Goal: Task Accomplishment & Management: Manage account settings

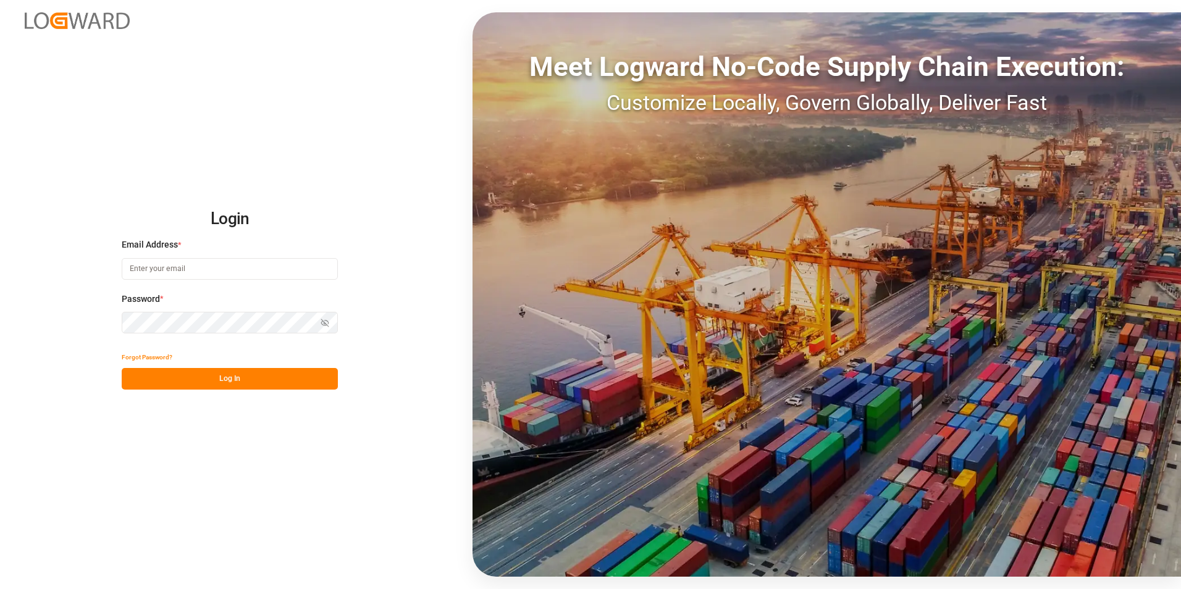
type input "jacques.denis@jamindustries.com"
click at [246, 37] on button "Log In" at bounding box center [230, 379] width 216 height 22
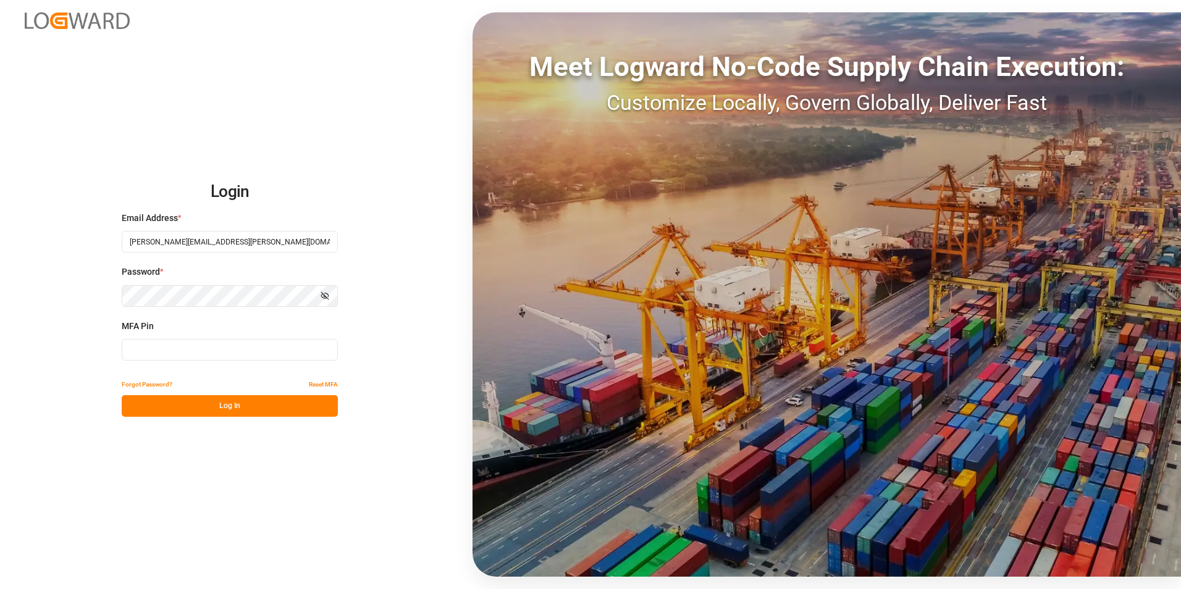
click at [212, 37] on input at bounding box center [230, 350] width 216 height 22
type input "344447"
click at [261, 37] on button "Log In" at bounding box center [230, 406] width 216 height 22
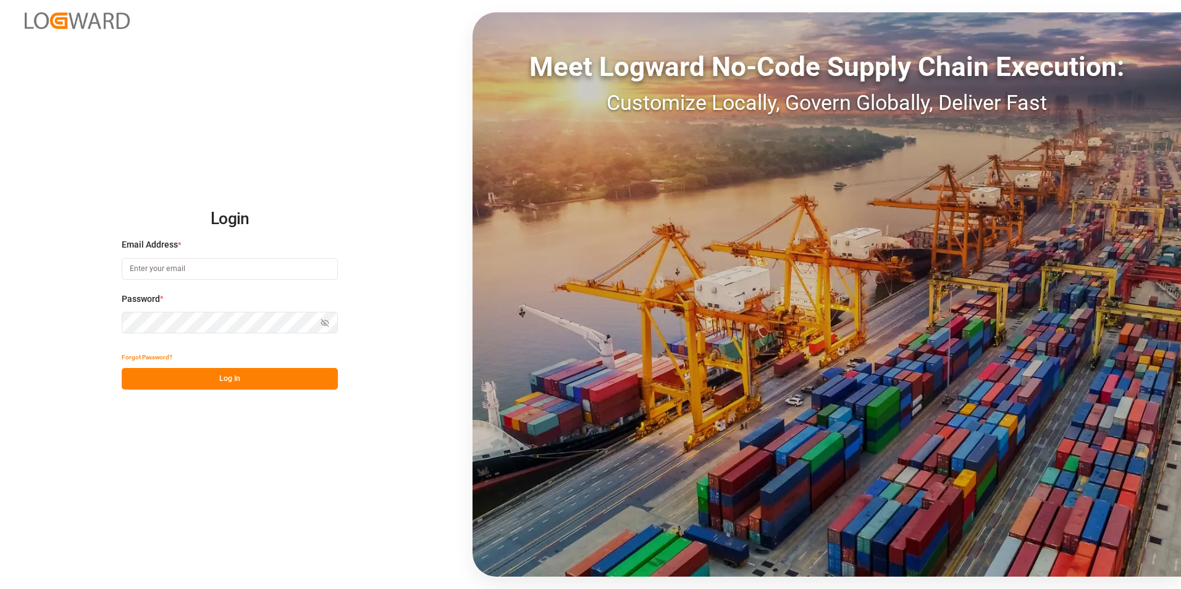
type input "jacques.denis@jamindustries.com"
click at [212, 379] on button "Log In" at bounding box center [230, 379] width 216 height 22
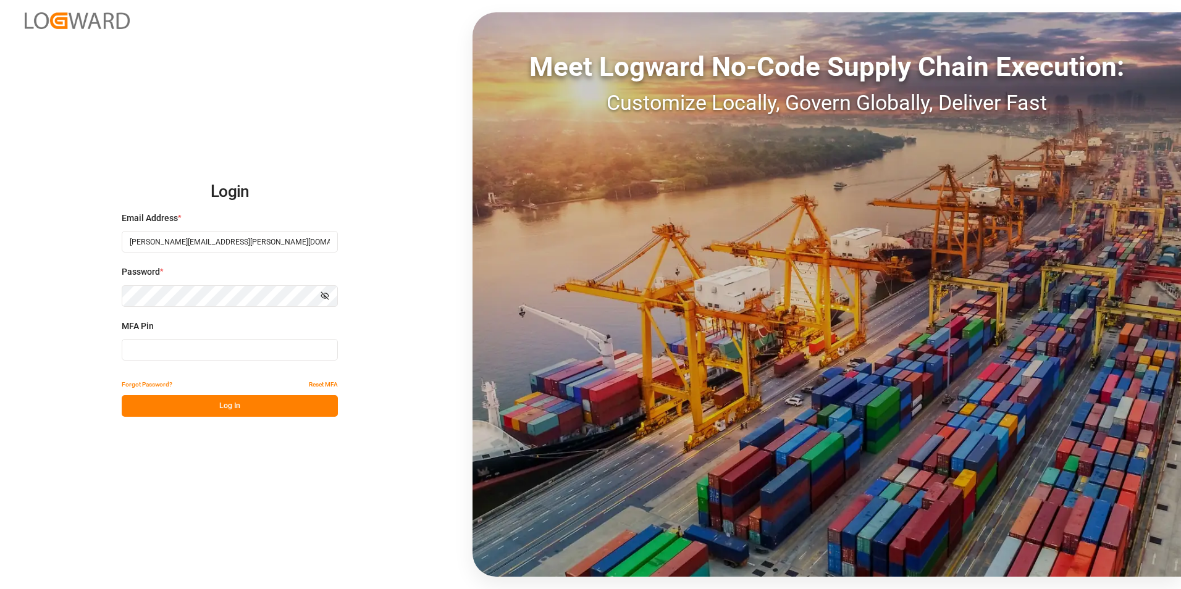
click at [216, 356] on input at bounding box center [230, 350] width 216 height 22
type input "878283"
click at [229, 403] on button "Log In" at bounding box center [230, 406] width 216 height 22
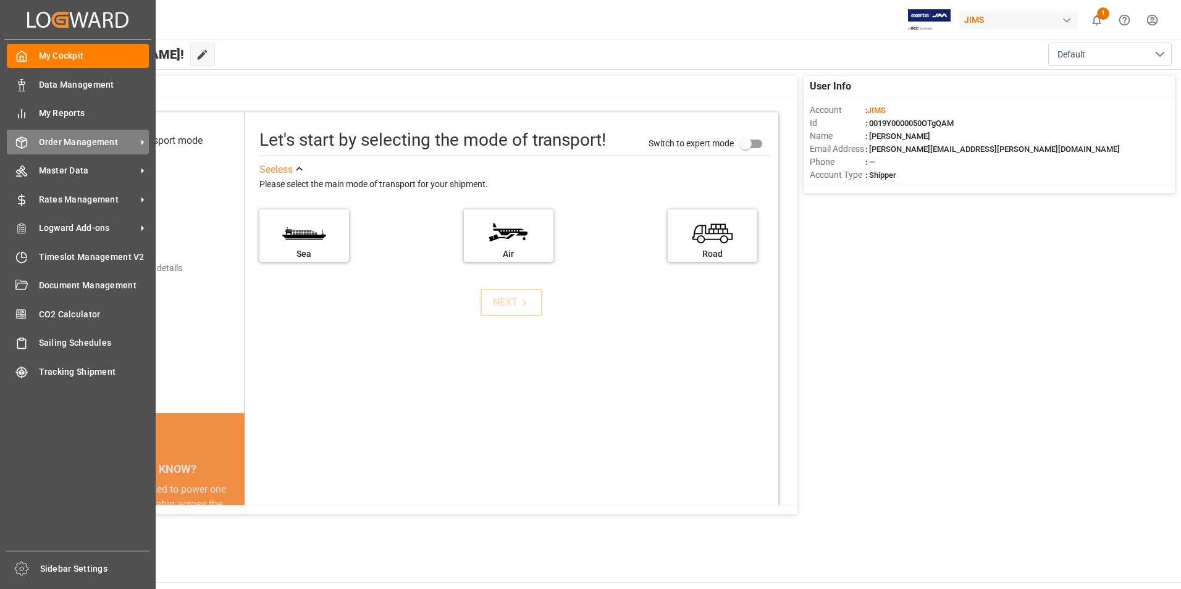
click at [82, 141] on span "Order Management" at bounding box center [88, 142] width 98 height 13
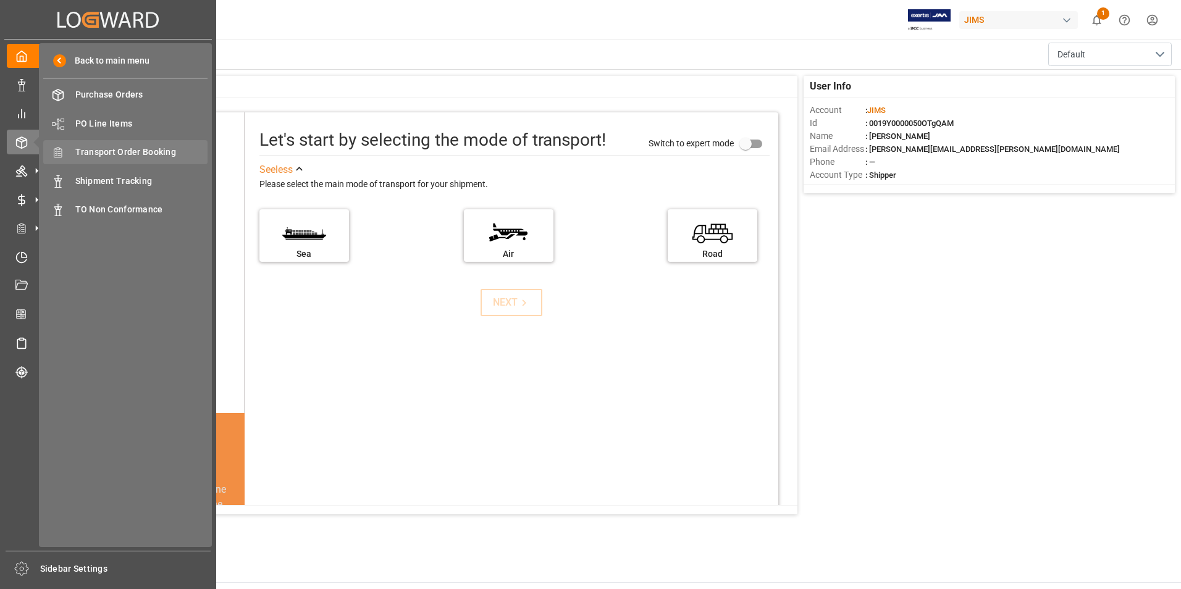
click at [135, 152] on span "Transport Order Booking" at bounding box center [141, 152] width 133 height 13
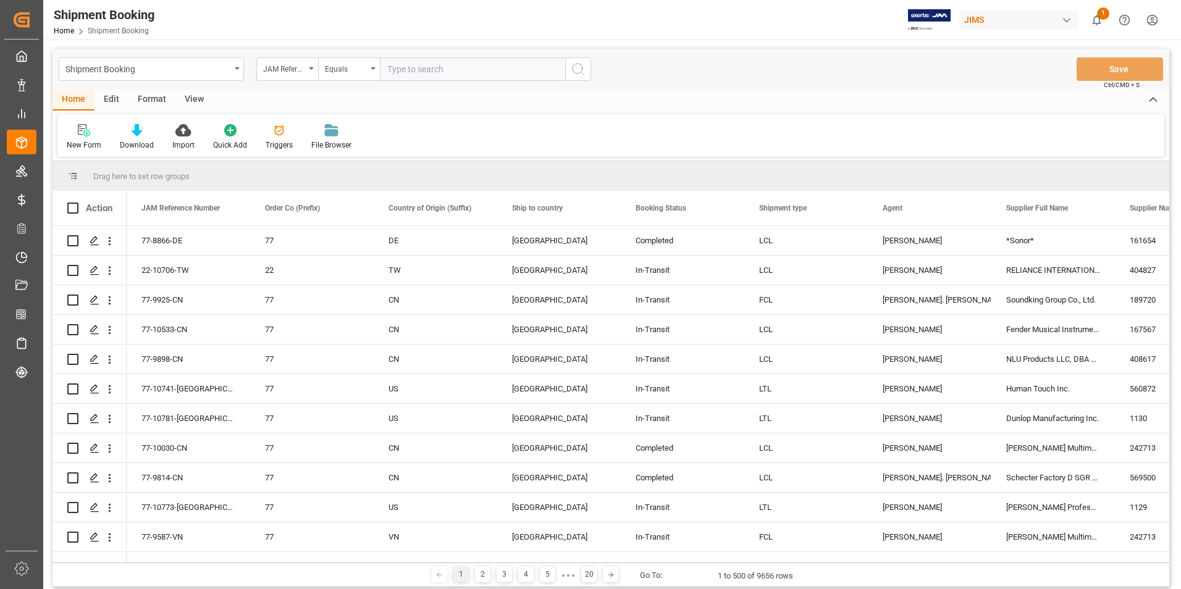
click at [438, 75] on input "text" at bounding box center [472, 68] width 185 height 23
click at [438, 70] on input "text" at bounding box center [472, 68] width 185 height 23
paste input "77-10795-US"
type input "77-10795-US"
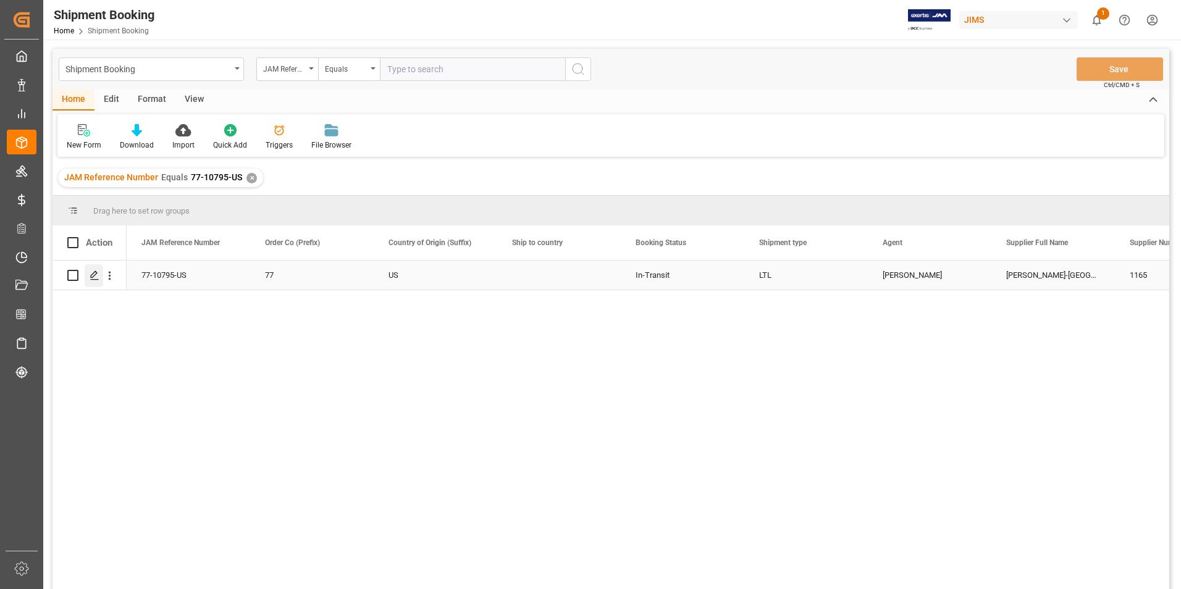
click at [95, 275] on polygon "Press SPACE to select this row." at bounding box center [94, 275] width 6 height 6
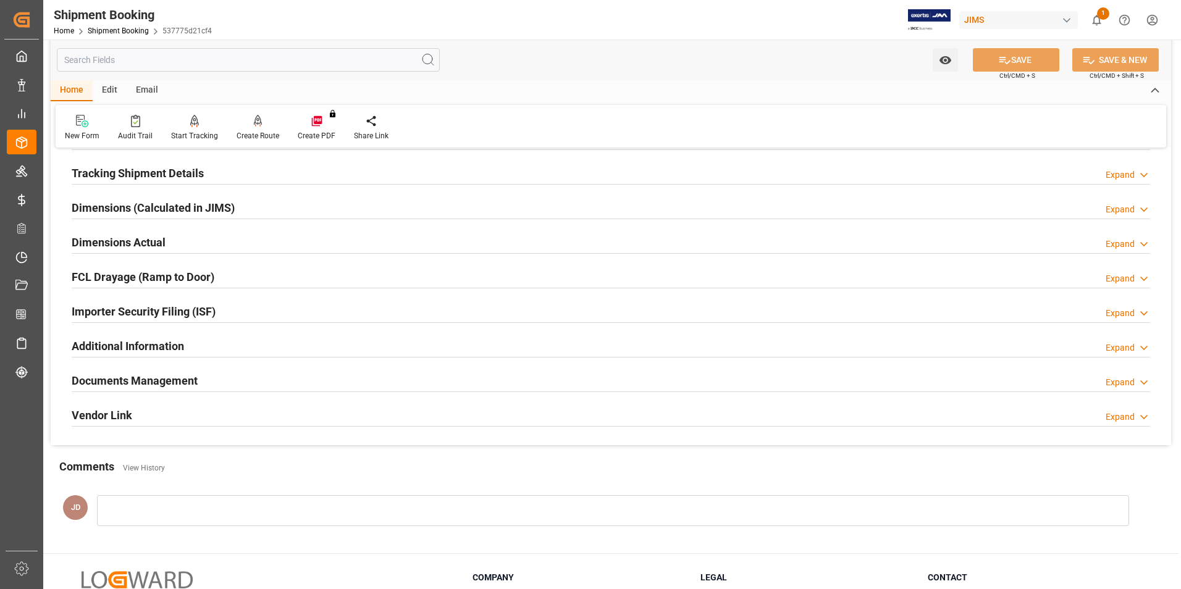
scroll to position [247, 0]
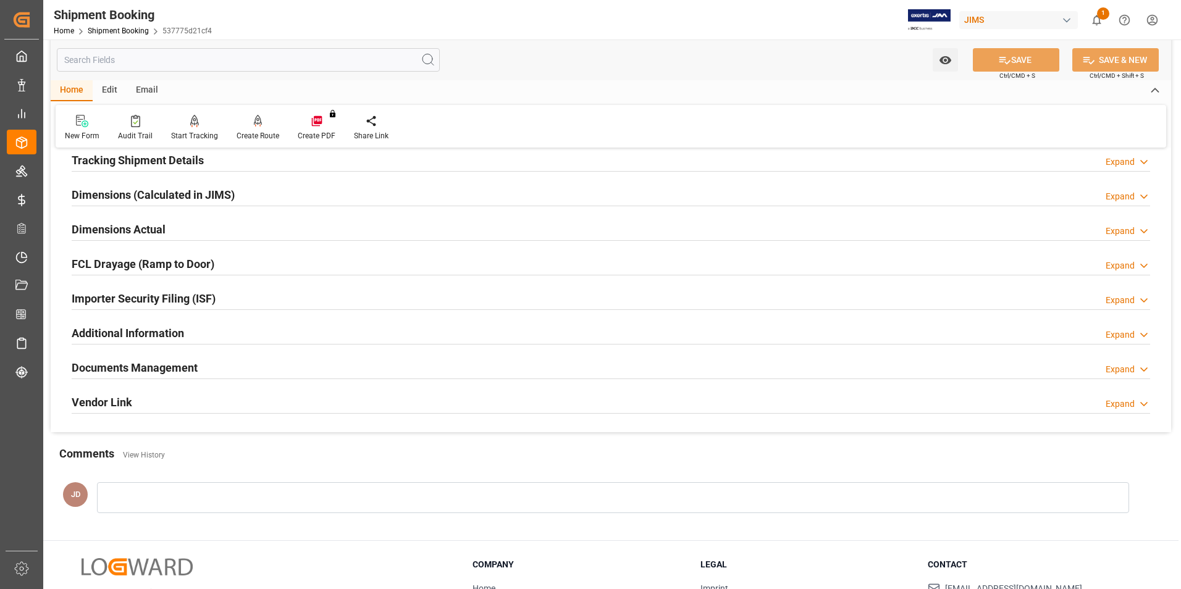
click at [161, 367] on h2 "Documents Management" at bounding box center [135, 367] width 126 height 17
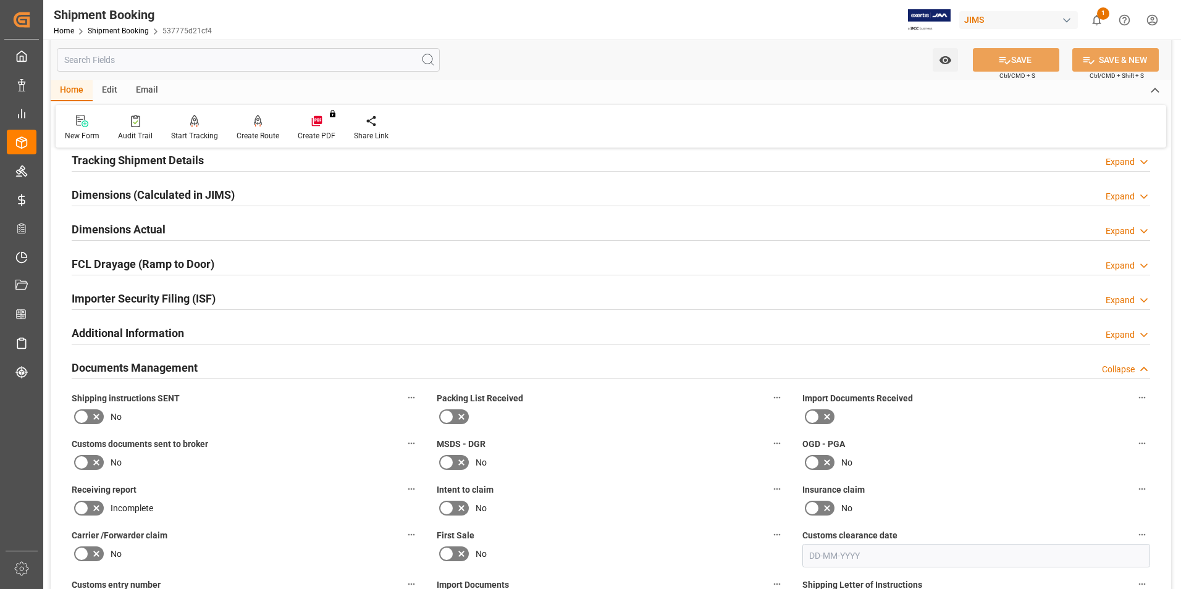
click at [816, 418] on icon at bounding box center [812, 416] width 15 height 15
click at [0, 0] on input "checkbox" at bounding box center [0, 0] width 0 height 0
click at [93, 460] on icon at bounding box center [96, 462] width 15 height 15
click at [0, 0] on input "checkbox" at bounding box center [0, 0] width 0 height 0
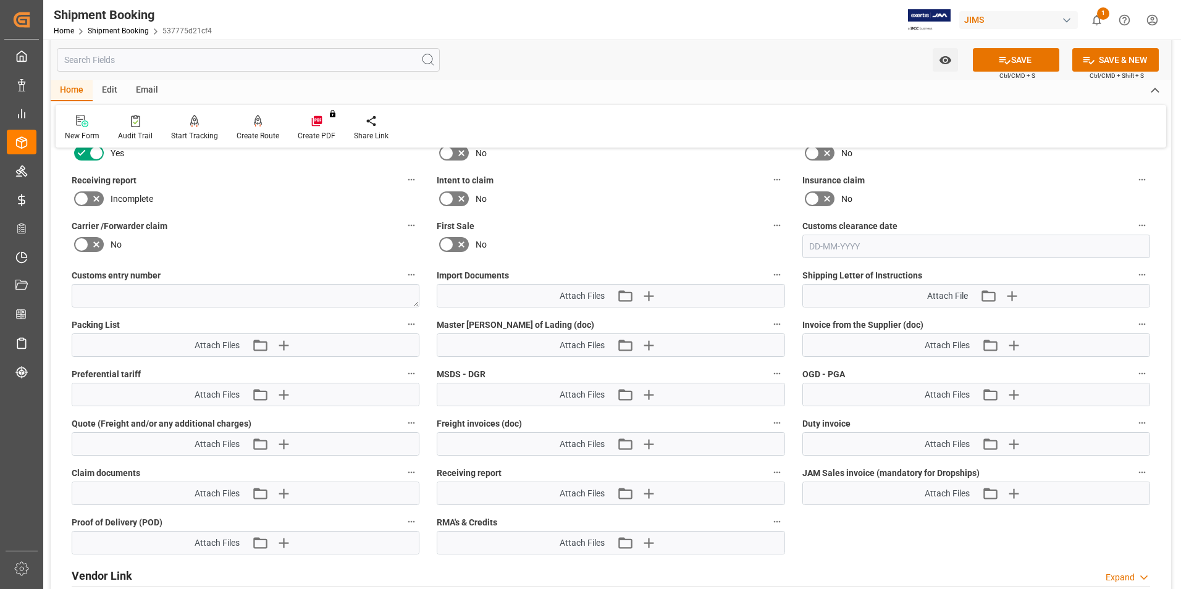
scroll to position [618, 0]
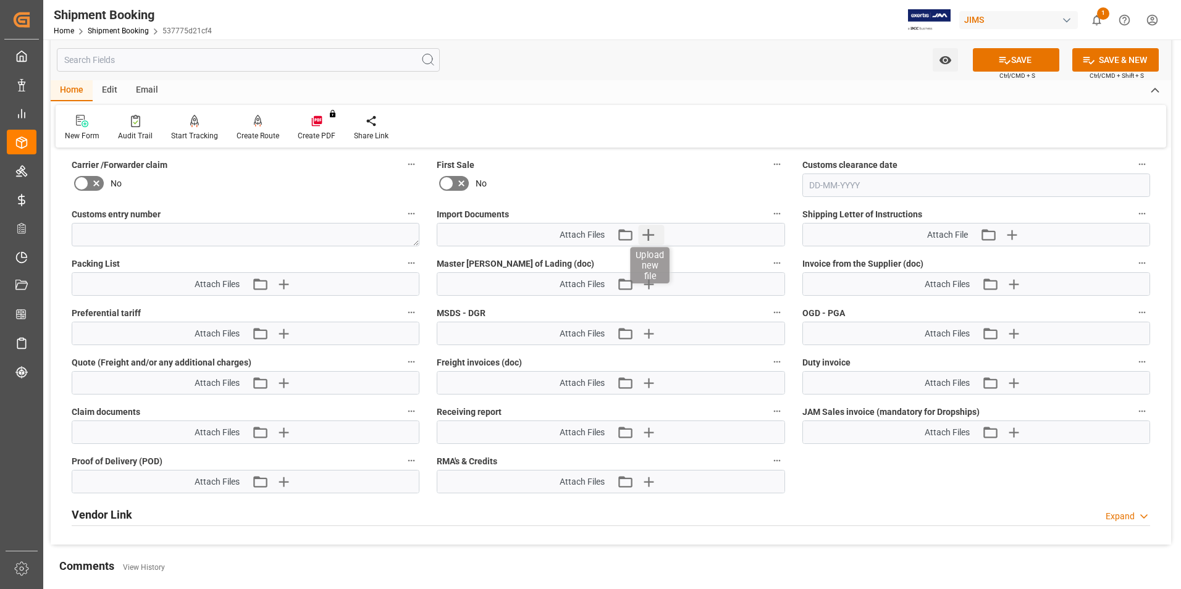
click at [646, 232] on icon "button" at bounding box center [648, 235] width 20 height 20
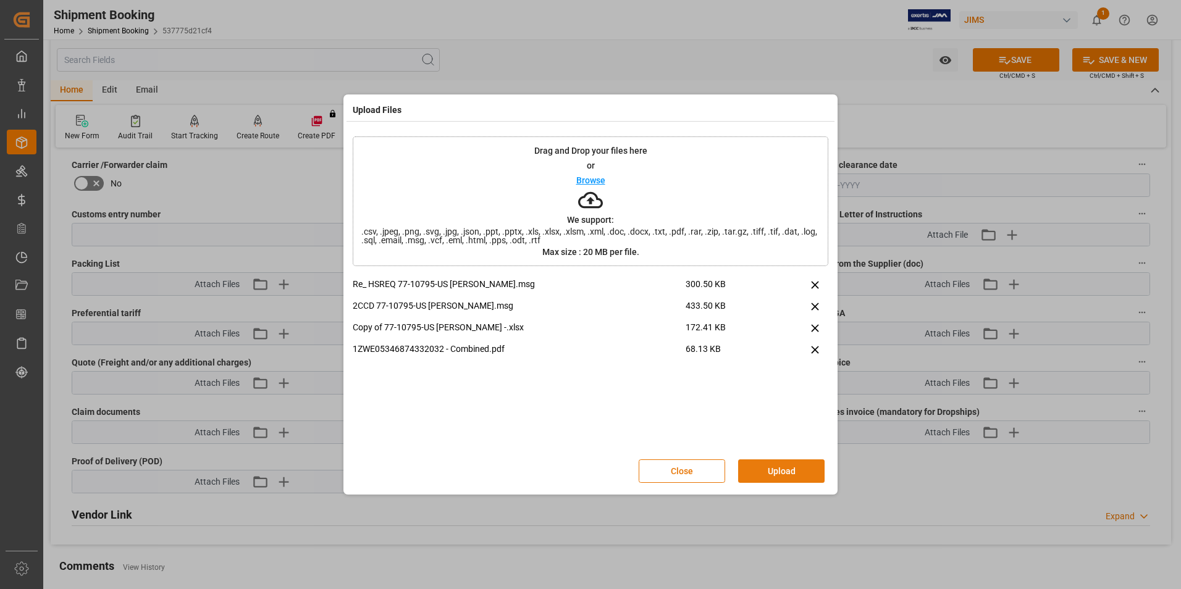
click at [777, 474] on button "Upload" at bounding box center [781, 470] width 86 height 23
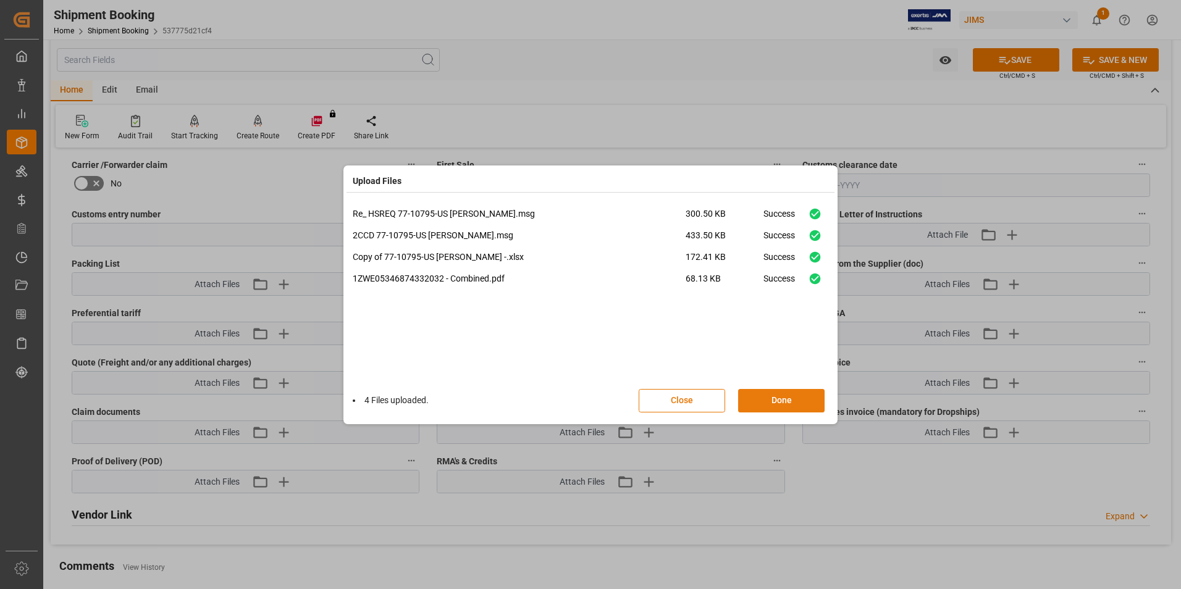
click at [795, 395] on button "Done" at bounding box center [781, 400] width 86 height 23
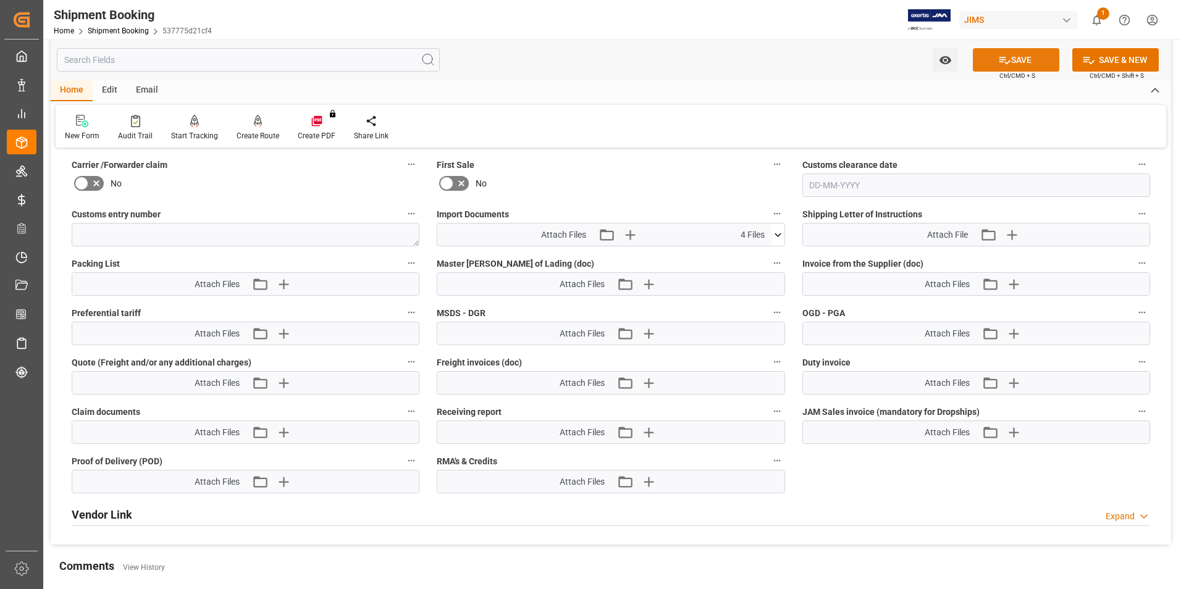
click at [1014, 53] on button "SAVE" at bounding box center [1016, 59] width 86 height 23
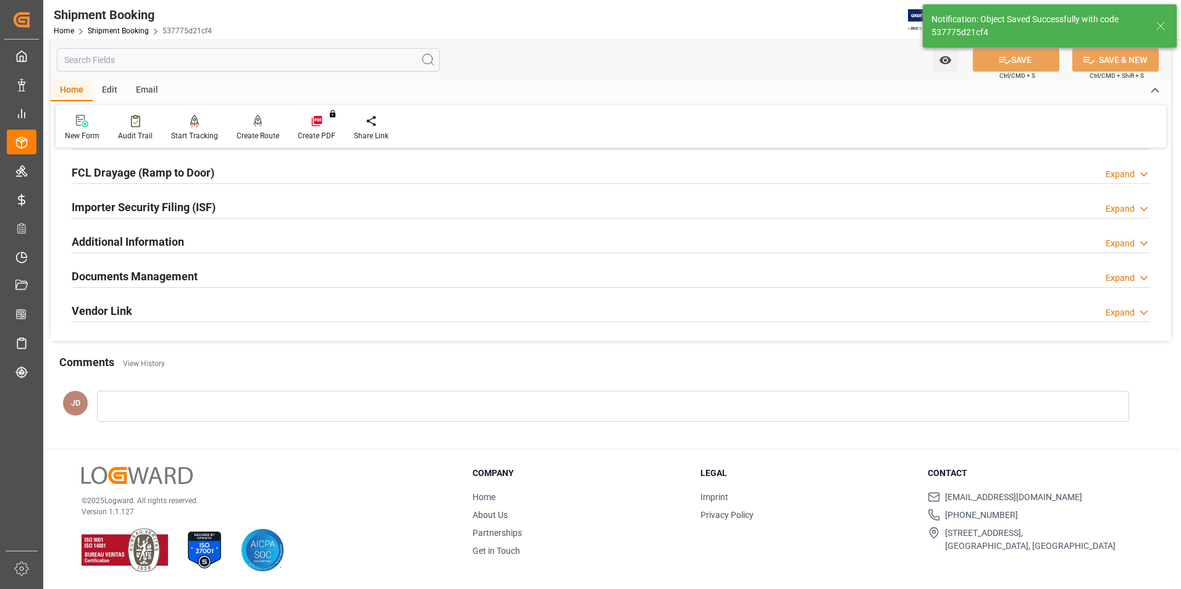
scroll to position [135, 0]
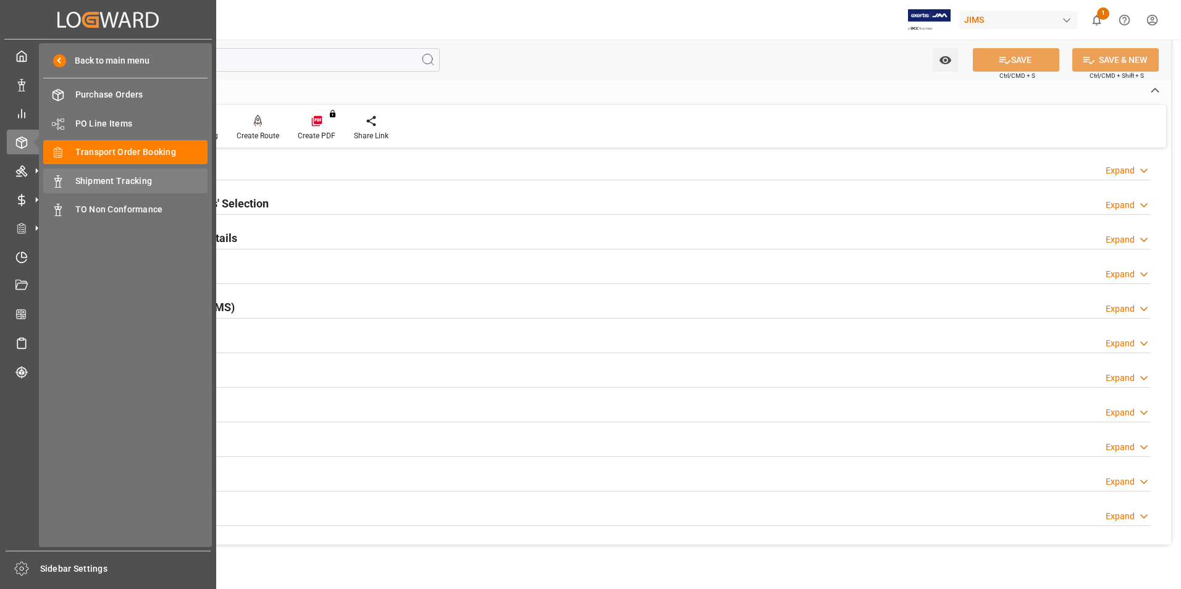
click at [99, 182] on span "Shipment Tracking" at bounding box center [141, 181] width 133 height 13
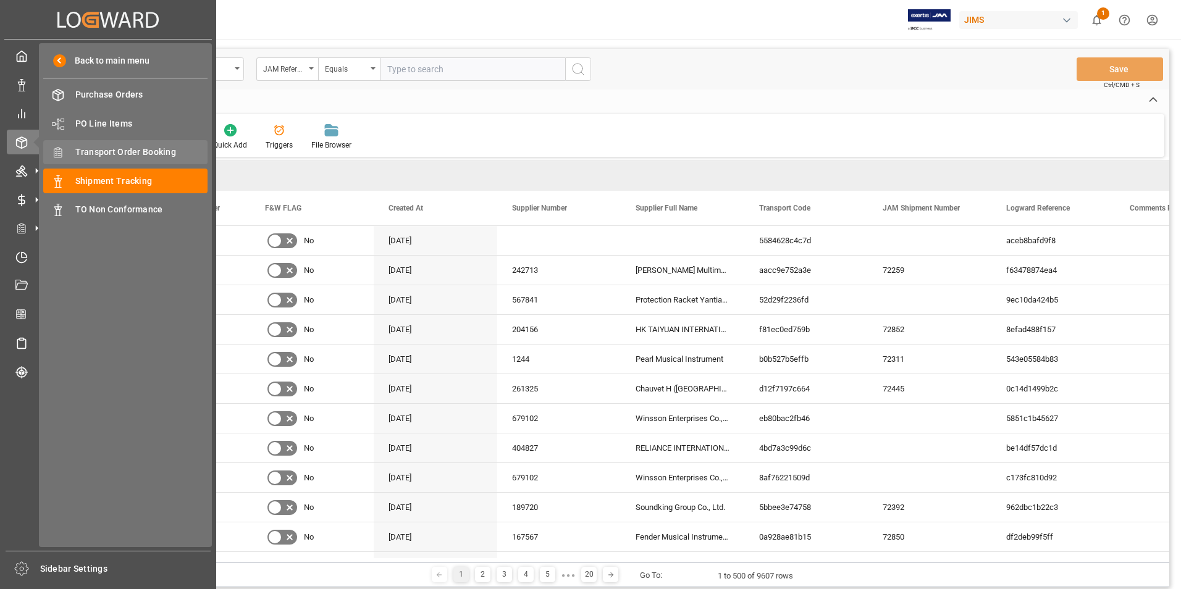
click at [141, 149] on span "Transport Order Booking" at bounding box center [141, 152] width 133 height 13
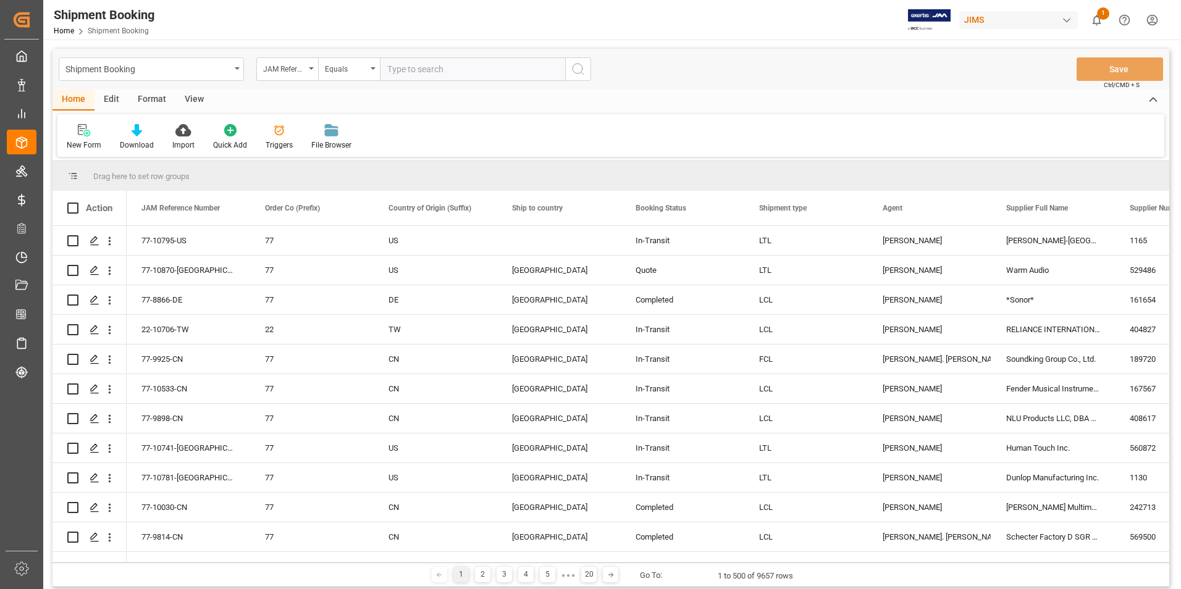
click at [435, 70] on input "text" at bounding box center [472, 68] width 185 height 23
paste input "77-10341-US"
type input "77-10341-US"
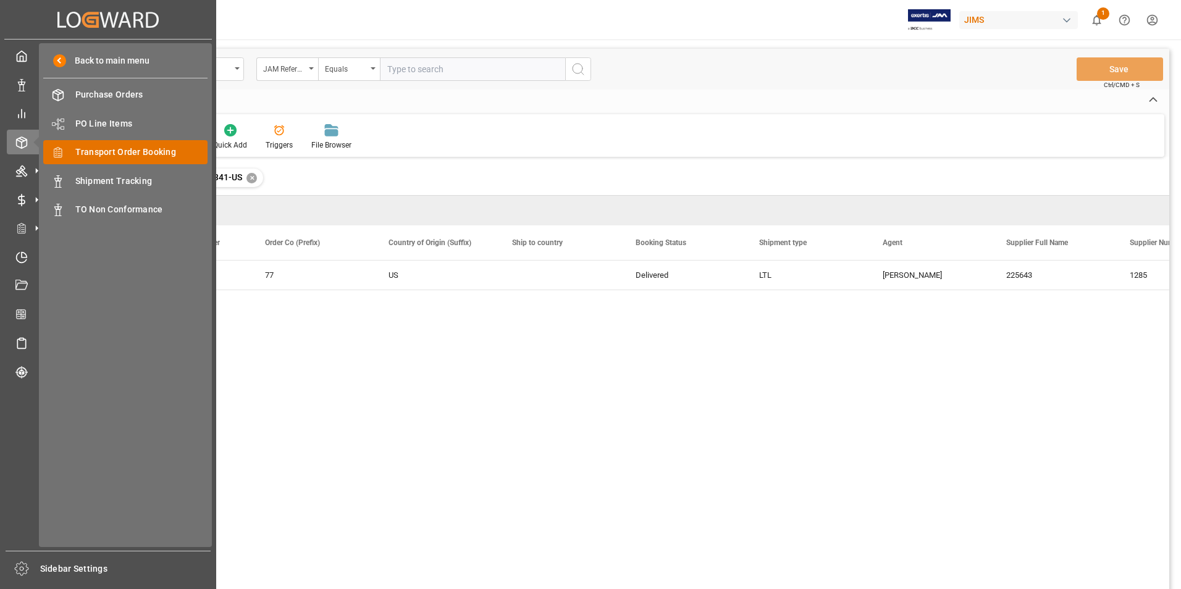
click at [149, 152] on span "Transport Order Booking" at bounding box center [141, 152] width 133 height 13
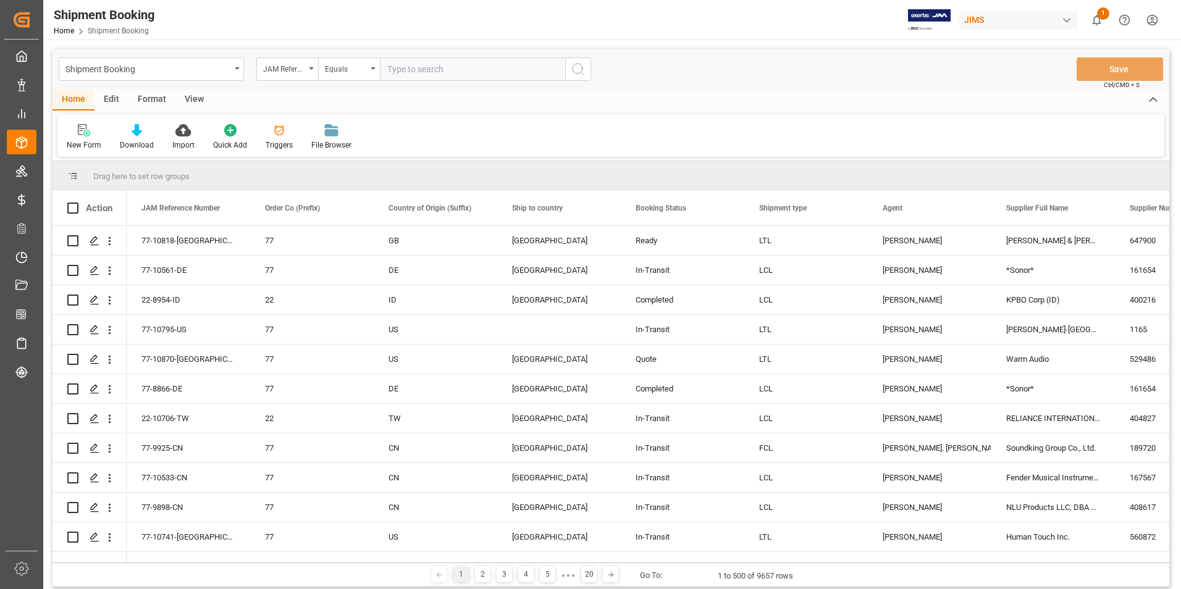
click at [453, 68] on input "text" at bounding box center [472, 68] width 185 height 23
paste input "77-10866-[GEOGRAPHIC_DATA]"
type input "77-10866-[GEOGRAPHIC_DATA]"
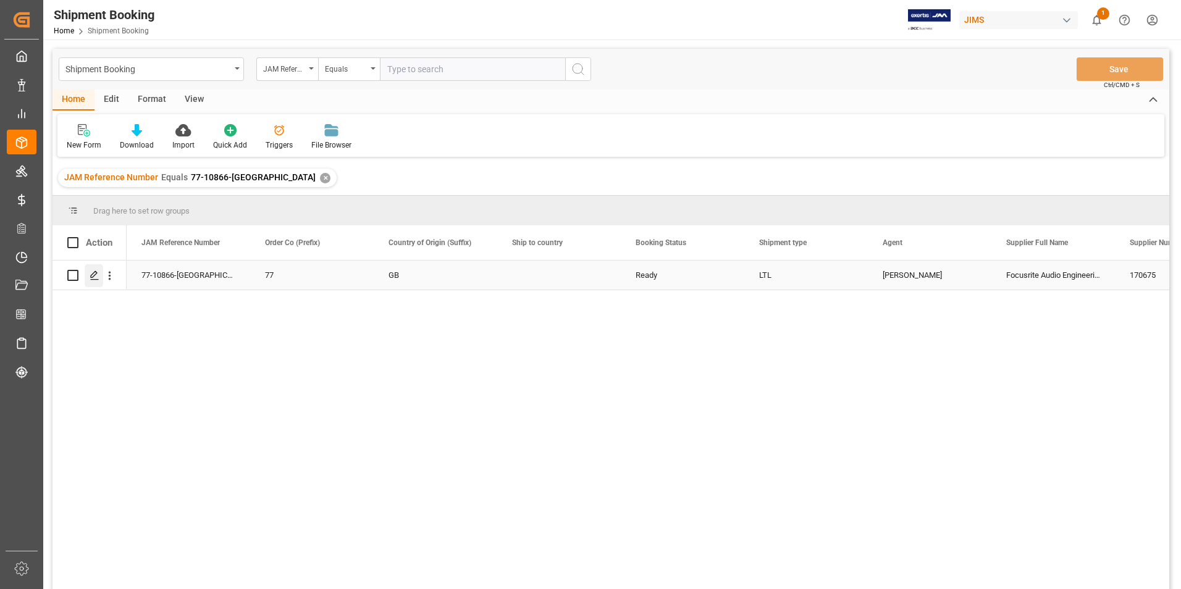
click at [95, 272] on polygon "Press SPACE to select this row." at bounding box center [94, 275] width 6 height 6
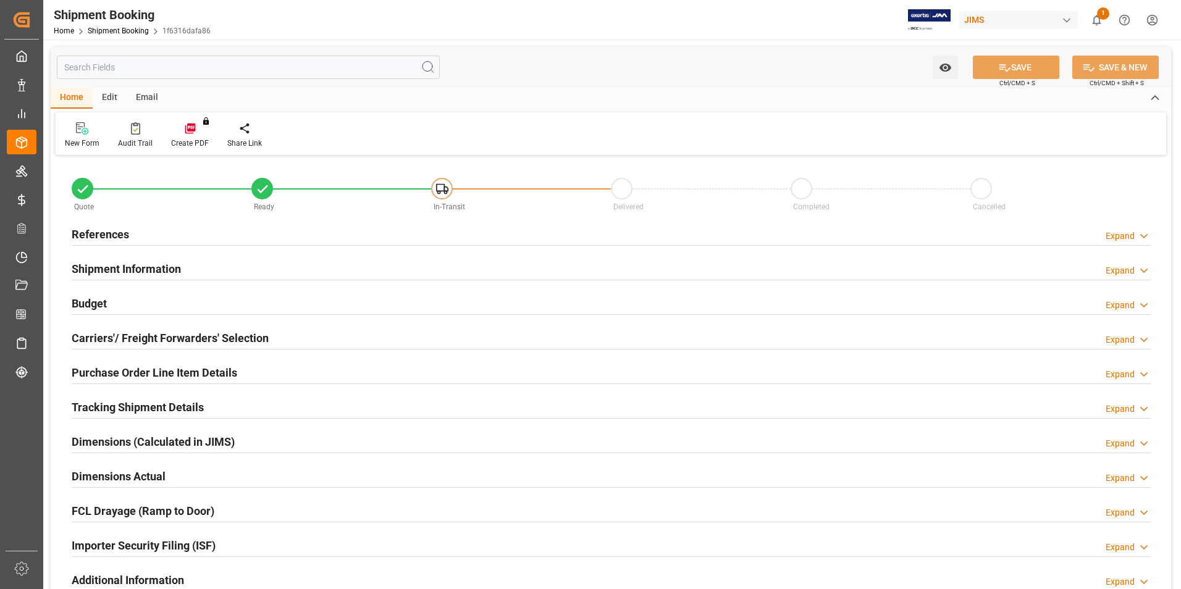
type input "29"
click at [111, 266] on h2 "Shipment Information" at bounding box center [126, 269] width 109 height 17
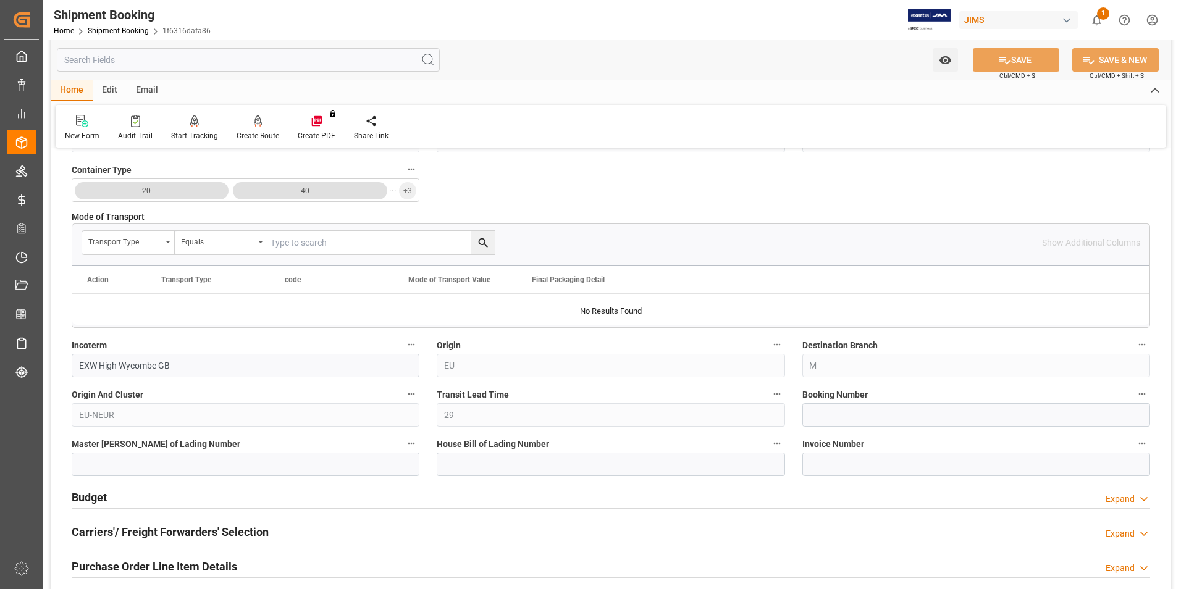
scroll to position [309, 0]
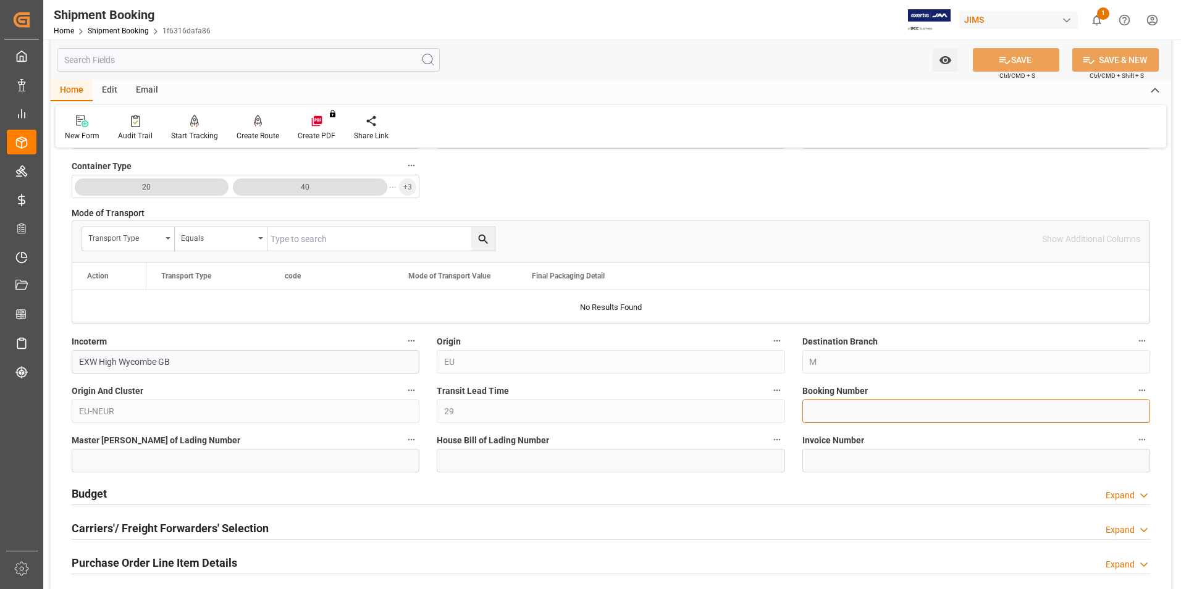
click at [881, 407] on input at bounding box center [976, 411] width 348 height 23
paste input "1ZY68R900450015874"
type input "1ZY68R900450015874"
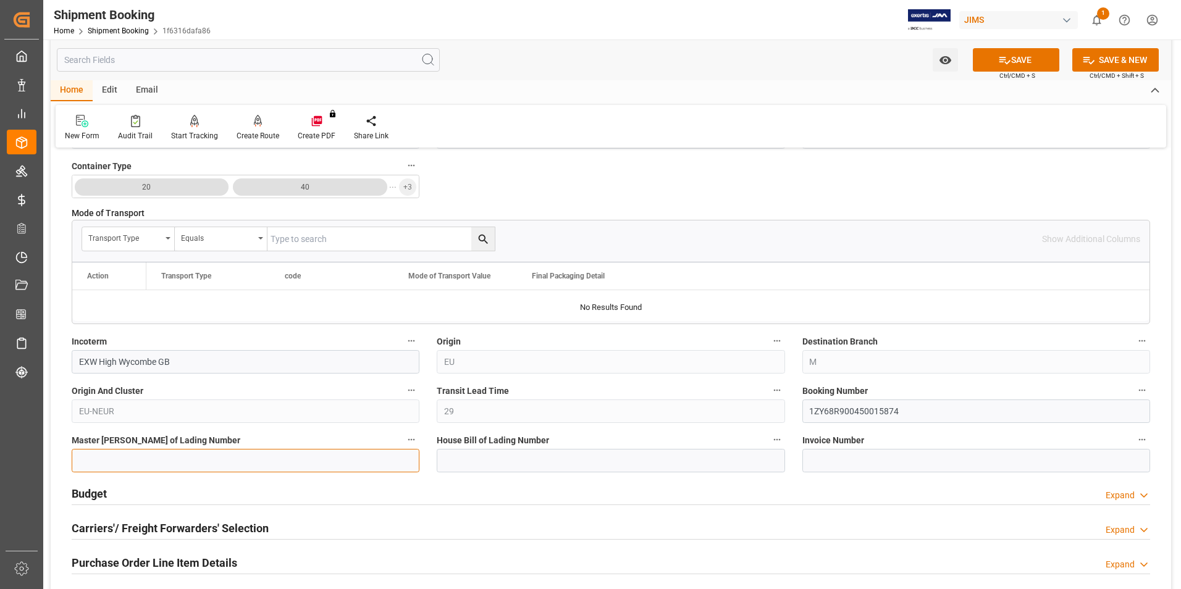
click at [208, 460] on input at bounding box center [246, 460] width 348 height 23
paste input "1ZY68R900450015874"
type input "1ZY68R900450015874"
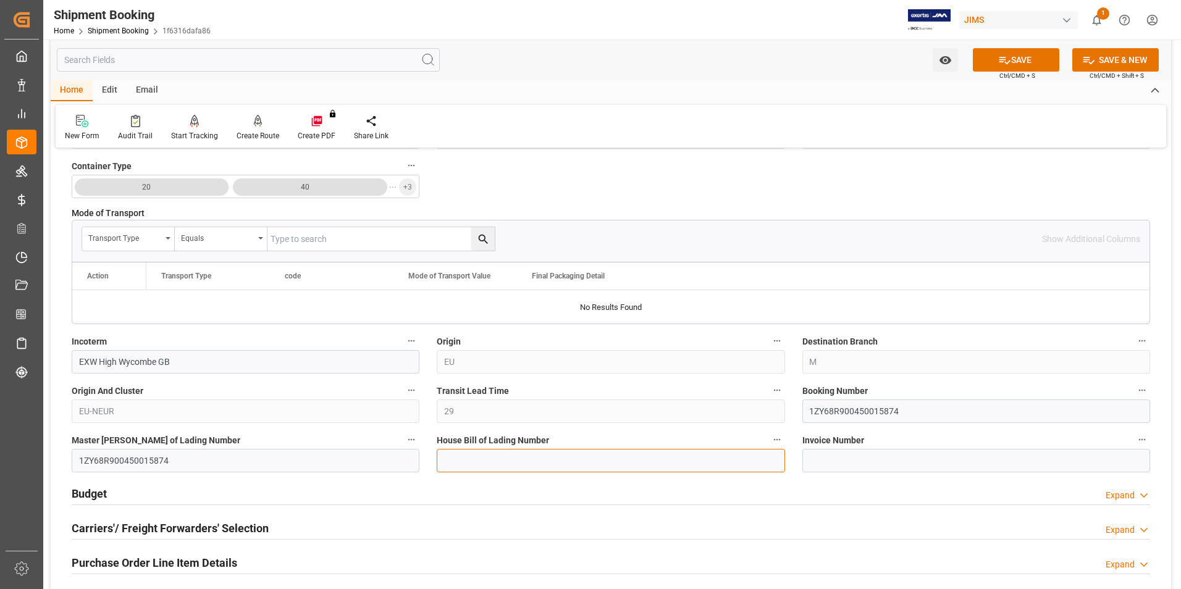
click at [466, 461] on input at bounding box center [611, 460] width 348 height 23
paste input "1ZY68R900450015874"
type input "1ZY68R900450015874"
click at [1043, 57] on button "SAVE" at bounding box center [1016, 59] width 86 height 23
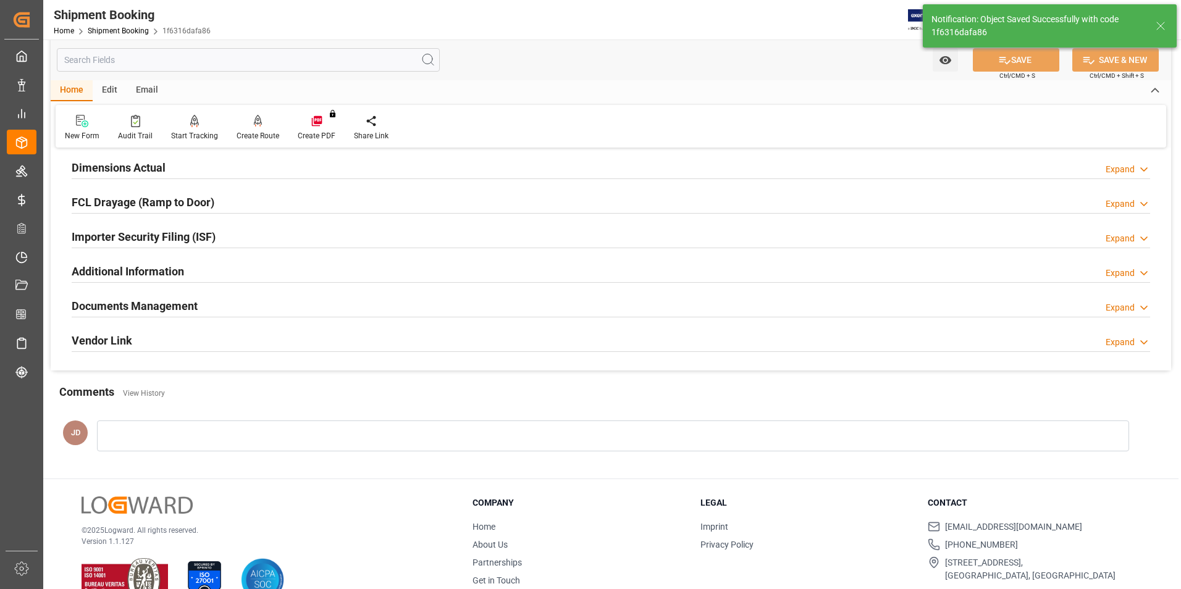
scroll to position [0, 0]
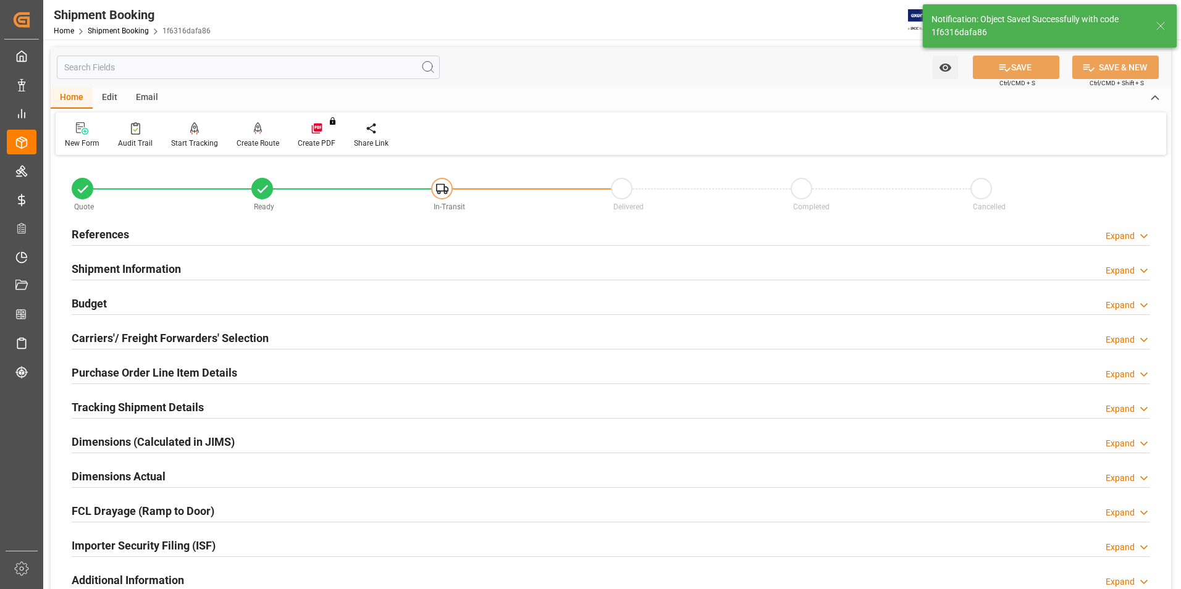
click at [92, 303] on h2 "Budget" at bounding box center [89, 303] width 35 height 17
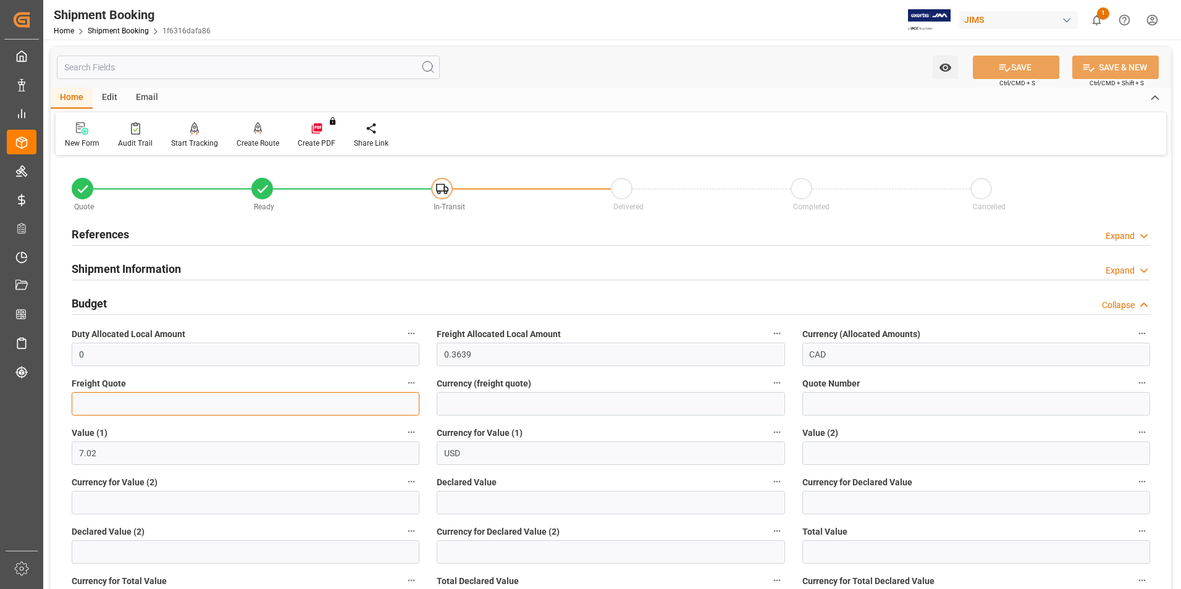
click at [125, 406] on input "text" at bounding box center [246, 403] width 348 height 23
type input "0"
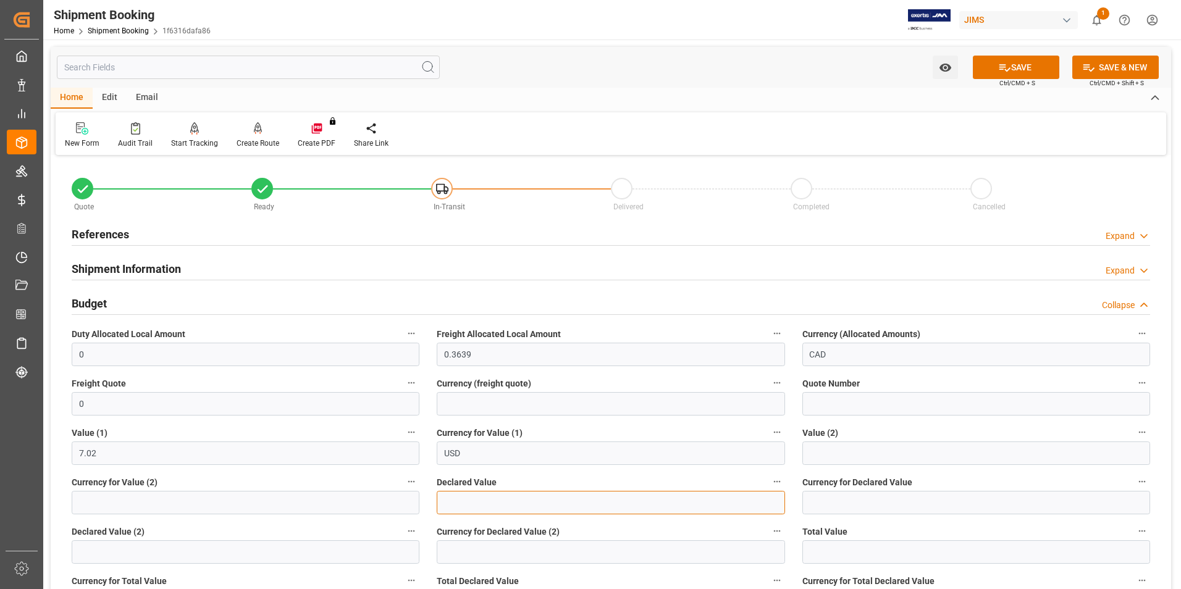
click at [467, 508] on input "text" at bounding box center [611, 502] width 348 height 23
click at [466, 504] on input "text" at bounding box center [611, 502] width 348 height 23
type input "7.02"
click at [831, 497] on input at bounding box center [976, 502] width 348 height 23
type input "USD"
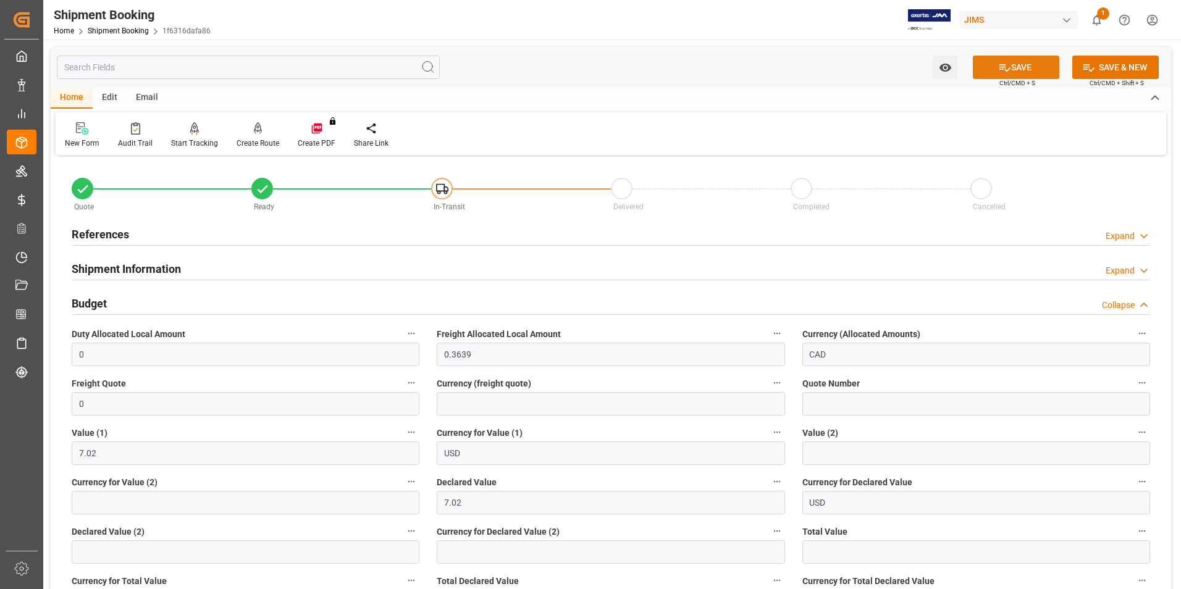
click at [1011, 67] on button "SAVE" at bounding box center [1016, 67] width 86 height 23
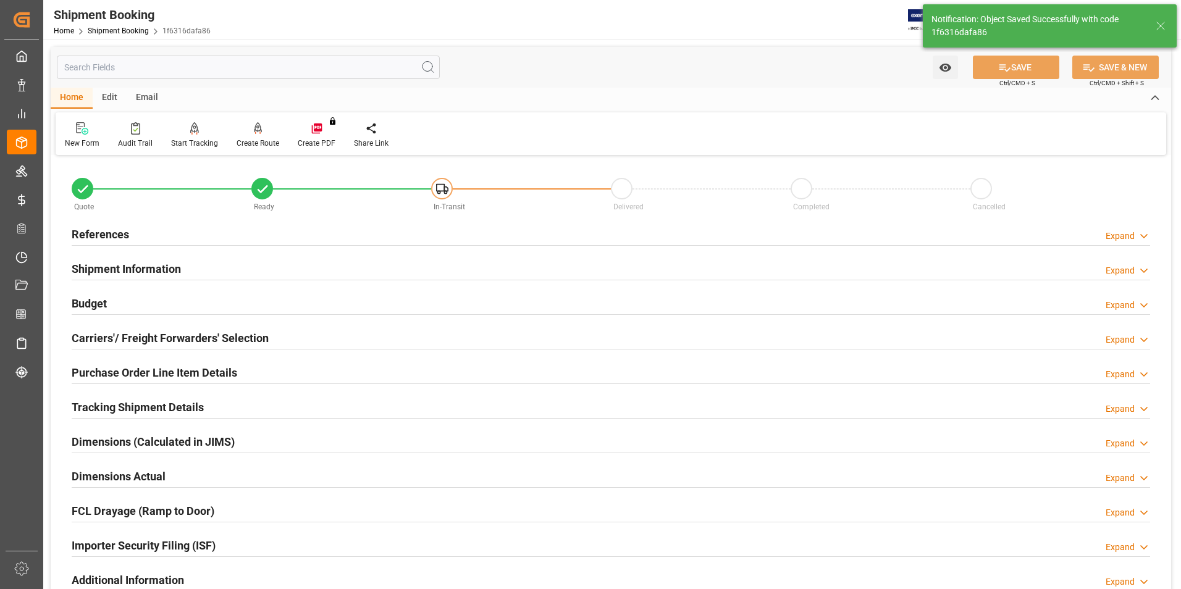
click at [112, 333] on h2 "Carriers'/ Freight Forwarders' Selection" at bounding box center [170, 338] width 197 height 17
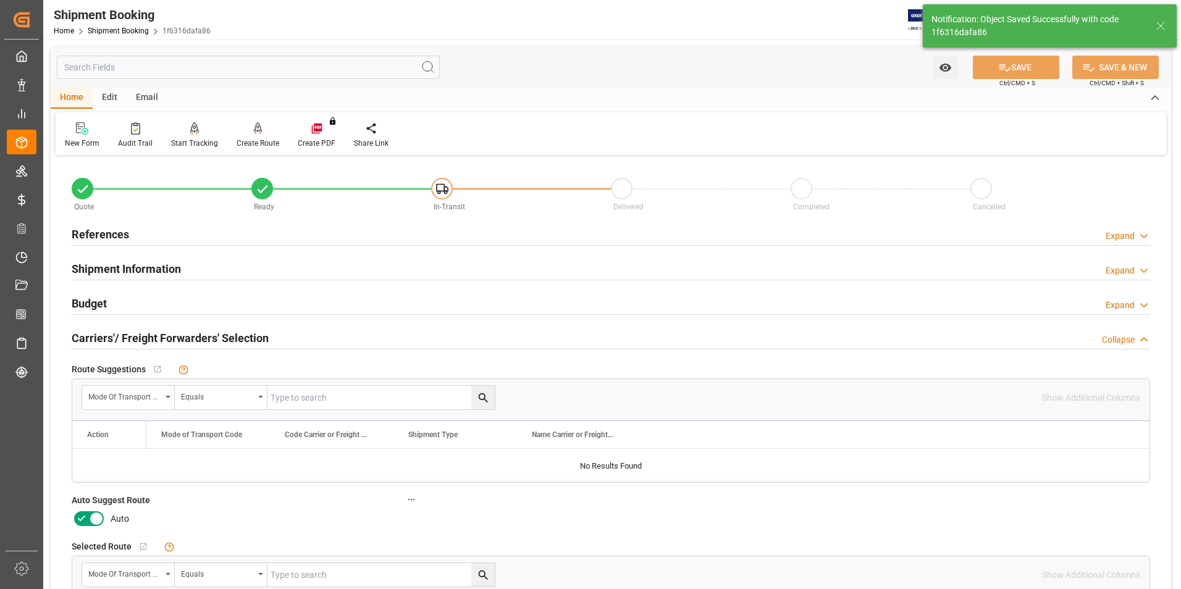
click at [80, 517] on icon at bounding box center [81, 518] width 15 height 15
click at [0, 0] on input "checkbox" at bounding box center [0, 0] width 0 height 0
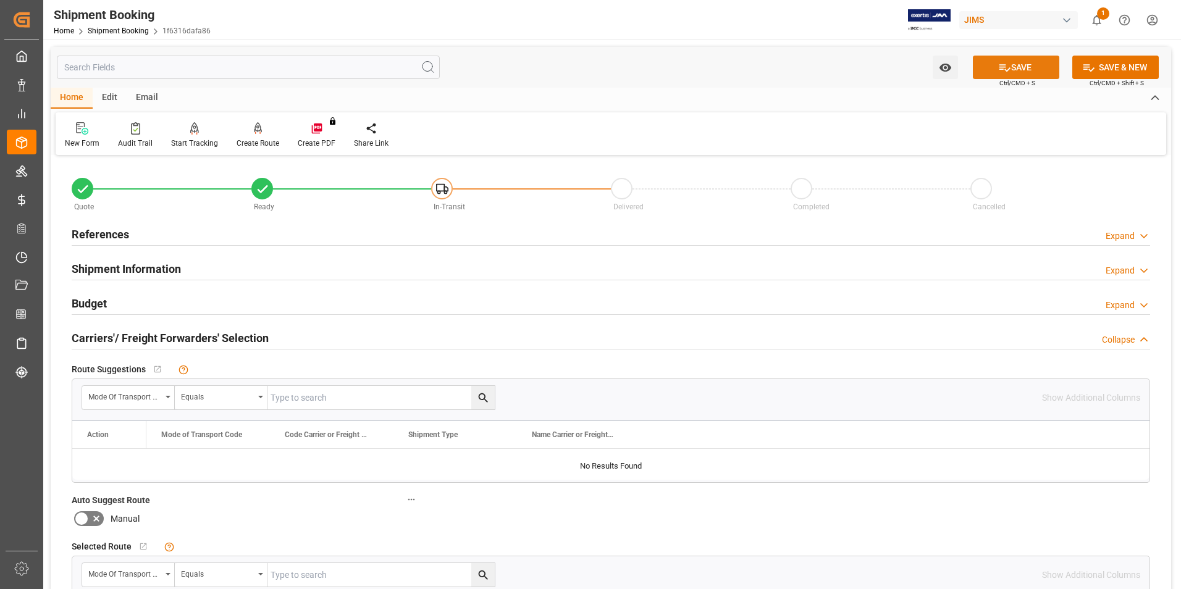
click at [1000, 62] on icon at bounding box center [1004, 67] width 13 height 13
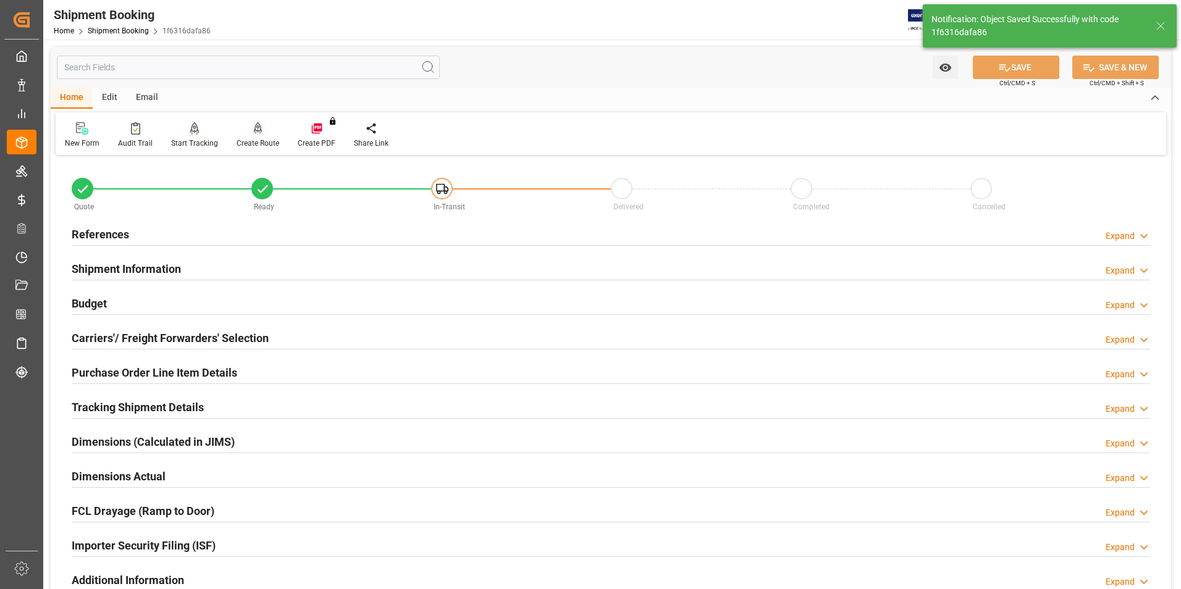
click at [251, 137] on div "Create Route" at bounding box center [257, 135] width 61 height 27
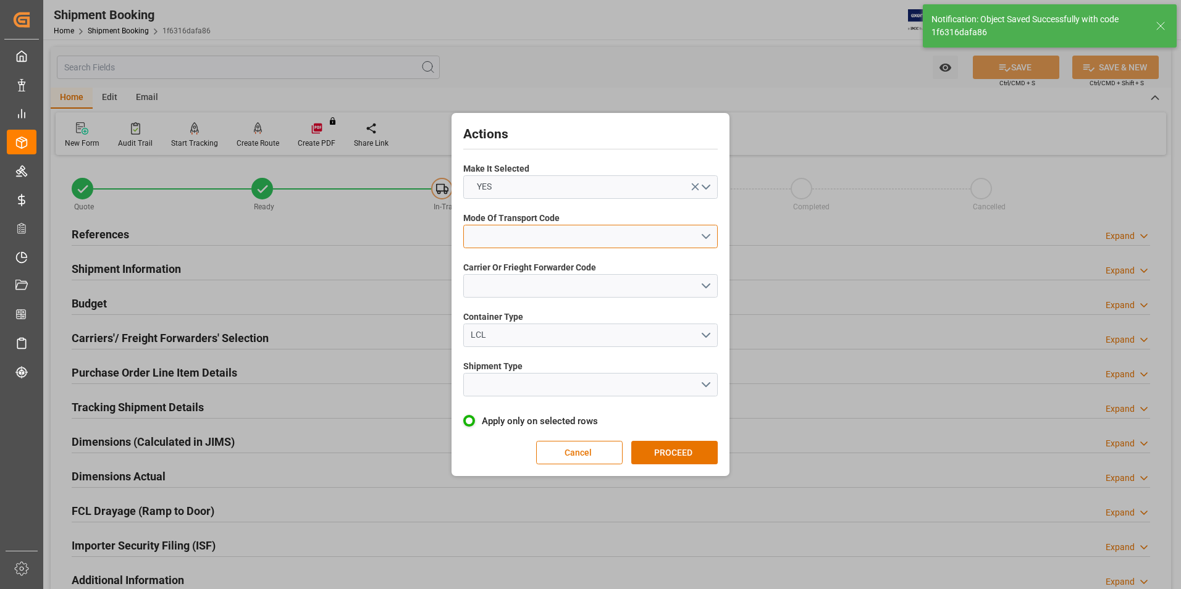
click at [553, 240] on button "open menu" at bounding box center [590, 236] width 254 height 23
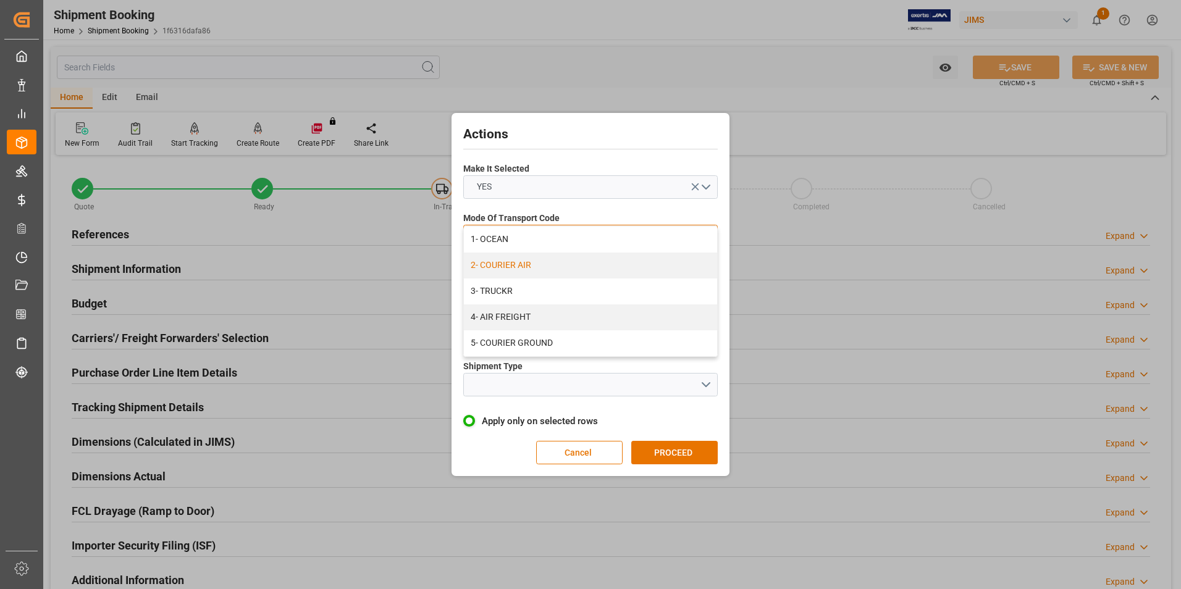
click at [543, 270] on div "2- COURIER AIR" at bounding box center [590, 266] width 253 height 26
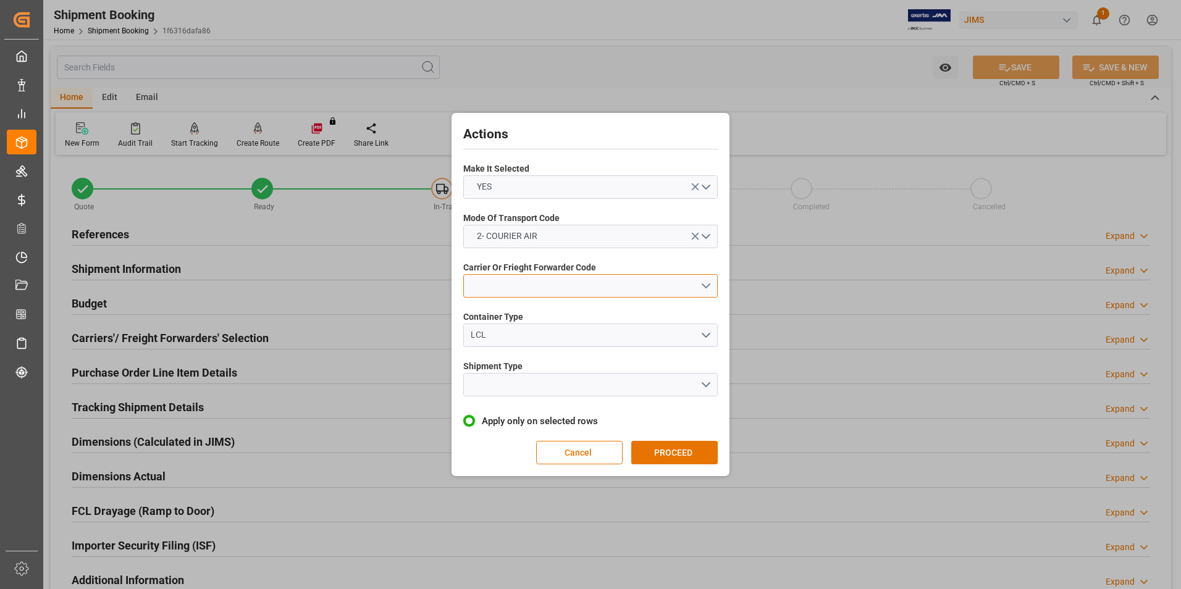
click at [545, 287] on button "open menu" at bounding box center [590, 285] width 254 height 23
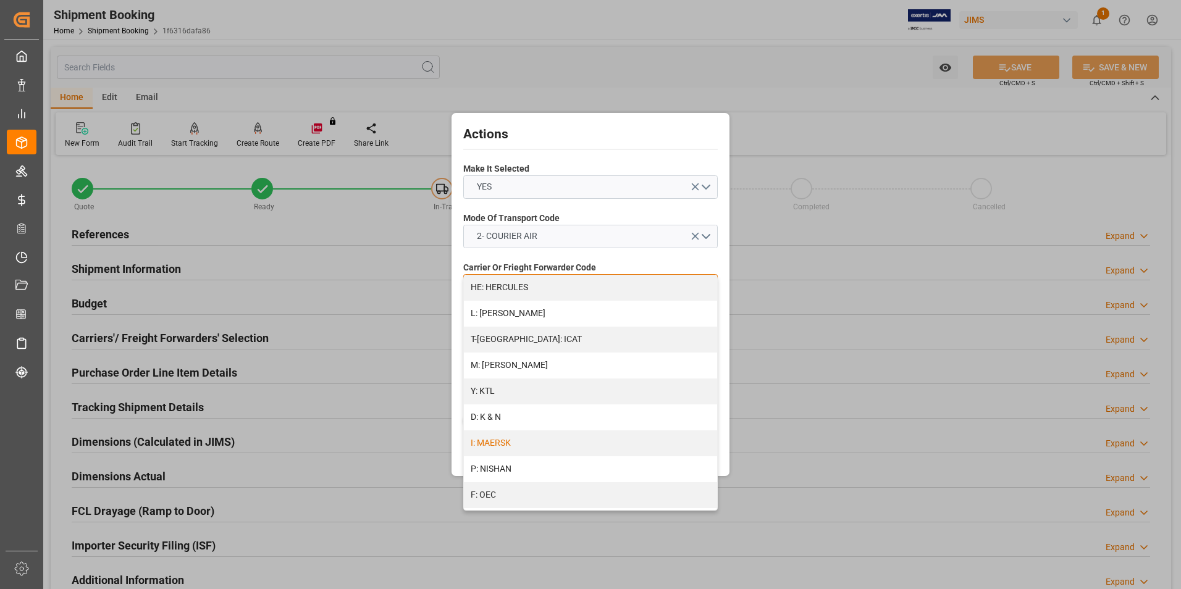
scroll to position [660, 0]
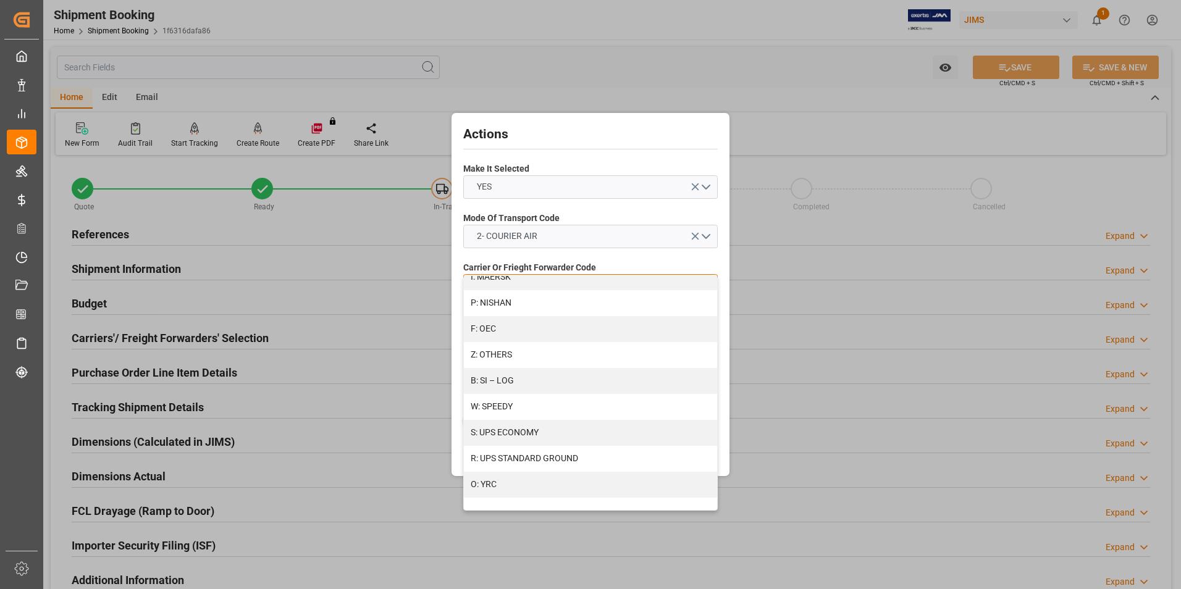
click at [577, 440] on div "S: UPS ECONOMY" at bounding box center [590, 433] width 253 height 26
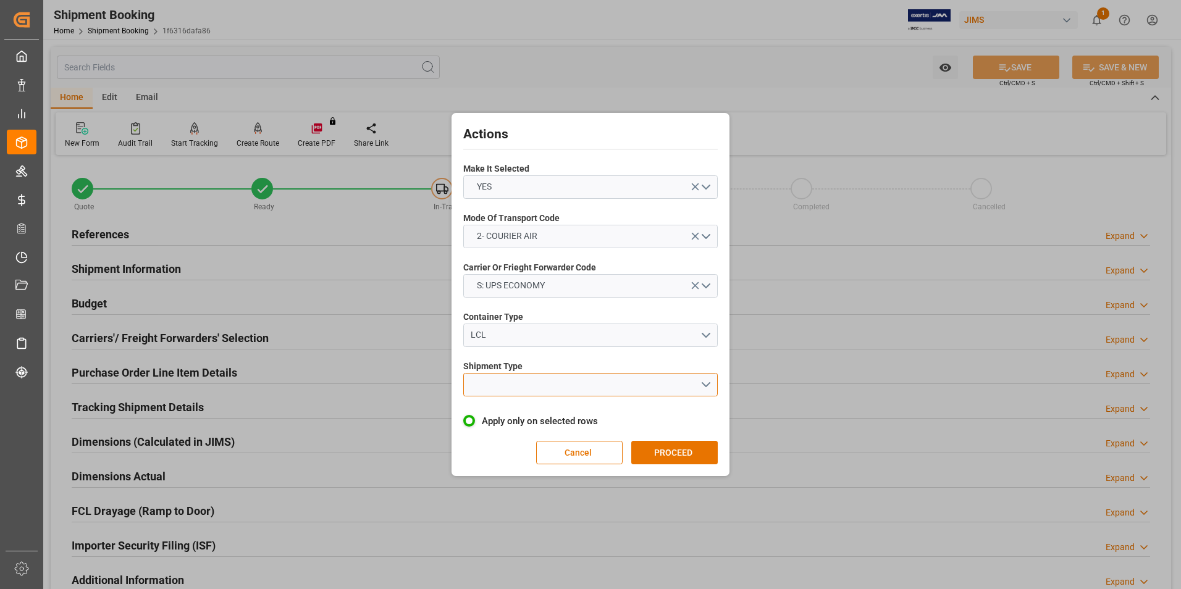
click at [555, 388] on button "open menu" at bounding box center [590, 384] width 254 height 23
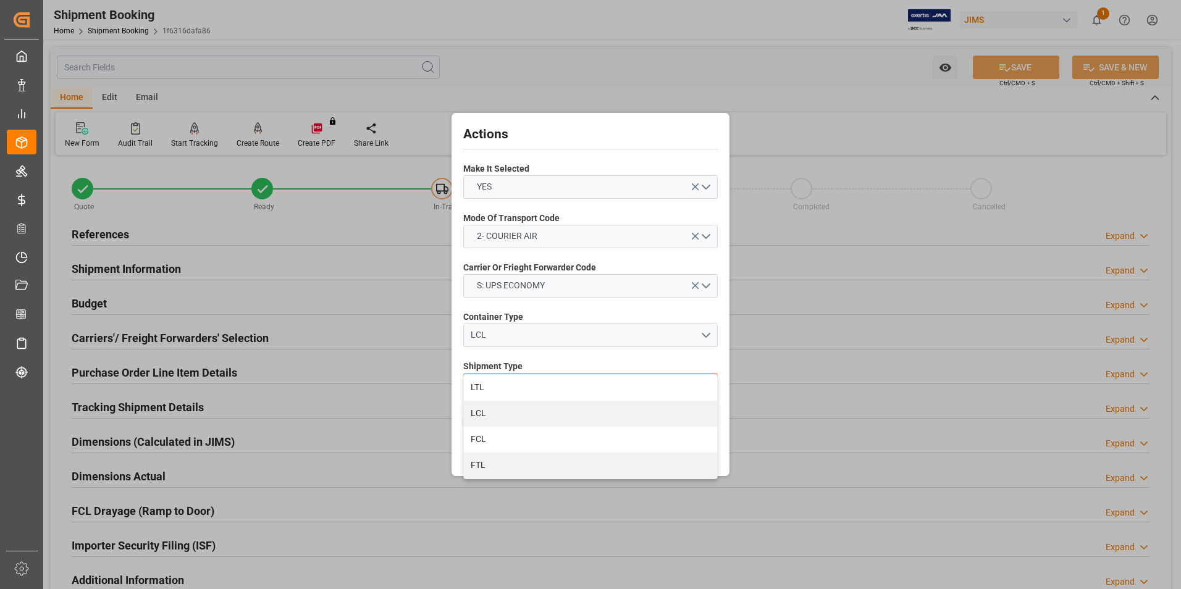
click at [555, 388] on div "LTL" at bounding box center [590, 388] width 253 height 26
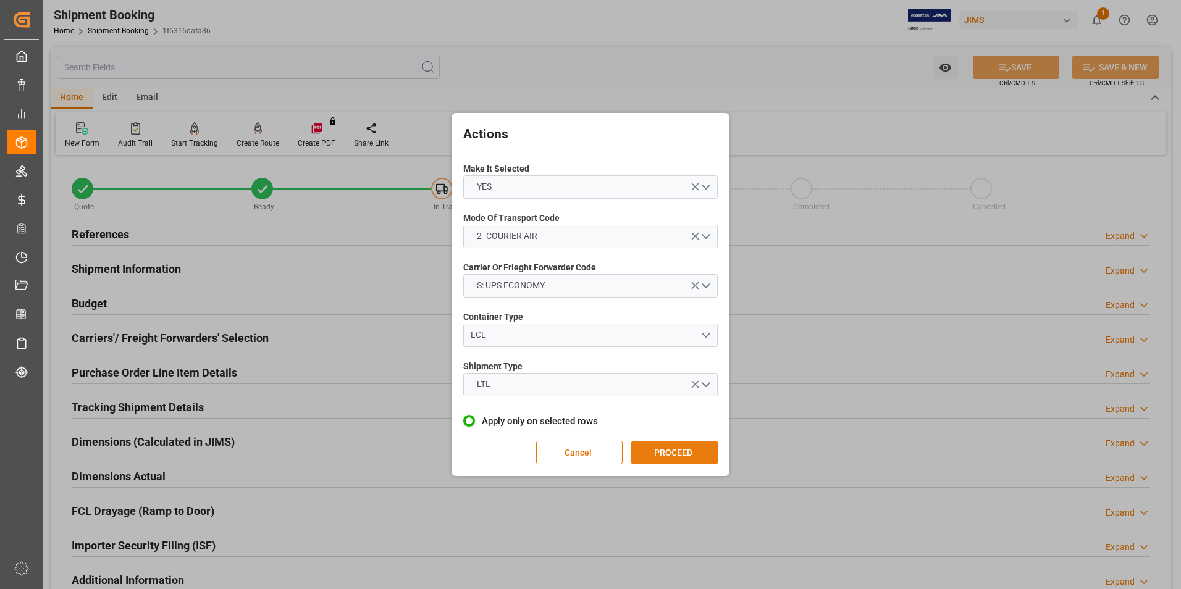
click at [664, 448] on button "PROCEED" at bounding box center [674, 452] width 86 height 23
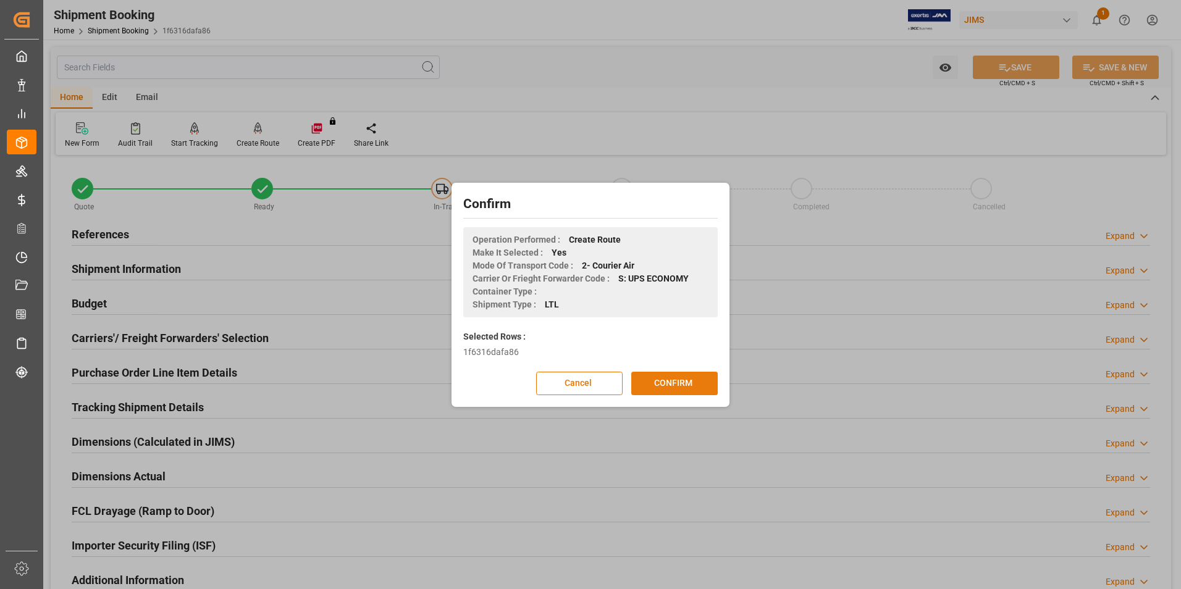
click at [690, 380] on button "CONFIRM" at bounding box center [674, 383] width 86 height 23
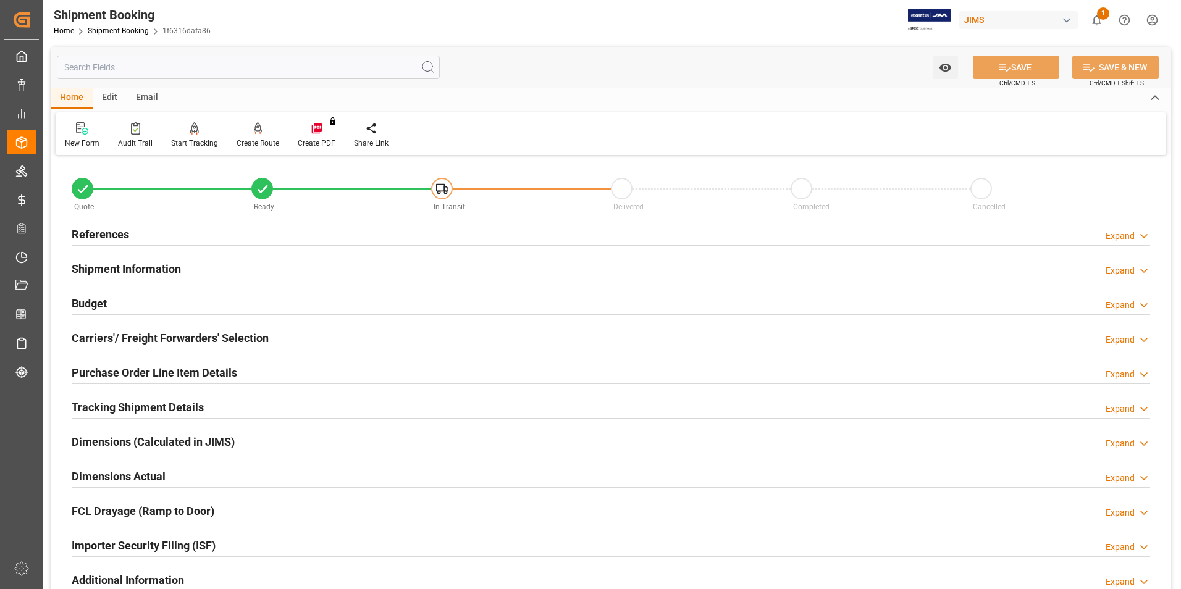
click at [107, 484] on h2 "Dimensions Actual" at bounding box center [119, 476] width 94 height 17
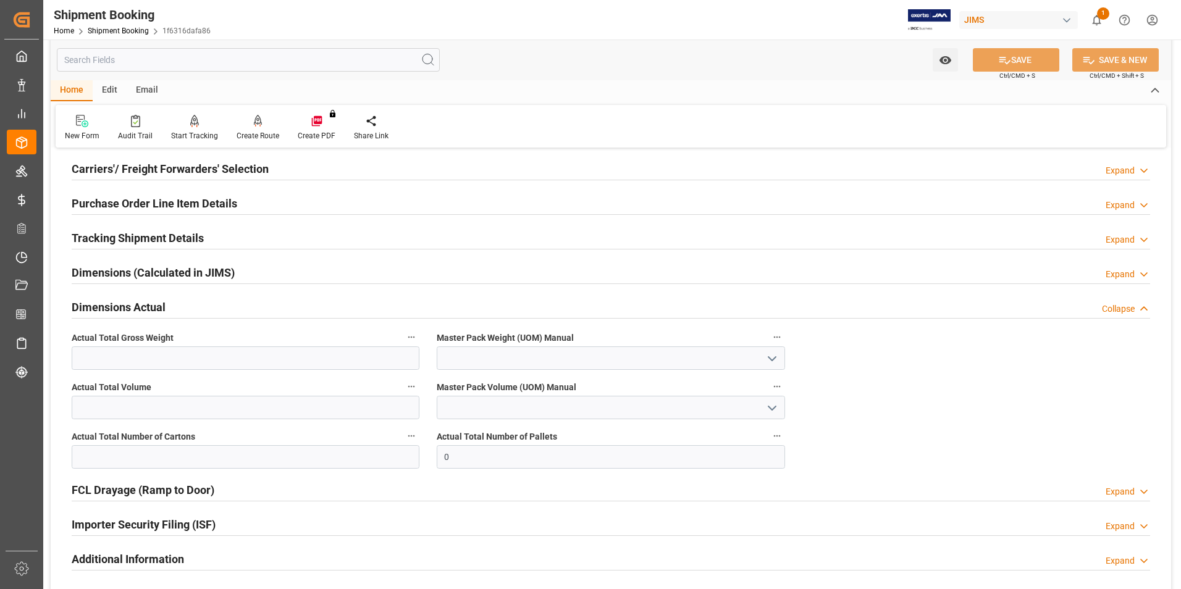
scroll to position [185, 0]
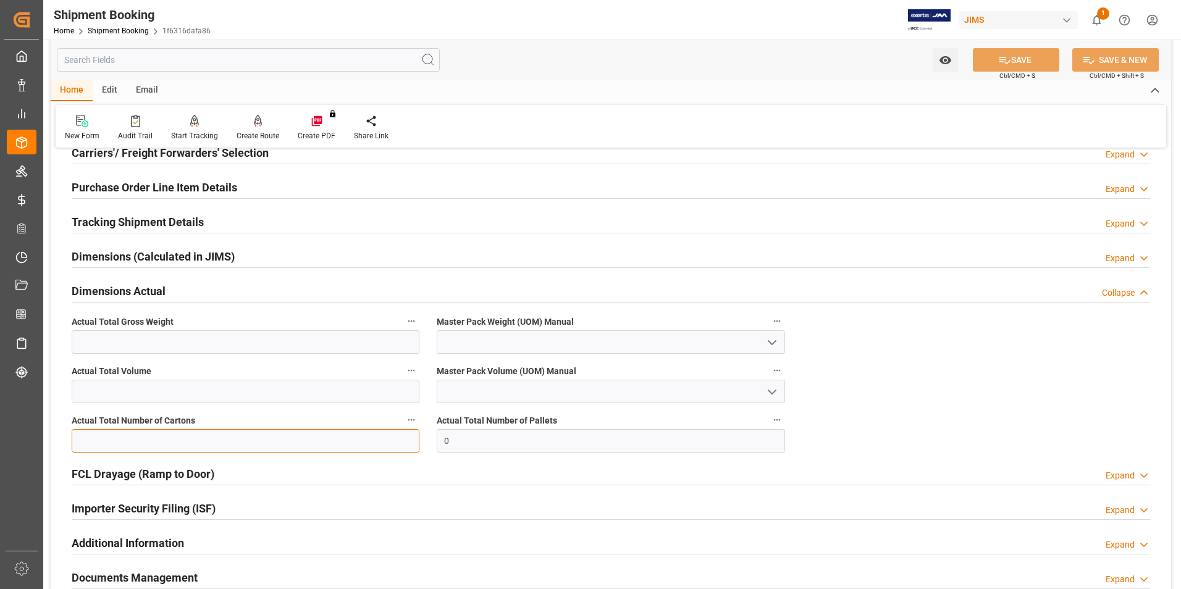
click at [195, 440] on input "text" at bounding box center [246, 440] width 348 height 23
type input "1"
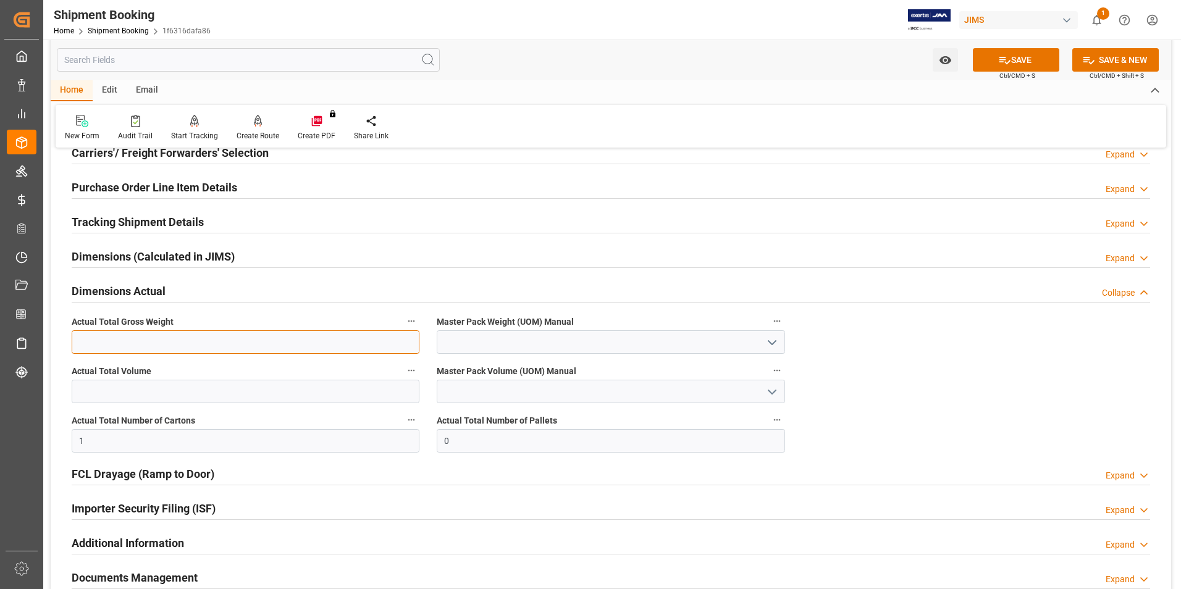
click at [87, 343] on input "text" at bounding box center [246, 341] width 348 height 23
type input "2"
click at [510, 345] on input at bounding box center [611, 341] width 348 height 23
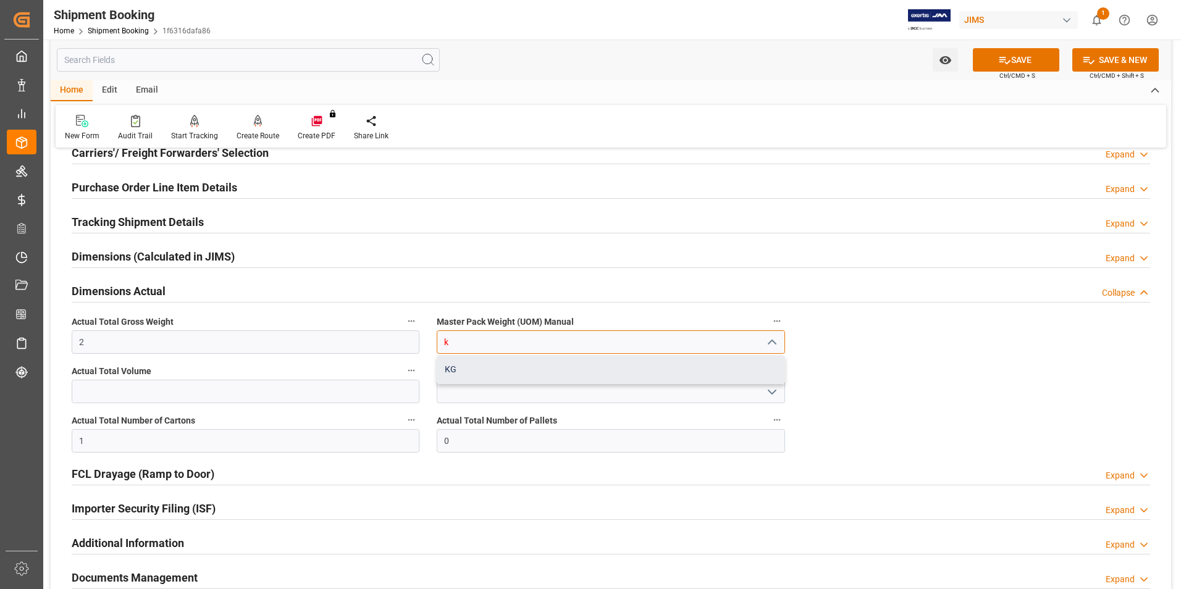
click at [506, 371] on div "KG" at bounding box center [610, 370] width 346 height 28
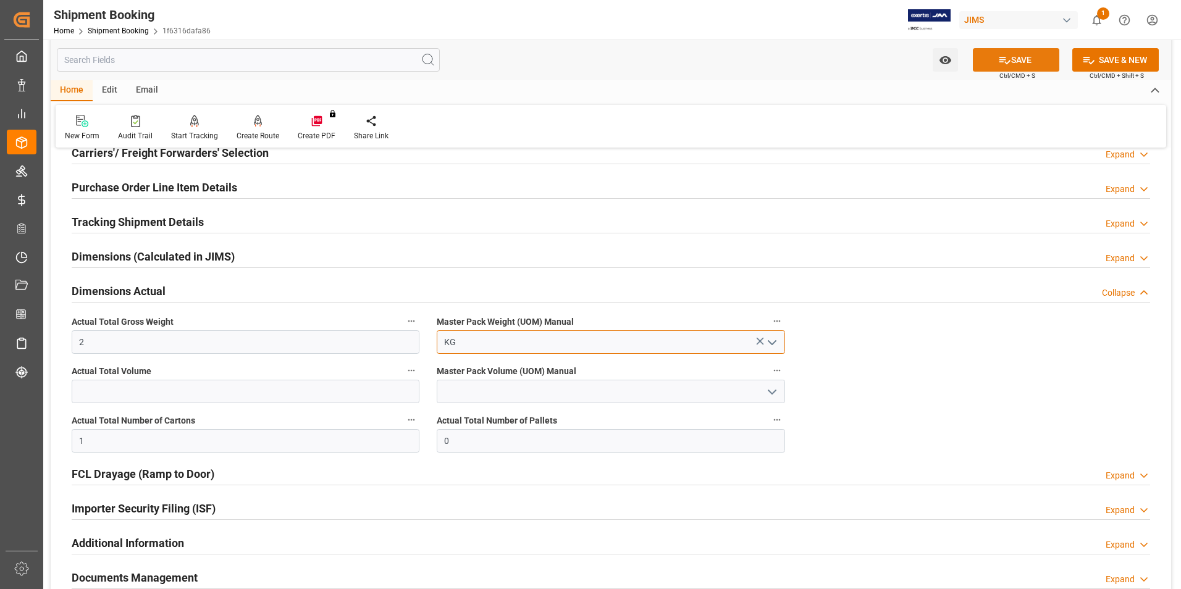
type input "KG"
click at [1007, 61] on icon at bounding box center [1004, 60] width 11 height 7
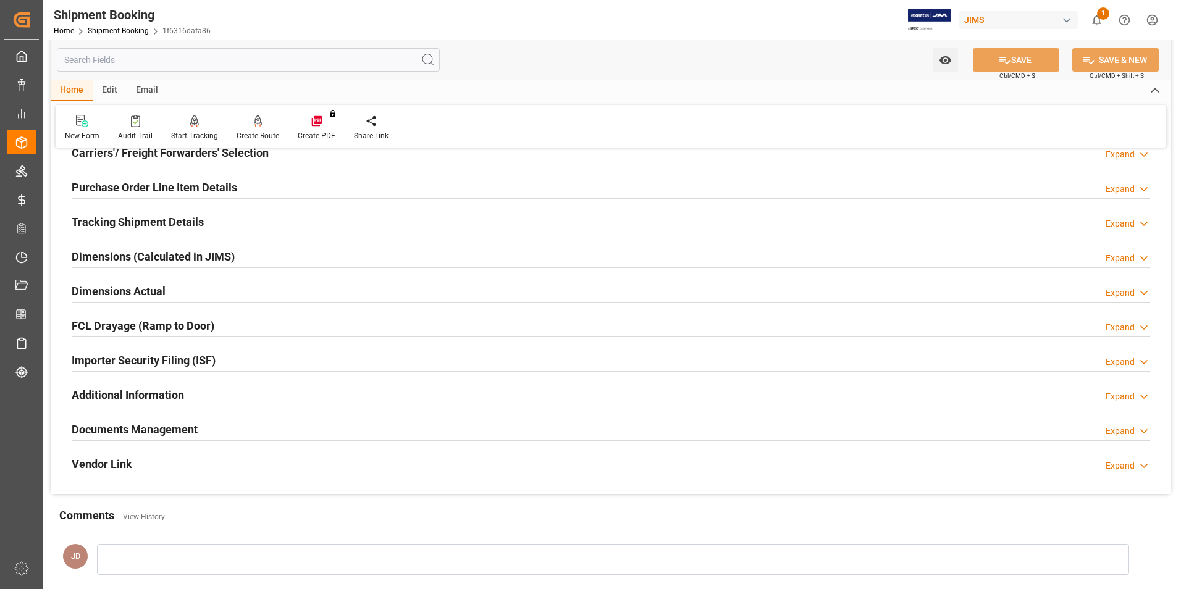
click at [134, 220] on h2 "Tracking Shipment Details" at bounding box center [138, 222] width 132 height 17
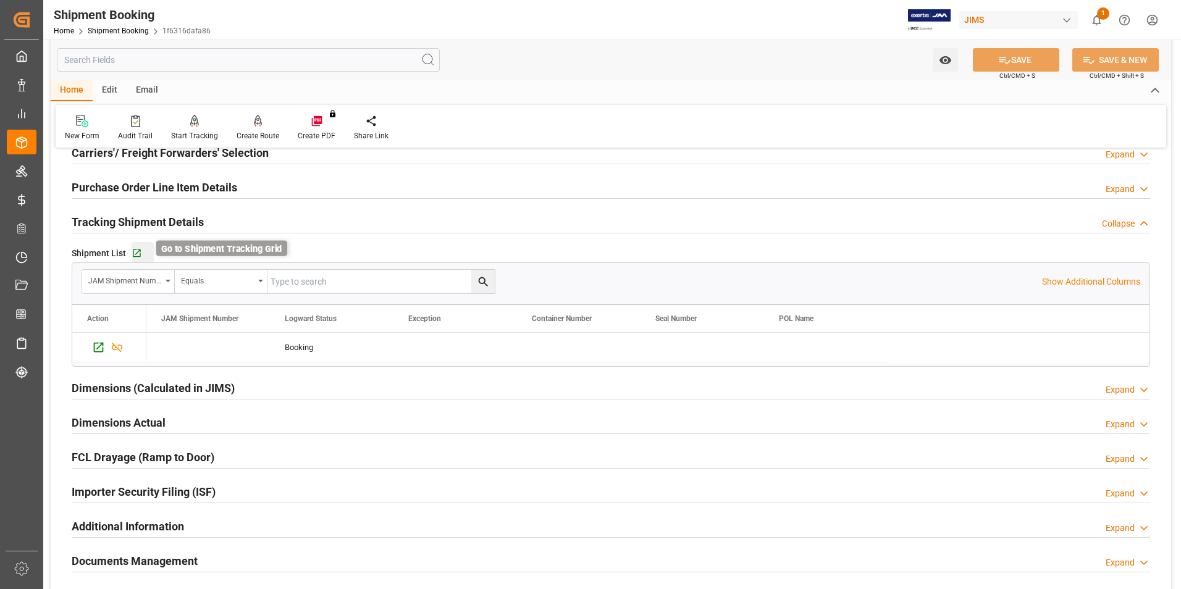
click at [136, 253] on icon "button" at bounding box center [137, 253] width 10 height 10
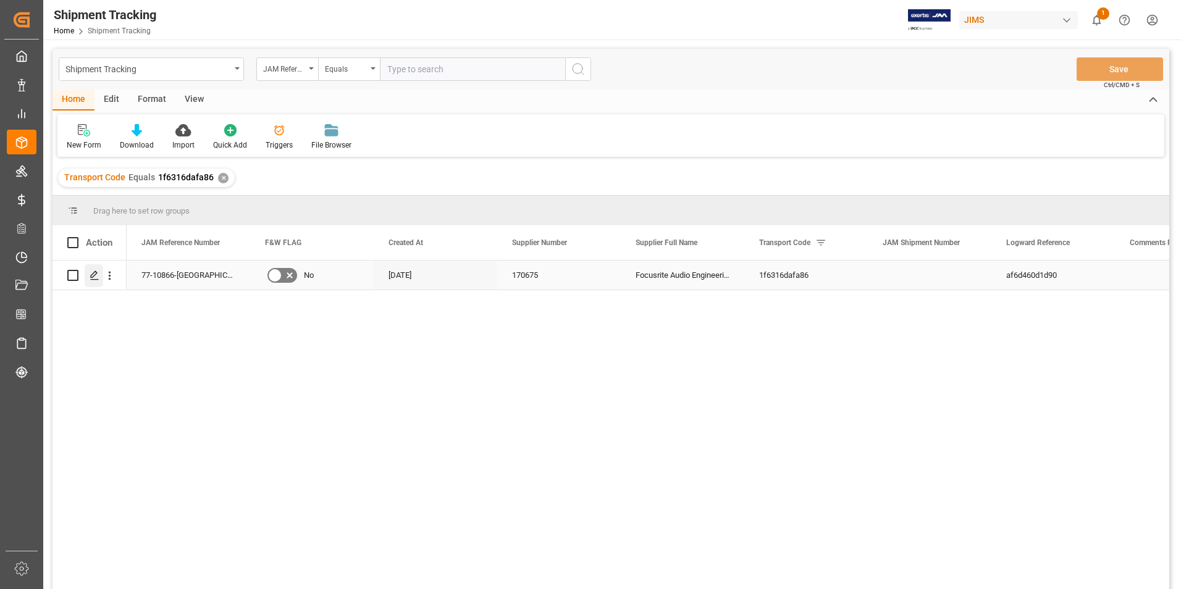
click at [93, 274] on polygon "Press SPACE to select this row." at bounding box center [94, 275] width 6 height 6
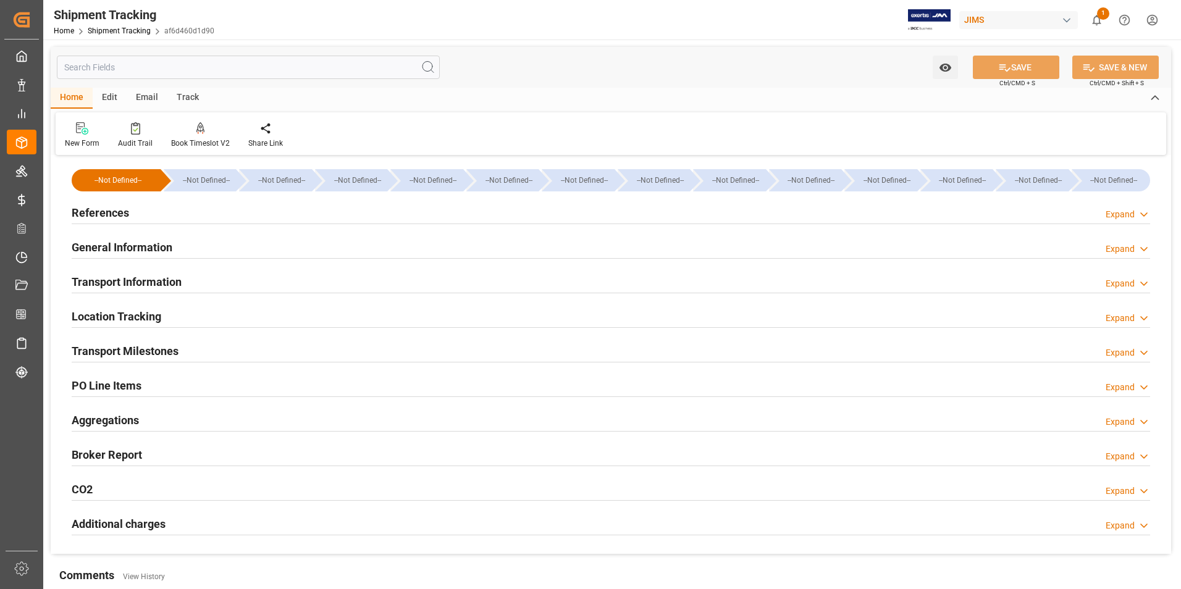
click at [98, 211] on h2 "References" at bounding box center [100, 212] width 57 height 17
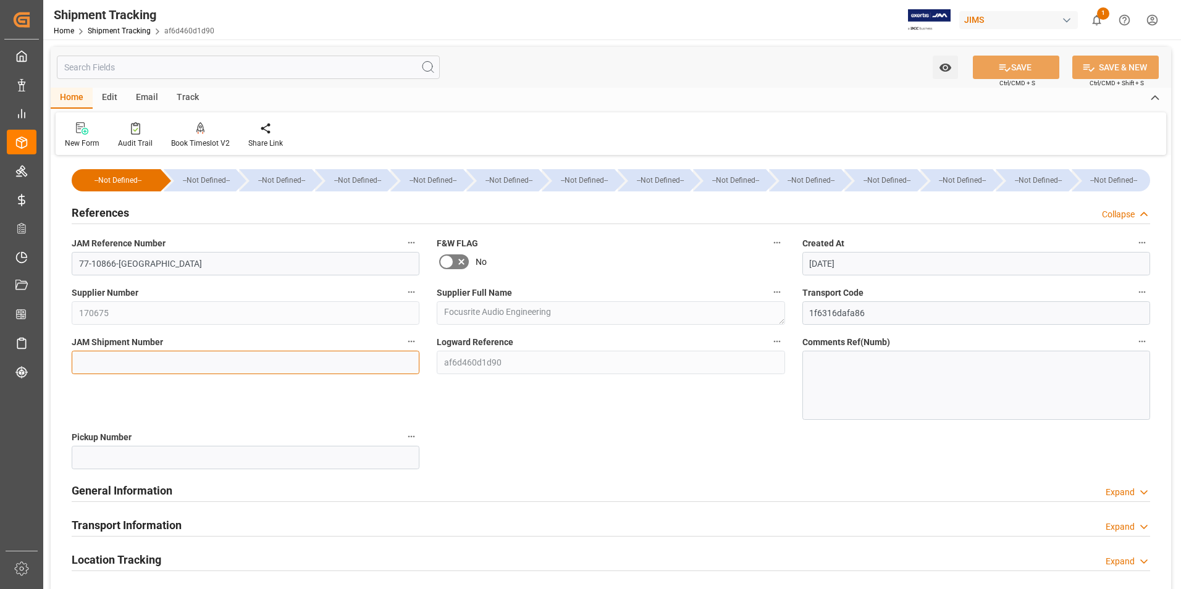
click at [155, 366] on input at bounding box center [246, 362] width 348 height 23
type input "72867"
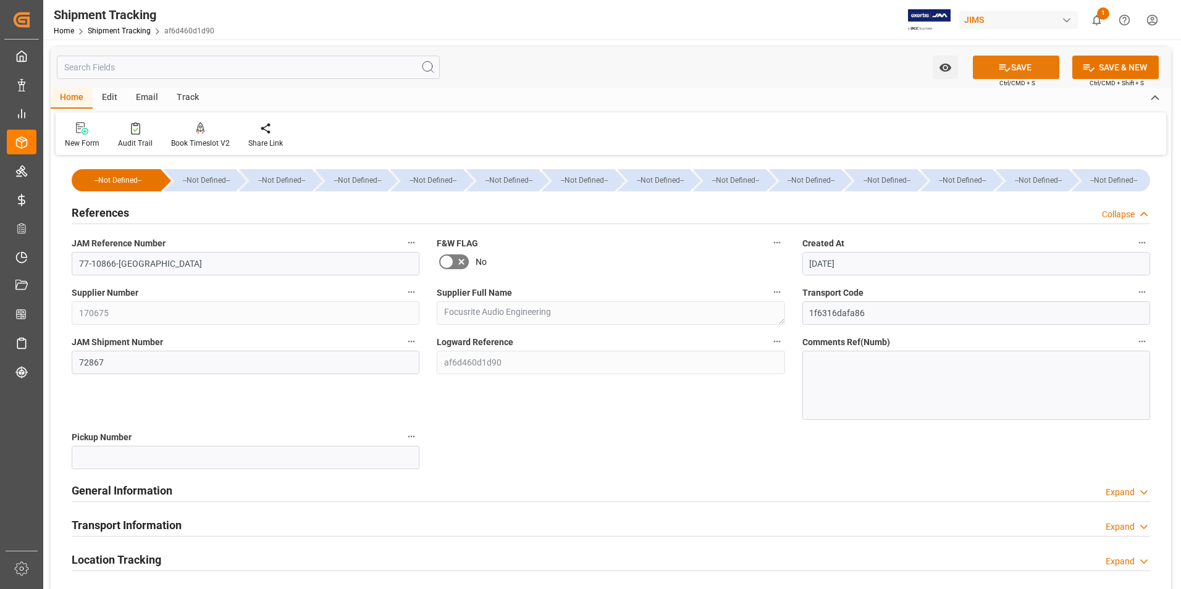
click at [1031, 61] on button "SAVE" at bounding box center [1016, 67] width 86 height 23
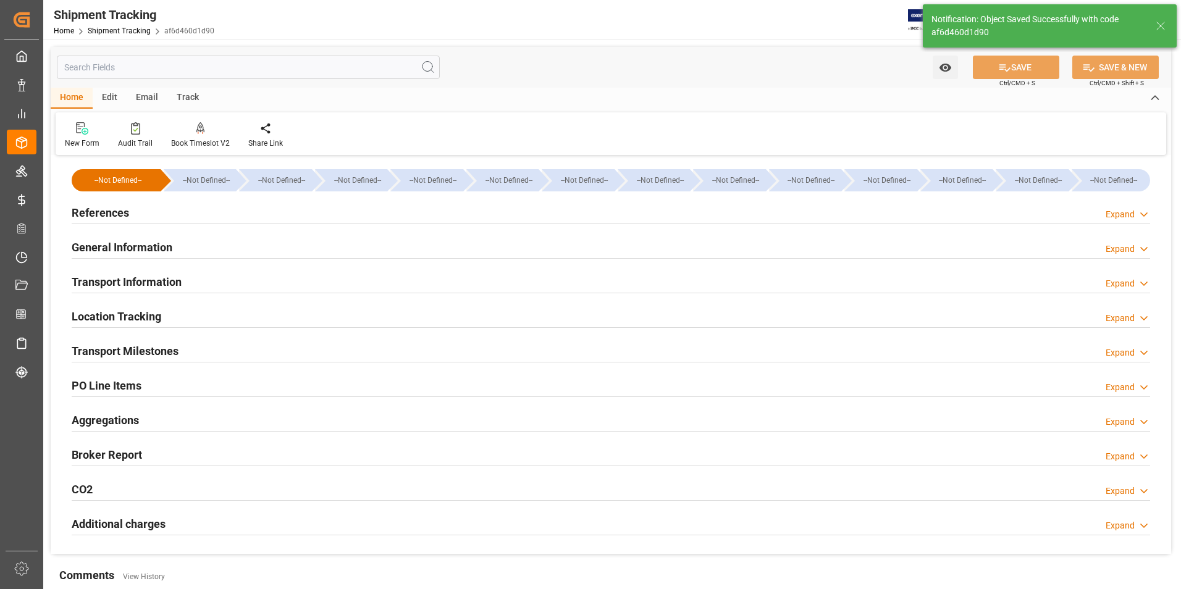
click at [156, 281] on h2 "Transport Information" at bounding box center [127, 282] width 110 height 17
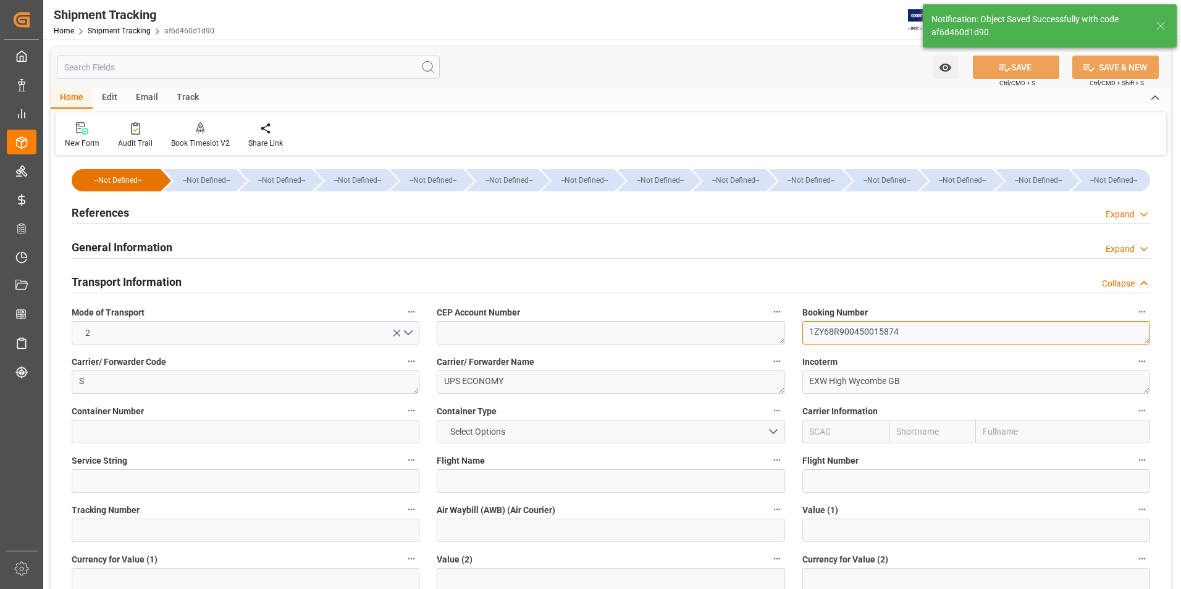
drag, startPoint x: 923, startPoint y: 336, endPoint x: 760, endPoint y: 336, distance: 163.0
click at [760, 336] on div "--Not Defined-- --Not Defined-- --Not Defined-- --Not Defined-- --Not Defined--…" at bounding box center [611, 579] width 1120 height 840
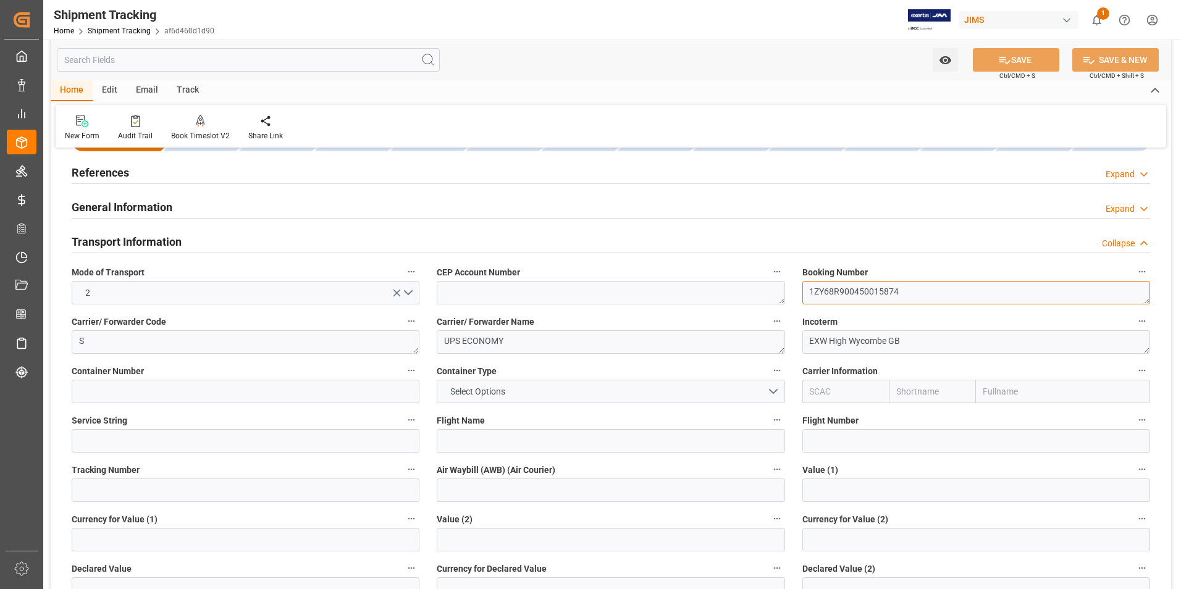
scroll to position [62, 0]
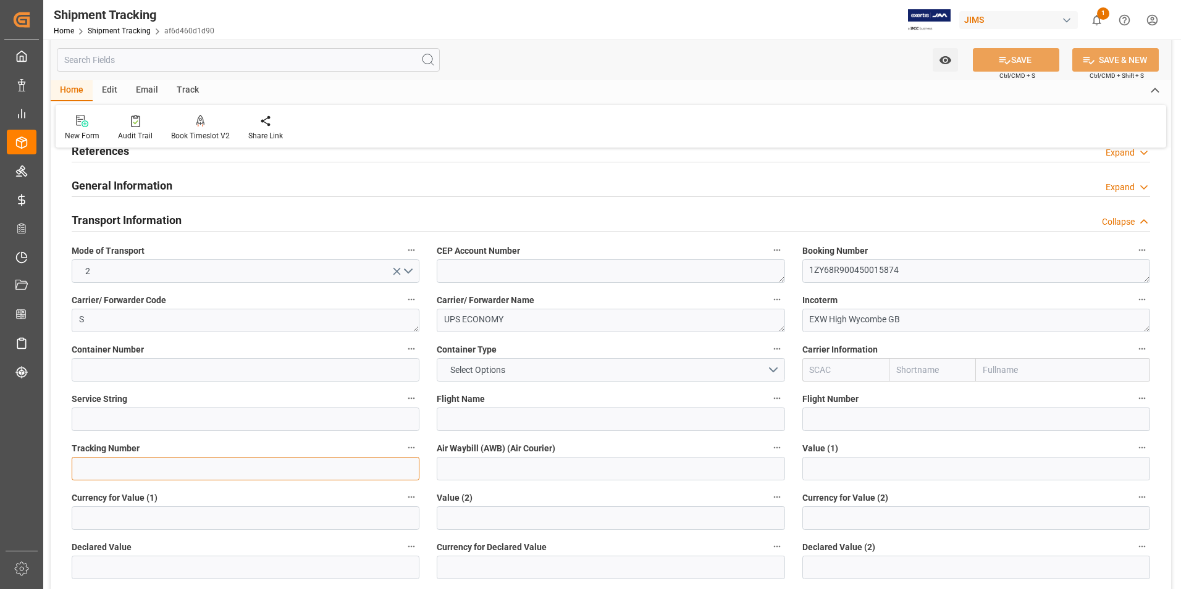
click at [197, 471] on input at bounding box center [246, 468] width 348 height 23
paste input "1ZY68R900450015874"
type input "1ZY68R900450015874"
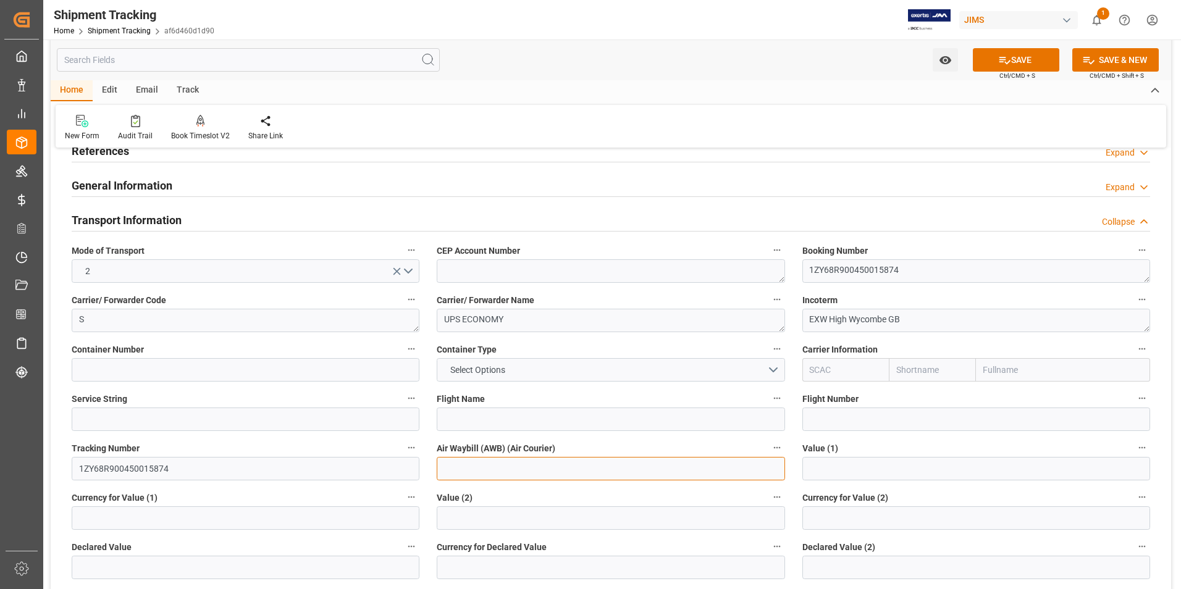
click at [461, 466] on input at bounding box center [611, 468] width 348 height 23
paste input "1ZY68R900450015874"
type input "1ZY68R900450015874"
click at [1005, 66] on icon at bounding box center [1004, 60] width 13 height 13
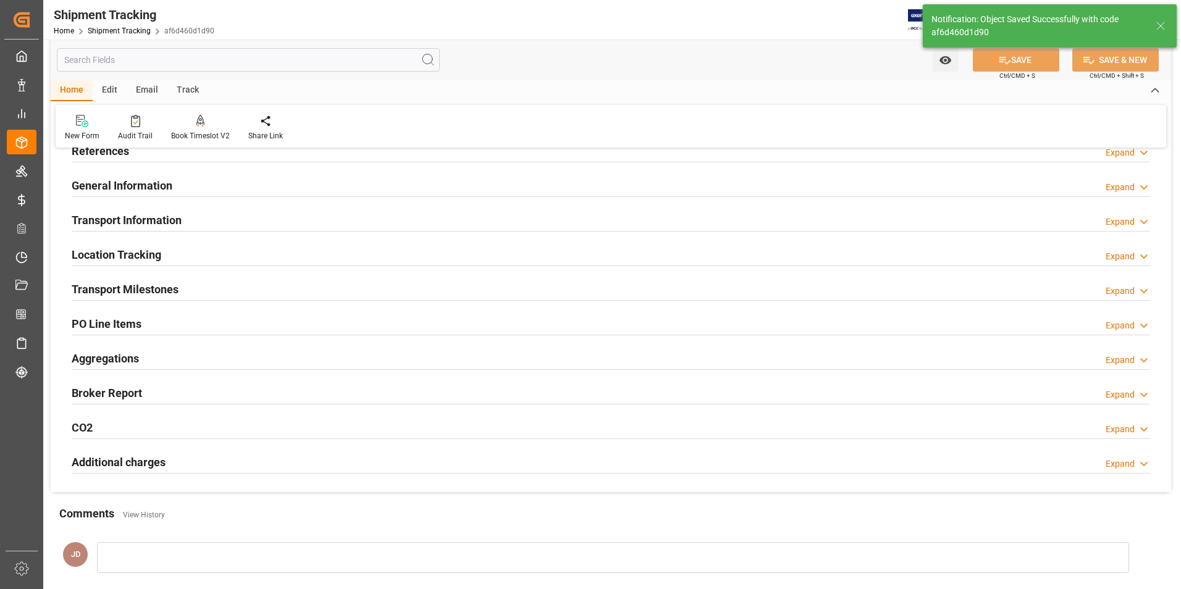
click at [168, 283] on h2 "Transport Milestones" at bounding box center [125, 289] width 107 height 17
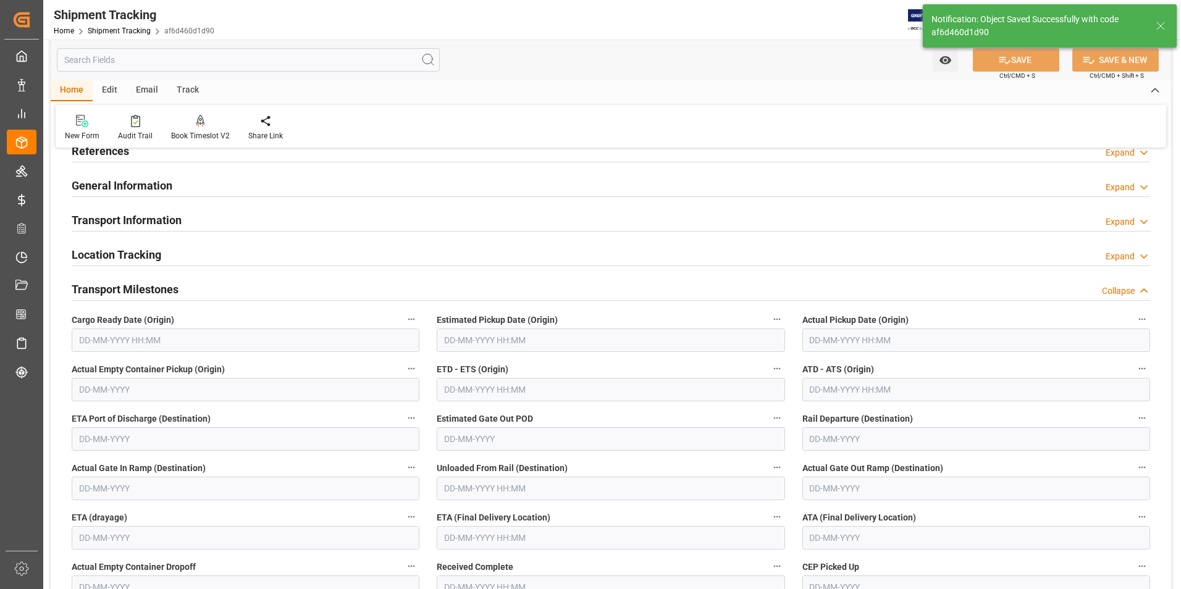
click at [876, 339] on input "text" at bounding box center [976, 340] width 348 height 23
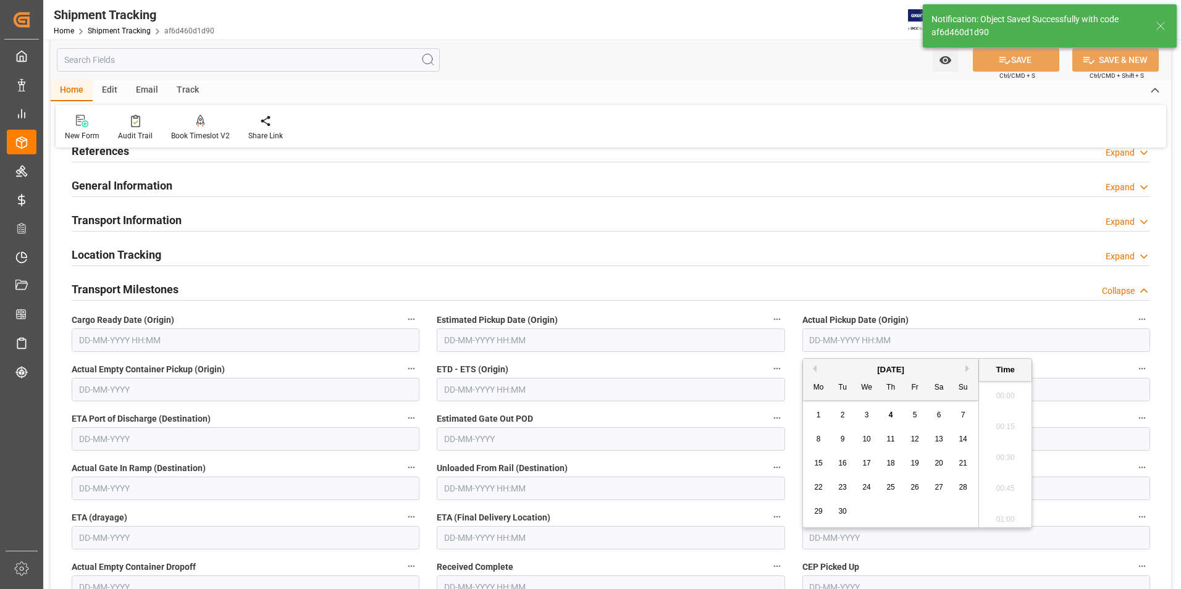
scroll to position [1054, 0]
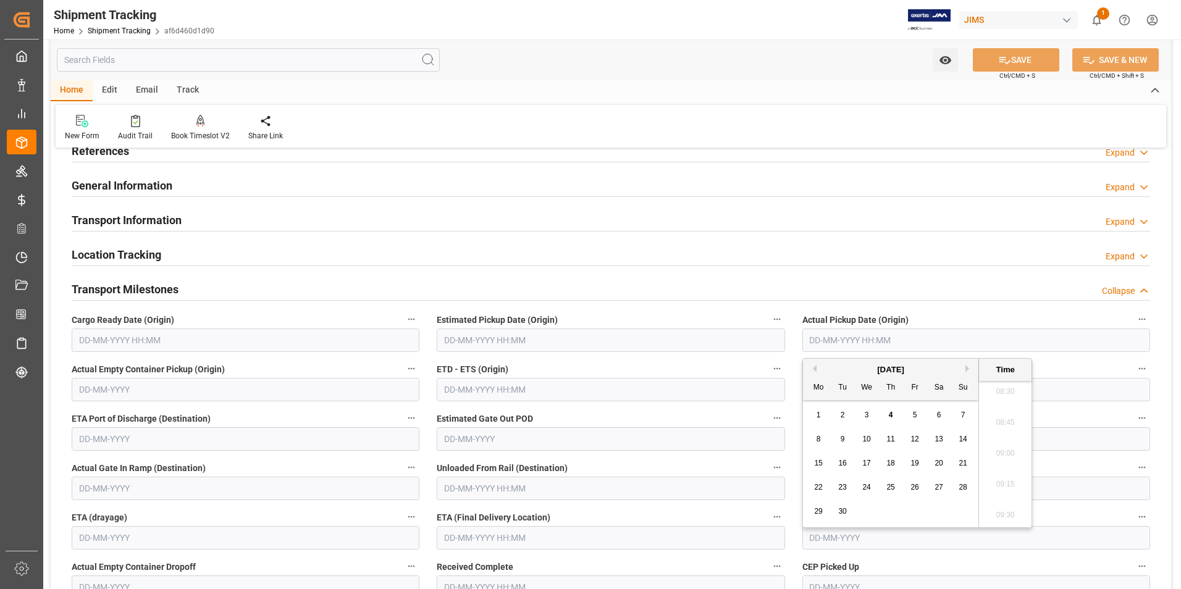
click at [807, 427] on div "8 9 10 11 12 13 14" at bounding box center [890, 439] width 169 height 24
click at [845, 410] on div "2" at bounding box center [842, 415] width 15 height 15
type input "02-09-2025 00:00"
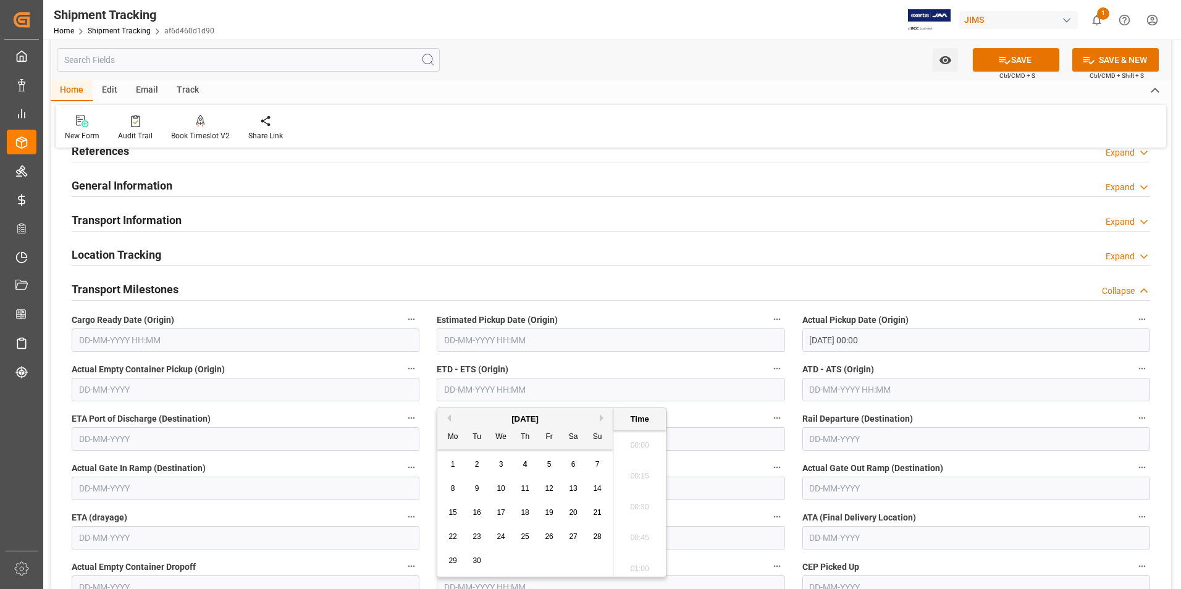
click at [593, 395] on input "text" at bounding box center [611, 389] width 348 height 23
click at [443, 468] on div "1 2 3 4 5 6 7" at bounding box center [525, 465] width 169 height 24
click at [475, 463] on span "2" at bounding box center [477, 464] width 4 height 9
type input "02-09-2025 00:00"
click at [841, 395] on input "text" at bounding box center [976, 389] width 348 height 23
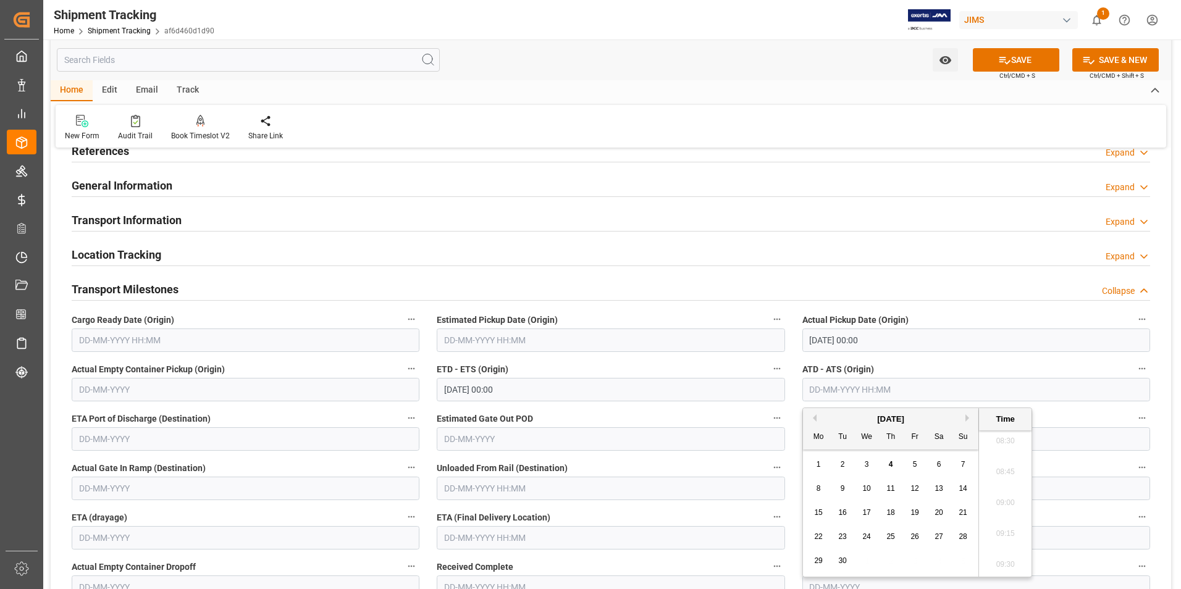
click at [808, 460] on div "1 2 3 4 5 6 7" at bounding box center [890, 465] width 169 height 24
click at [840, 459] on div "2" at bounding box center [842, 465] width 15 height 15
type input "02-09-2025 00:00"
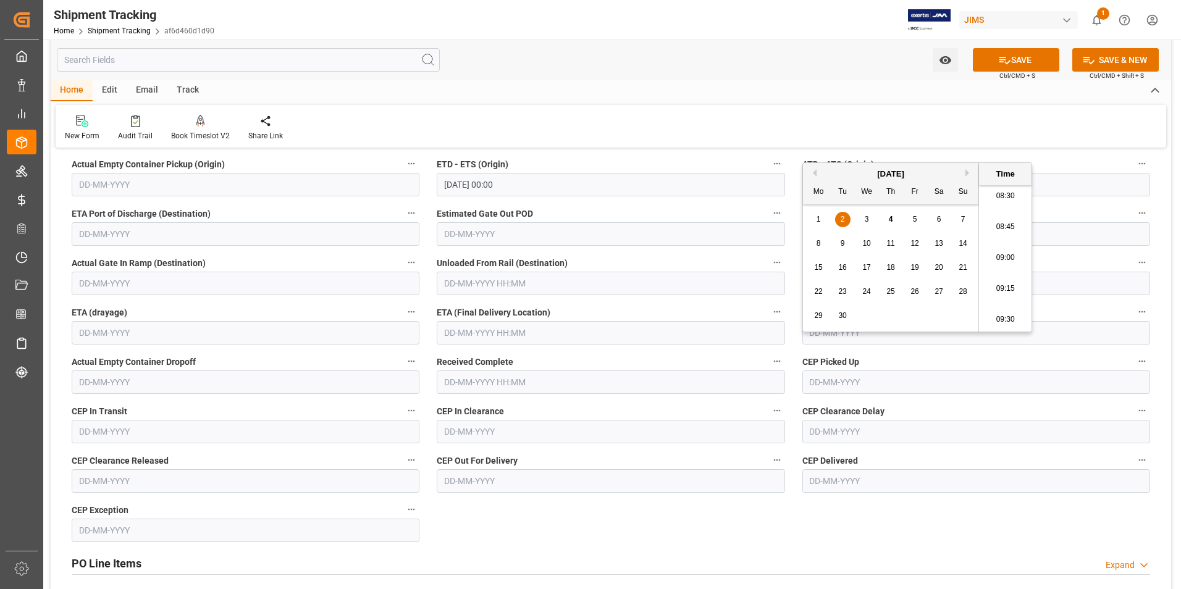
scroll to position [309, 0]
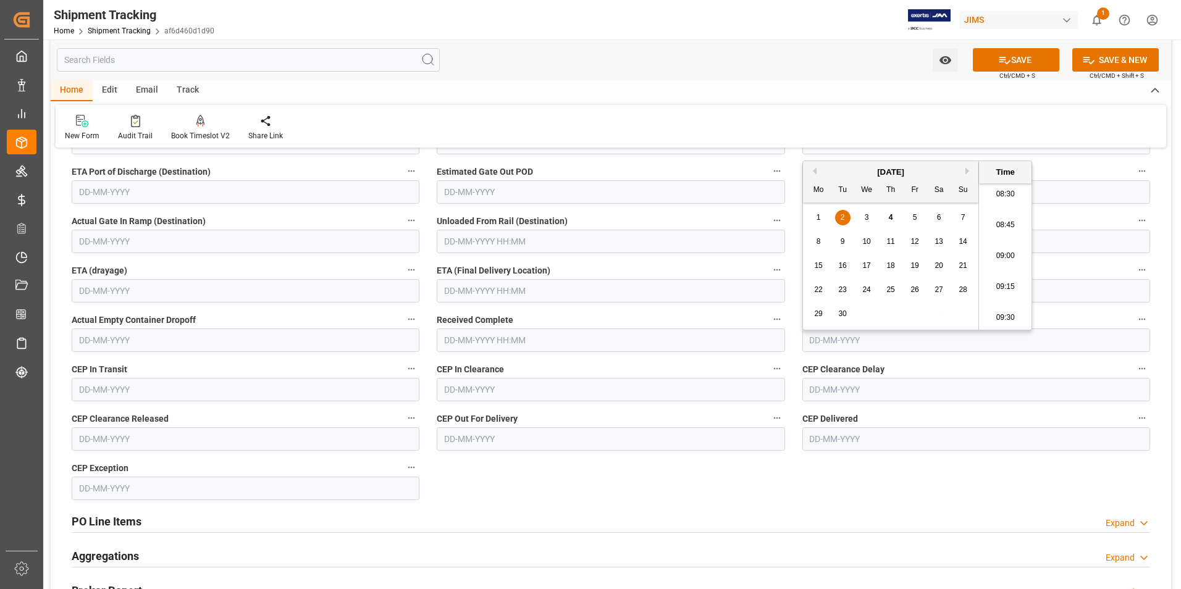
click at [501, 290] on input "text" at bounding box center [611, 290] width 348 height 23
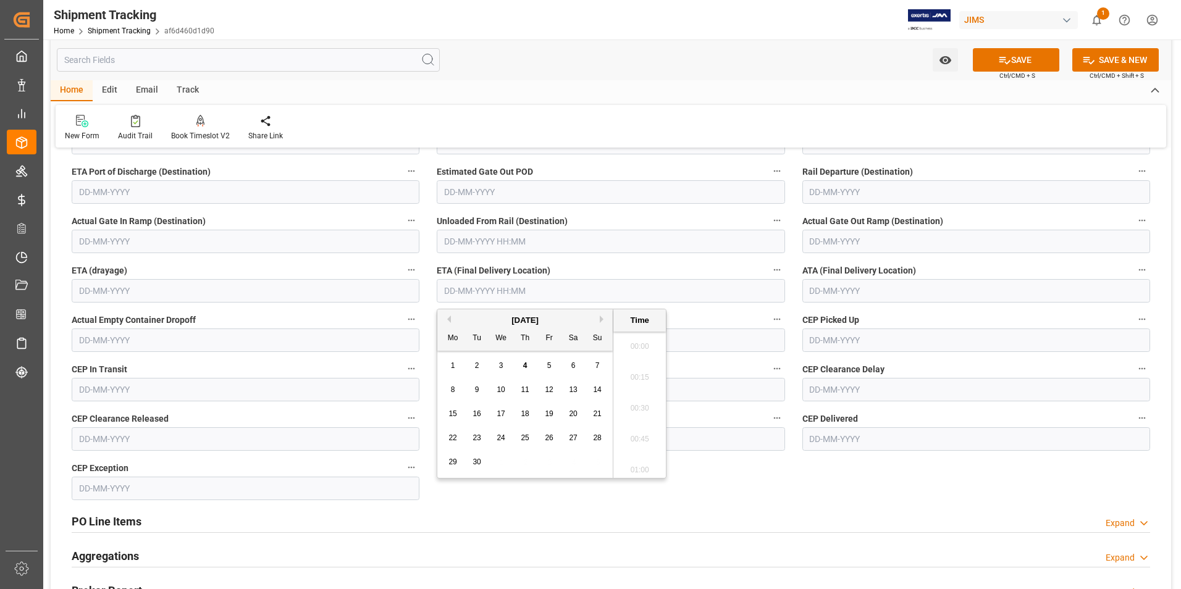
scroll to position [1054, 0]
click at [448, 382] on div "8 9 10 11 12 13 14" at bounding box center [525, 390] width 169 height 24
click at [552, 365] on div "5" at bounding box center [549, 366] width 15 height 15
type input "05-09-2025 00:00"
click at [1022, 56] on button "SAVE" at bounding box center [1016, 59] width 86 height 23
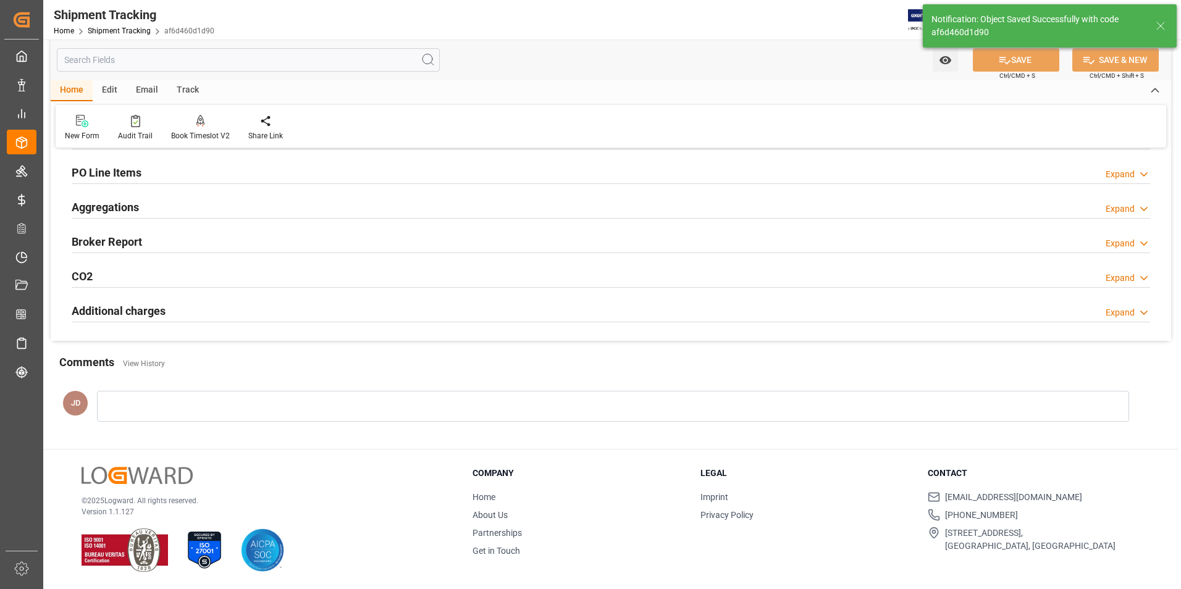
scroll to position [213, 0]
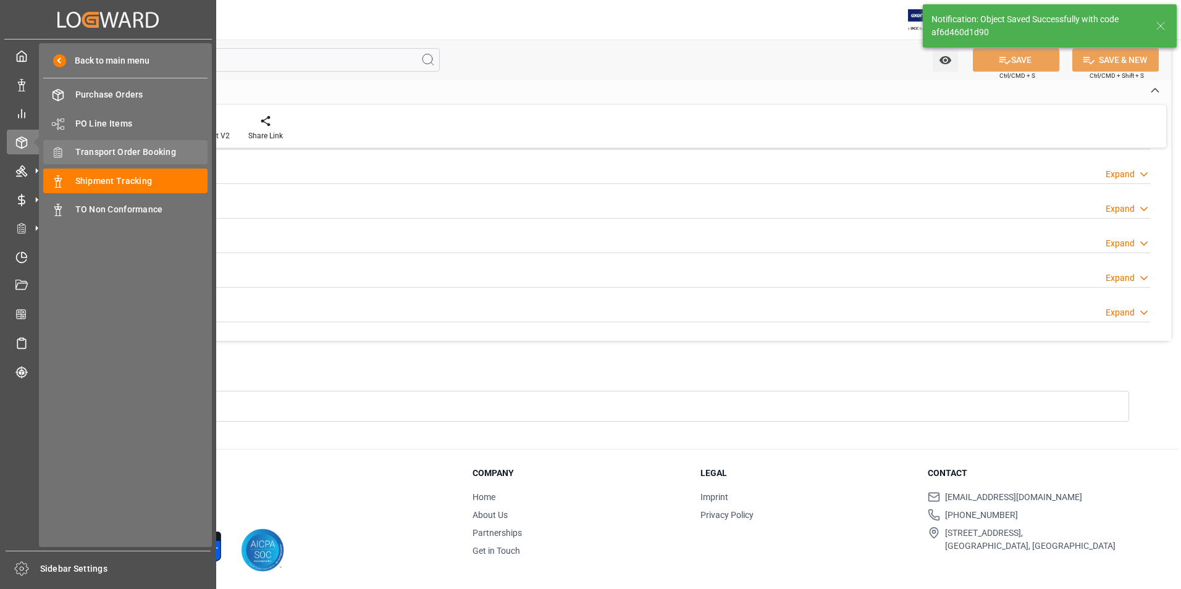
click at [143, 151] on span "Transport Order Booking" at bounding box center [141, 152] width 133 height 13
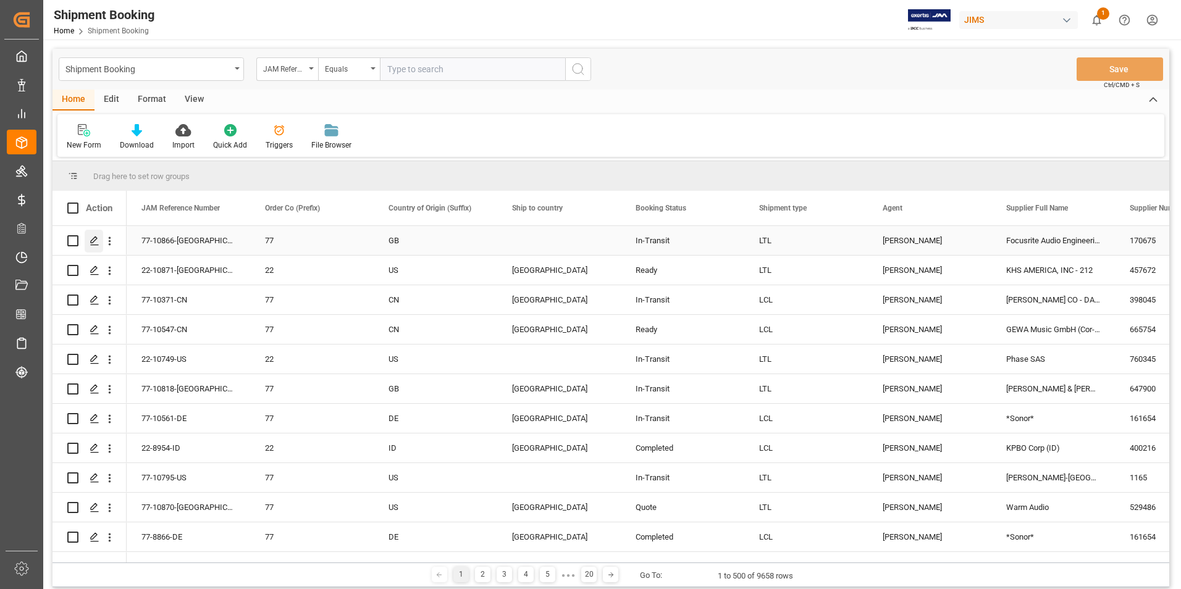
click at [95, 240] on icon "Press SPACE to select this row." at bounding box center [95, 241] width 10 height 10
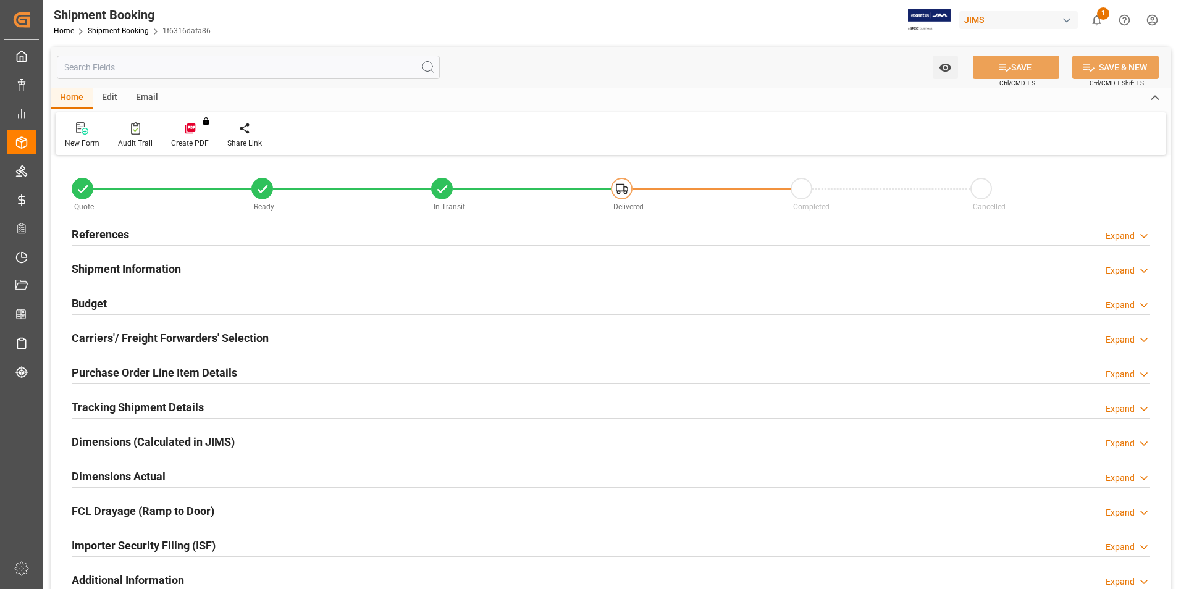
type input "2"
click at [150, 372] on h2 "Purchase Order Line Item Details" at bounding box center [154, 372] width 165 height 17
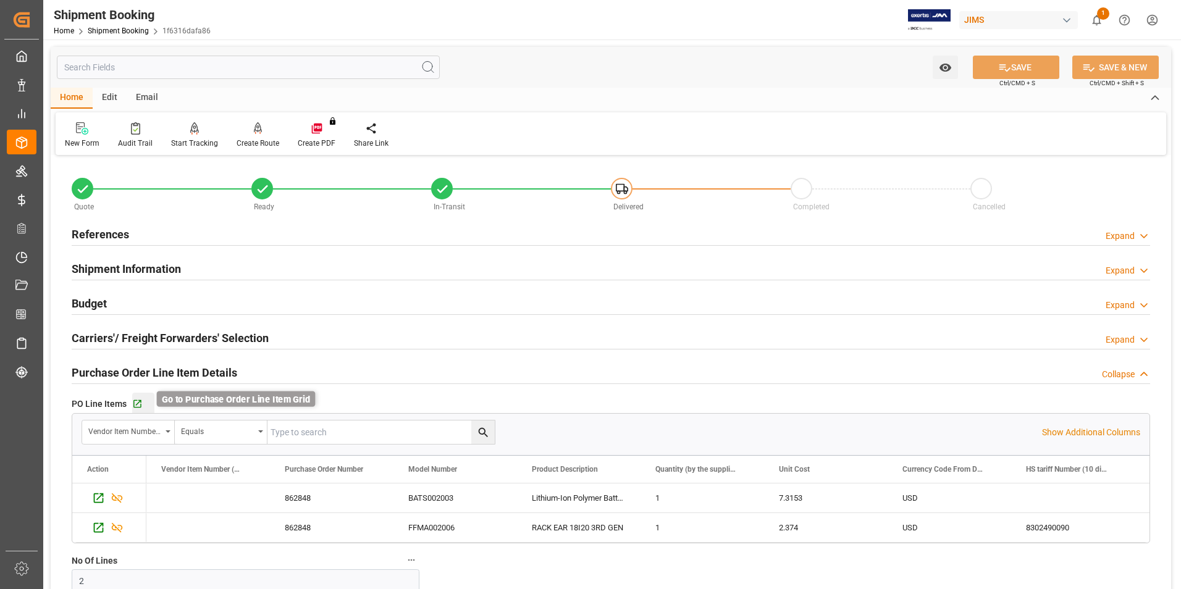
click at [138, 401] on icon "button" at bounding box center [137, 404] width 8 height 8
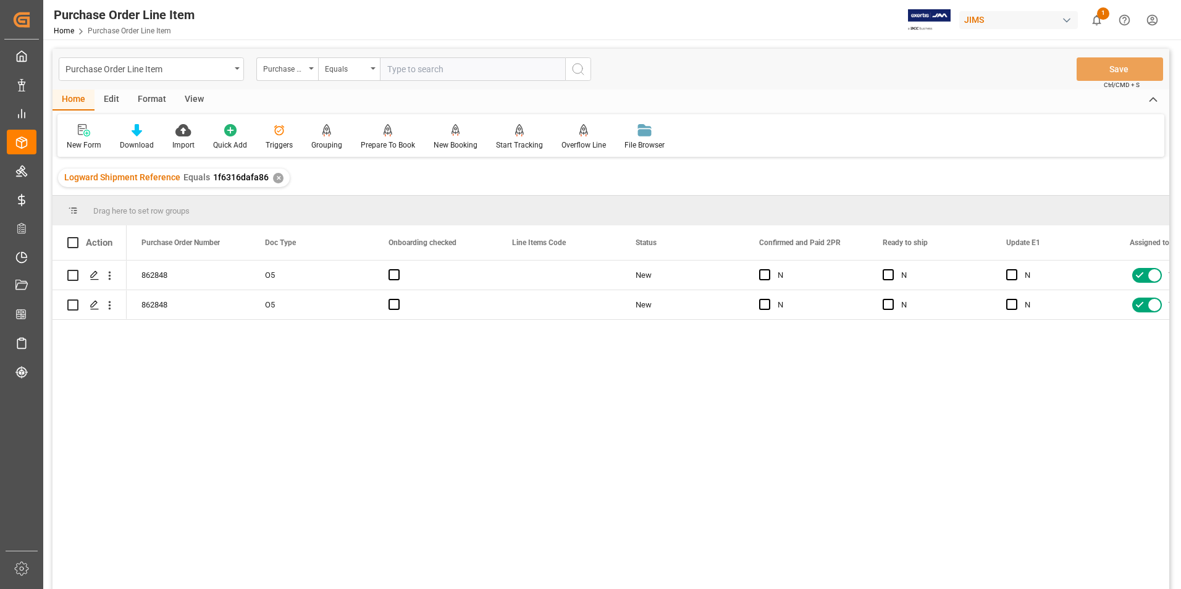
click at [186, 99] on div "View" at bounding box center [194, 100] width 38 height 21
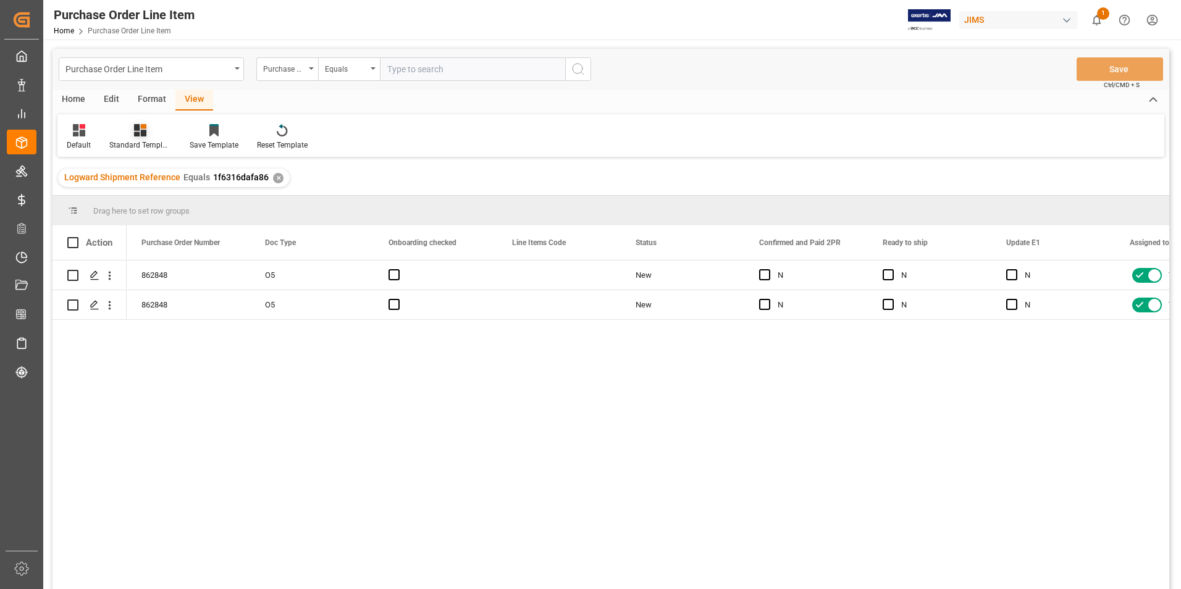
click at [149, 148] on div "Standard Templates" at bounding box center [140, 145] width 62 height 11
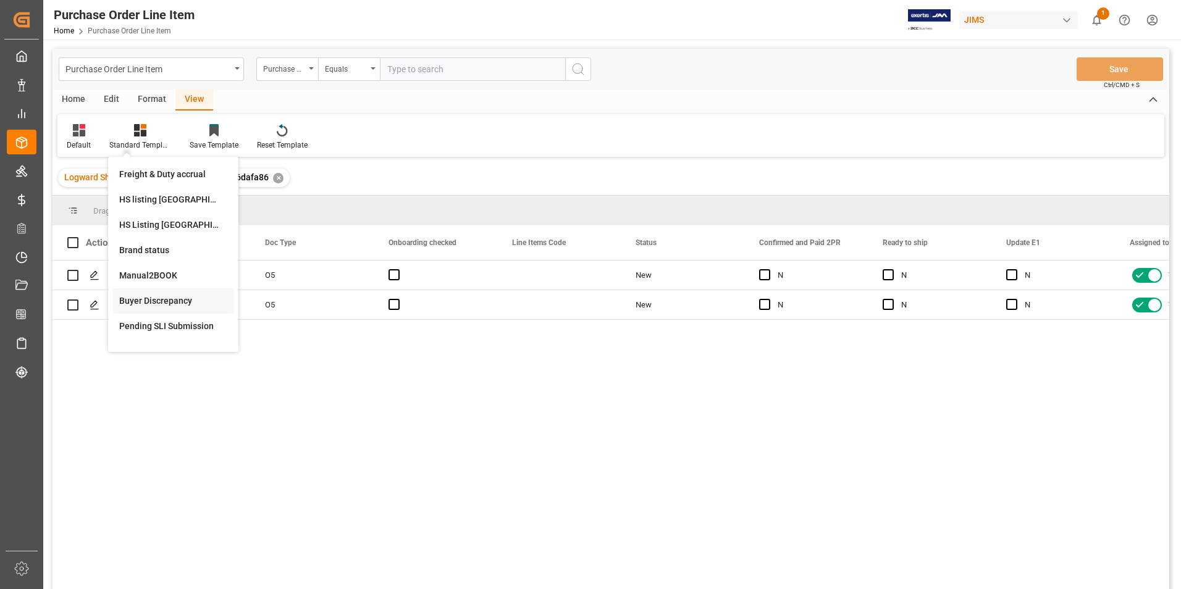
click at [165, 301] on div "Buyer Discrepancy" at bounding box center [173, 301] width 108 height 13
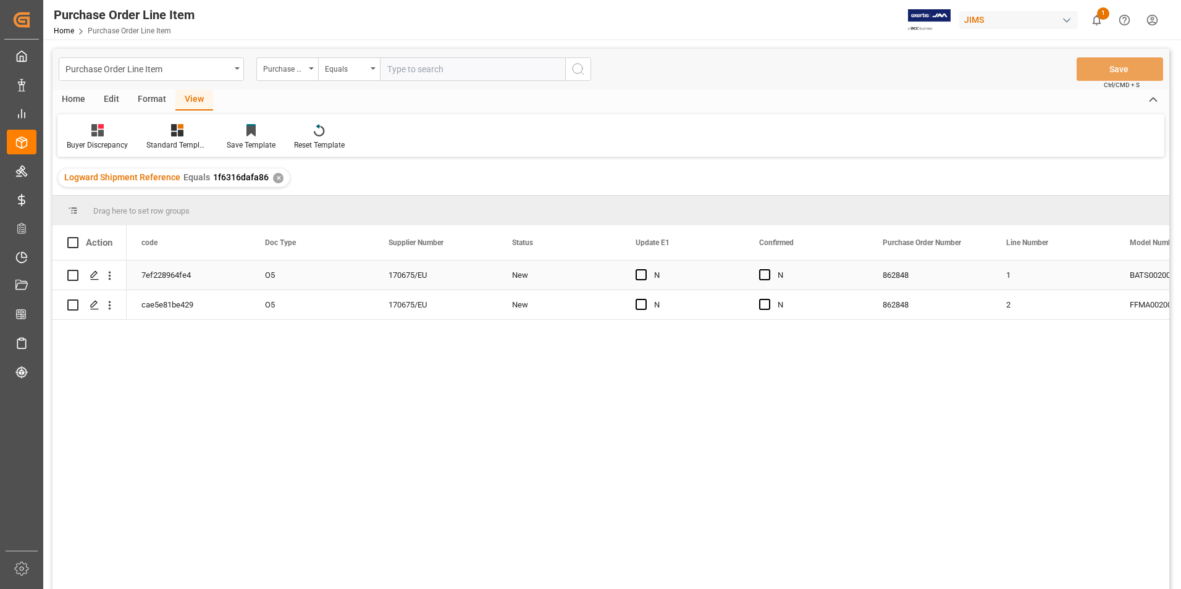
click at [306, 276] on div "O5" at bounding box center [312, 275] width 124 height 29
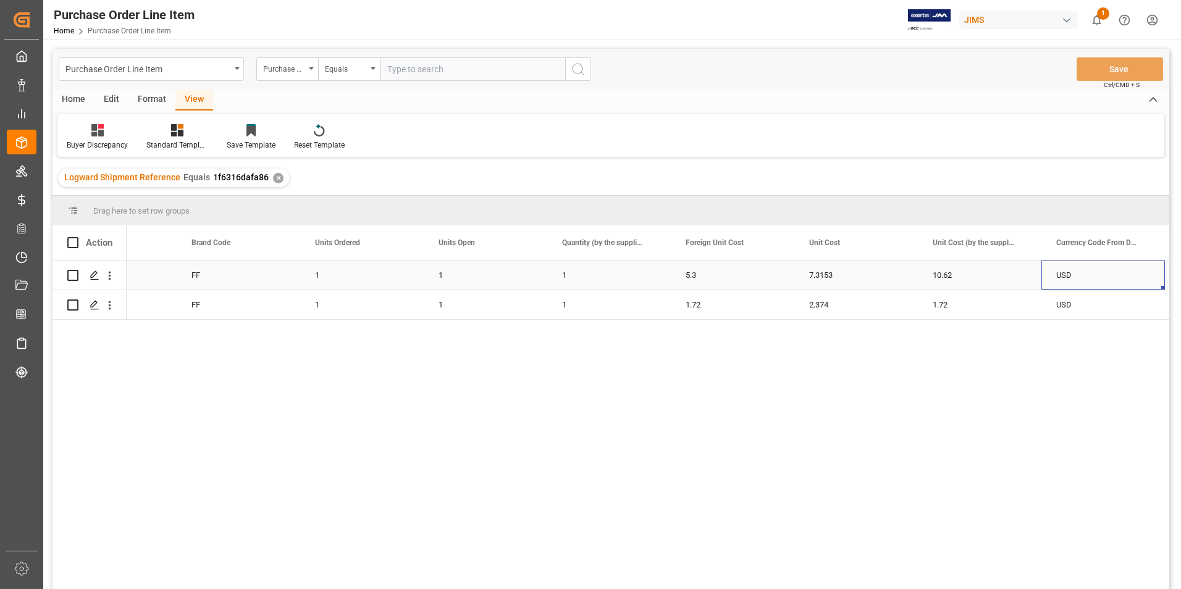
click at [721, 279] on div "5.3" at bounding box center [733, 275] width 124 height 29
click at [721, 279] on input "5.3" at bounding box center [732, 281] width 104 height 23
click at [965, 271] on div "10.62" at bounding box center [980, 275] width 124 height 29
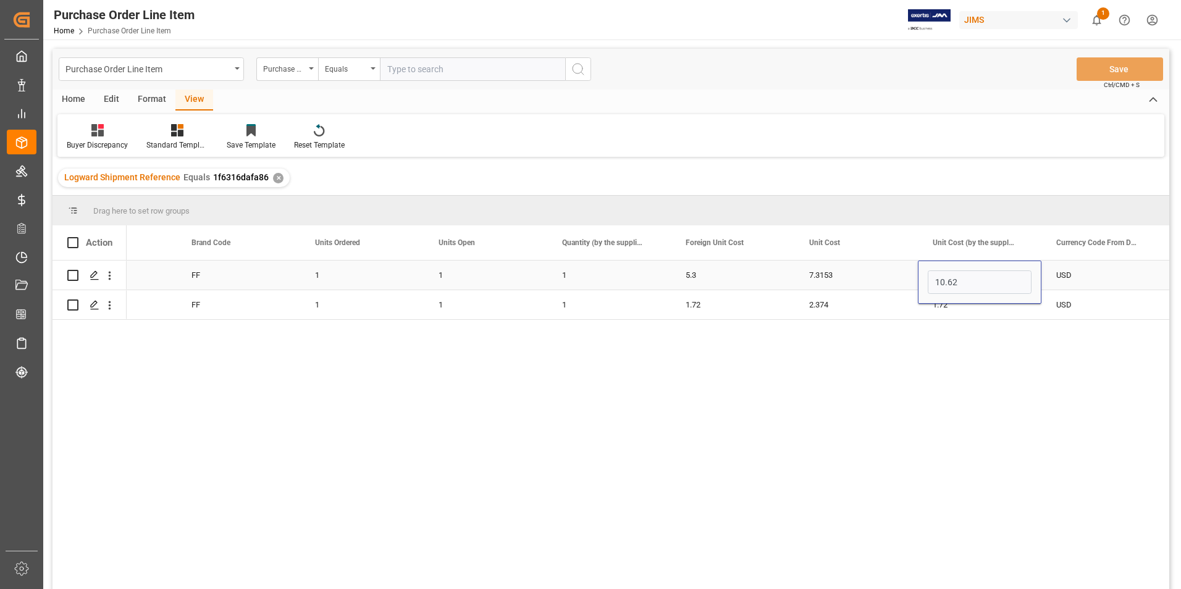
type input "5.3"
click at [1111, 64] on button "Save" at bounding box center [1119, 68] width 86 height 23
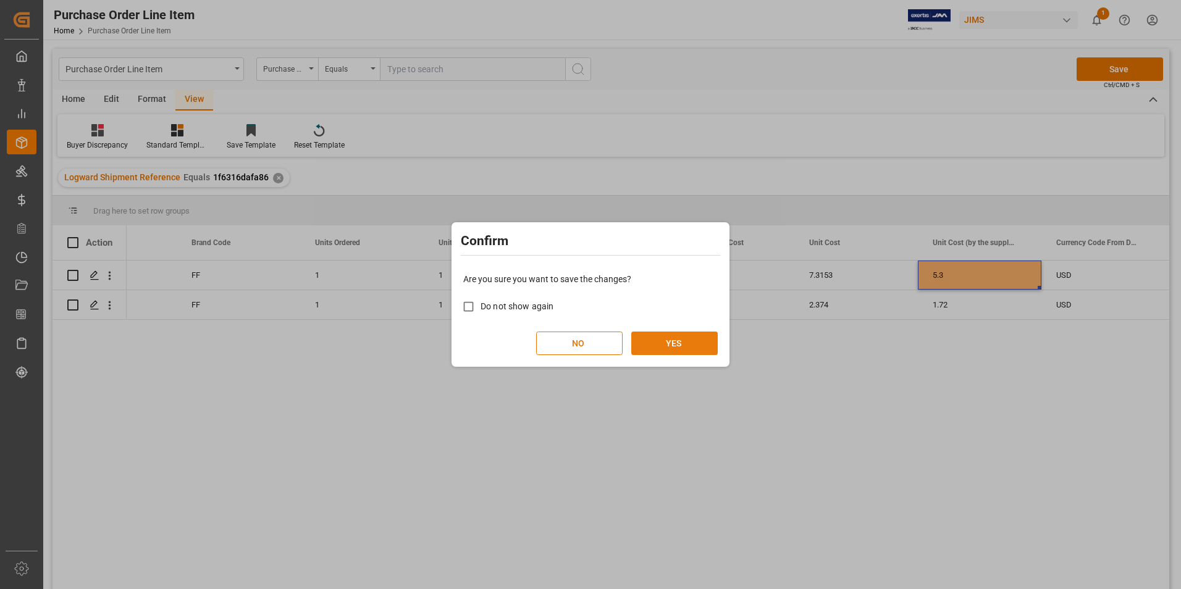
click at [671, 349] on button "YES" at bounding box center [674, 343] width 86 height 23
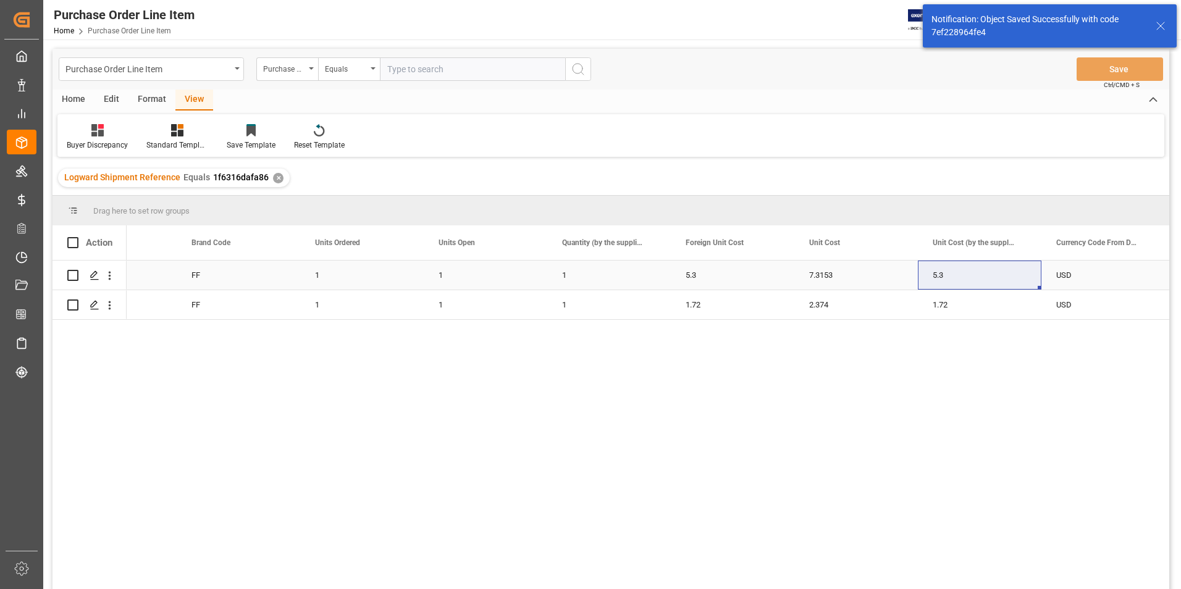
click at [849, 277] on div "7.3153" at bounding box center [856, 275] width 124 height 29
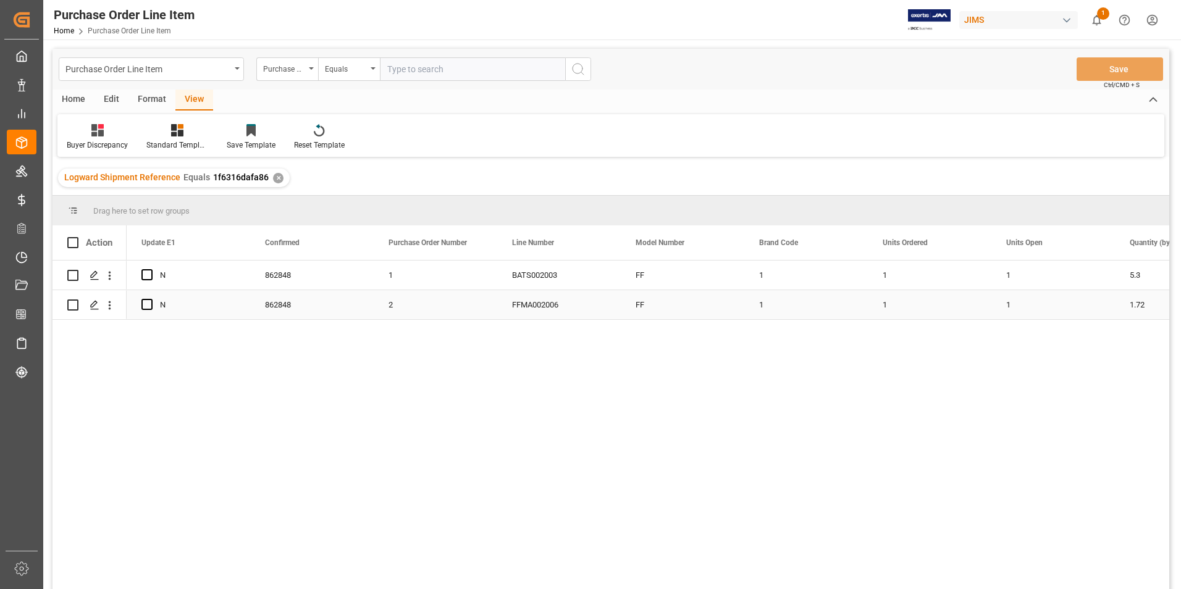
scroll to position [0, 494]
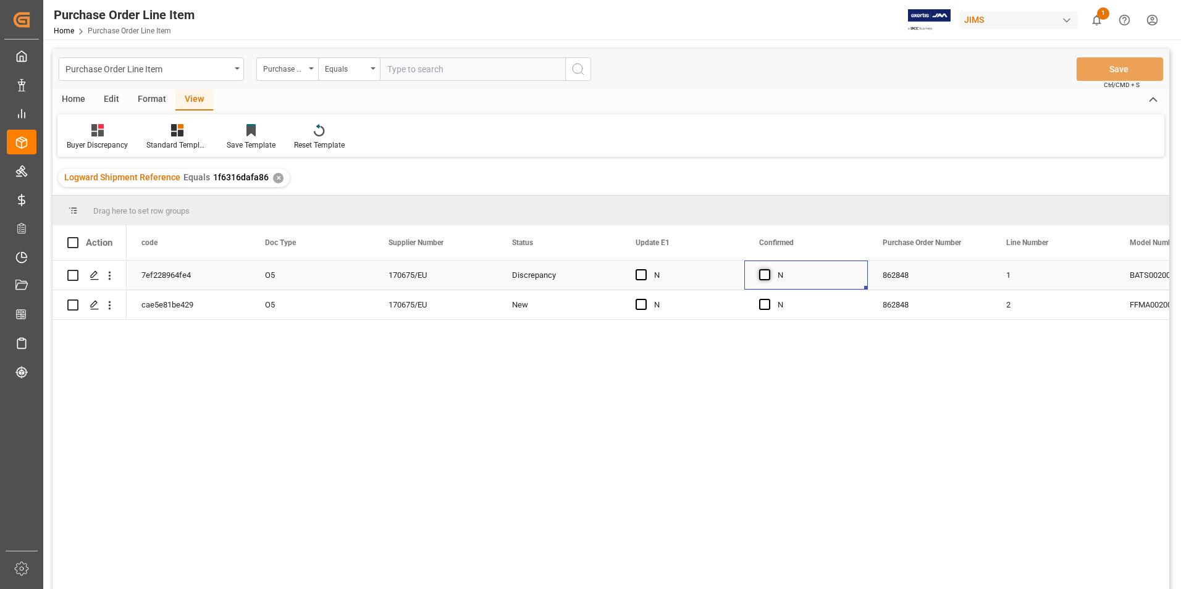
click at [766, 280] on span "Press SPACE to select this row." at bounding box center [764, 274] width 11 height 11
click at [768, 269] on input "Press SPACE to select this row." at bounding box center [768, 269] width 0 height 0
click at [764, 307] on span "Press SPACE to select this row." at bounding box center [764, 304] width 11 height 11
click at [768, 299] on input "Press SPACE to select this row." at bounding box center [768, 299] width 0 height 0
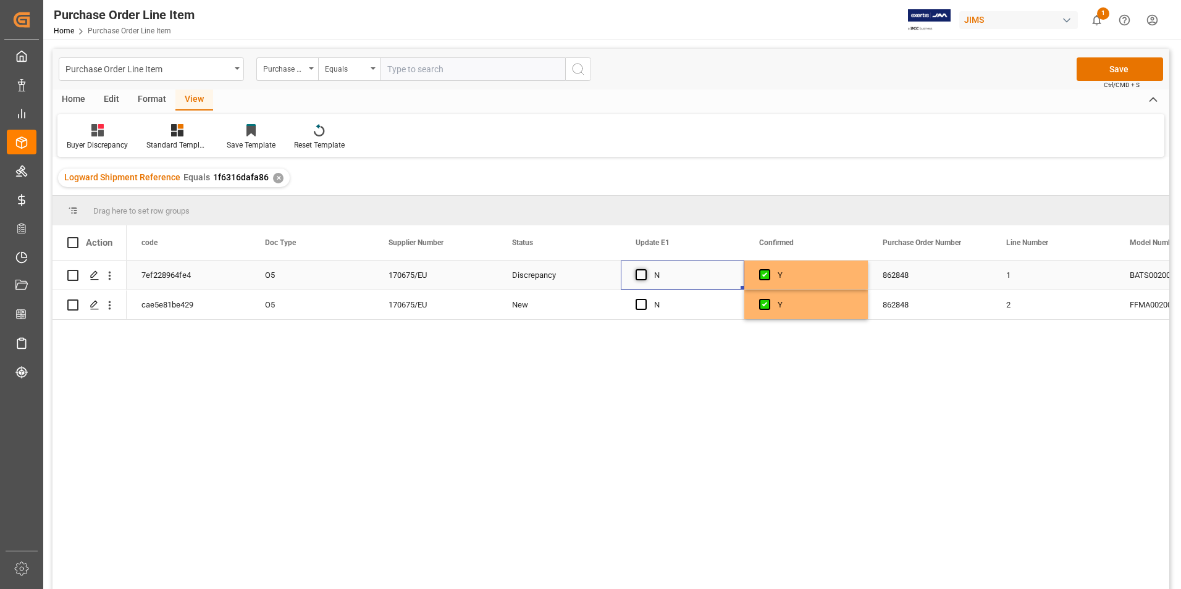
click at [640, 274] on span "Press SPACE to select this row." at bounding box center [640, 274] width 11 height 11
click at [645, 269] on input "Press SPACE to select this row." at bounding box center [645, 269] width 0 height 0
click at [639, 302] on span "Press SPACE to select this row." at bounding box center [640, 304] width 11 height 11
click at [645, 299] on input "Press SPACE to select this row." at bounding box center [645, 299] width 0 height 0
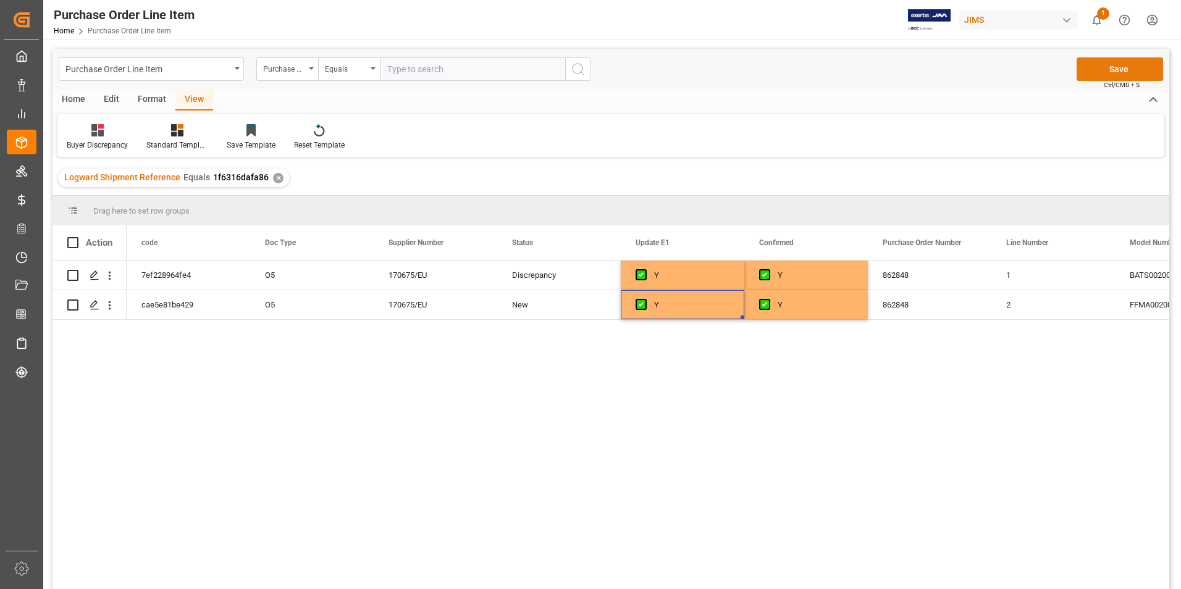
click at [1092, 80] on div "Purchase Order Line Item Purchase Order Number Equals Save Ctrl/CMD + S" at bounding box center [610, 69] width 1116 height 41
click at [1094, 76] on button "Save" at bounding box center [1119, 68] width 86 height 23
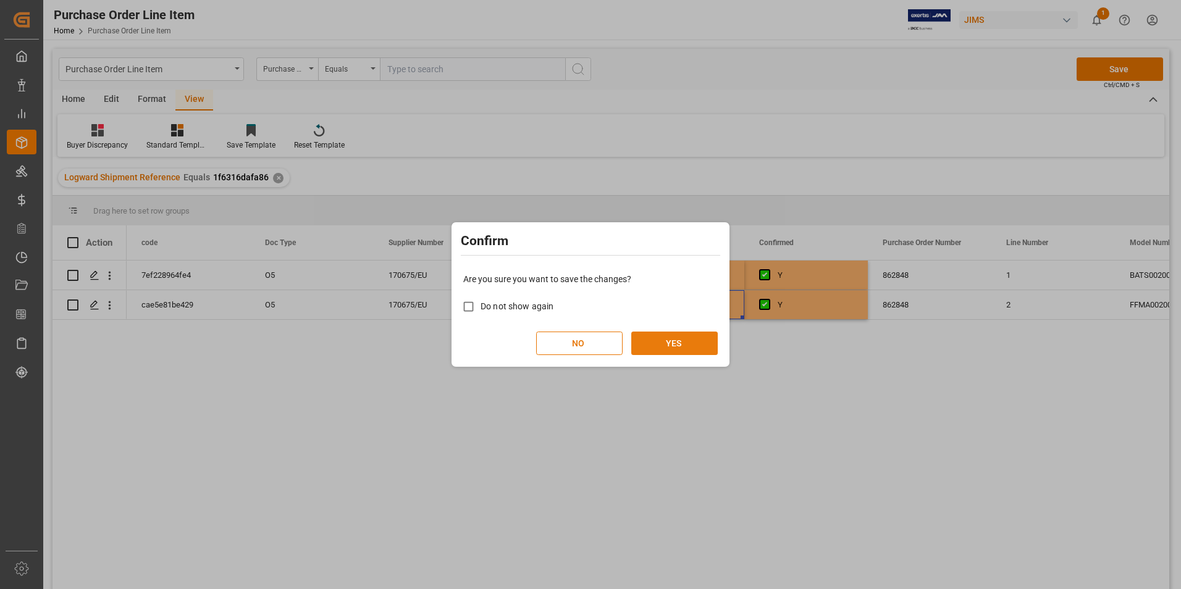
click at [695, 334] on button "YES" at bounding box center [674, 343] width 86 height 23
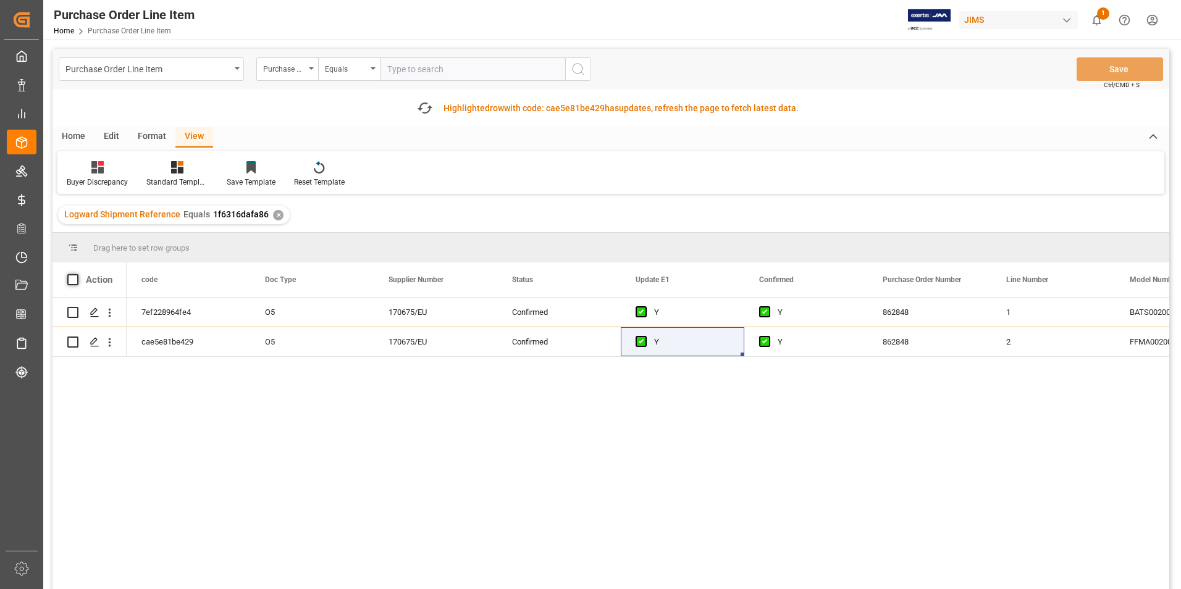
click at [72, 278] on span at bounding box center [72, 279] width 11 height 11
click at [77, 274] on input "checkbox" at bounding box center [77, 274] width 0 height 0
checkbox input "true"
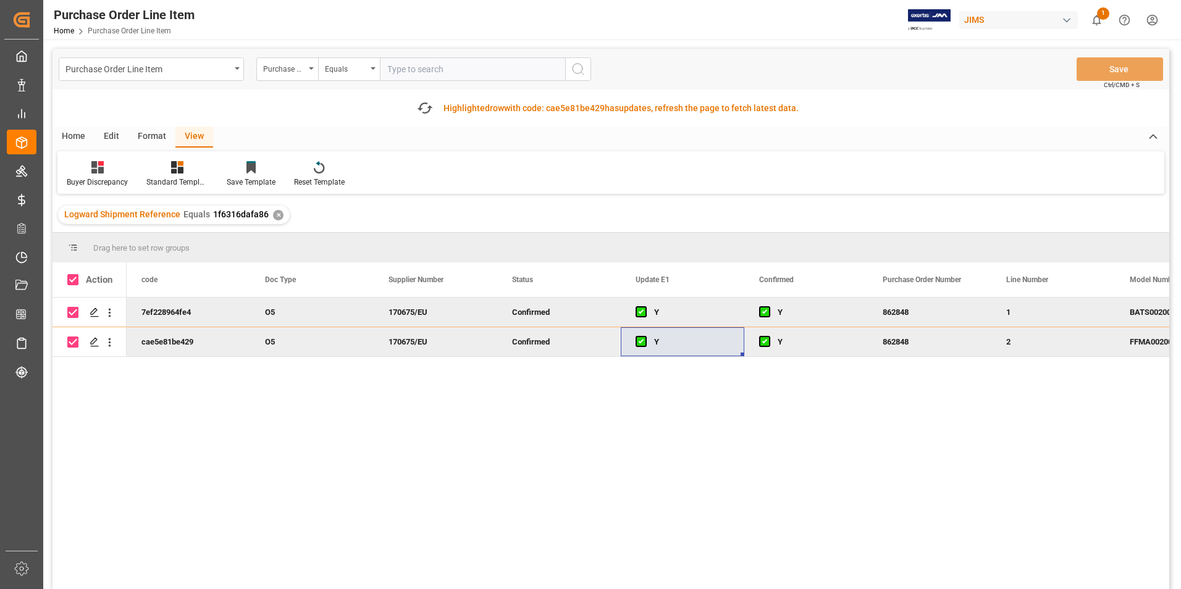
click at [81, 136] on div "Home" at bounding box center [73, 137] width 42 height 21
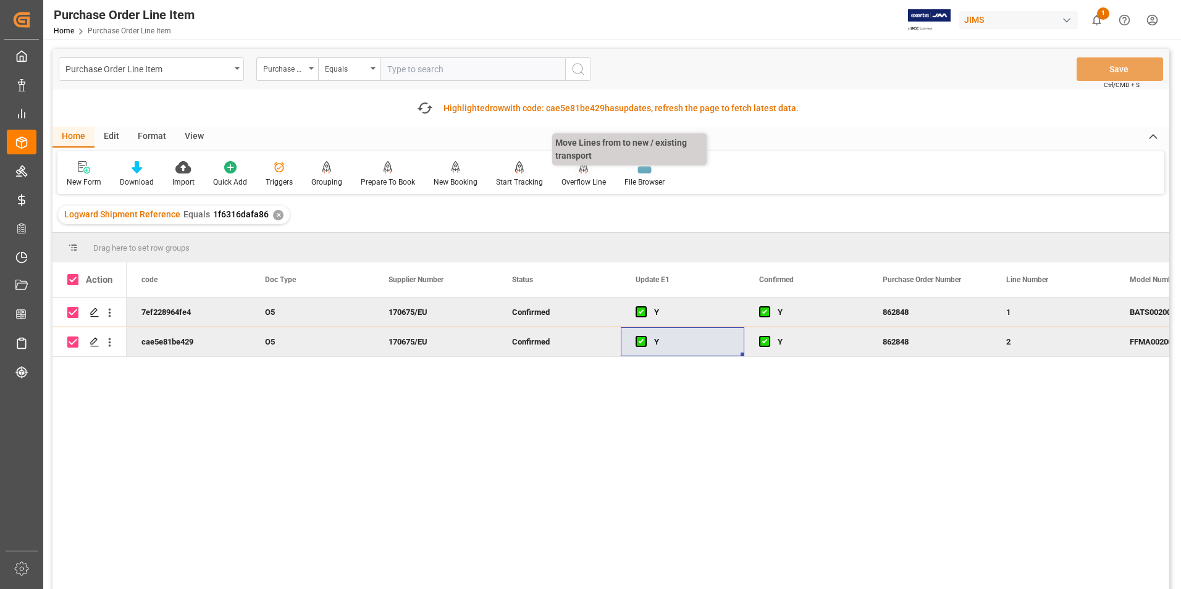
click at [564, 182] on div "Overflow Line" at bounding box center [583, 182] width 44 height 11
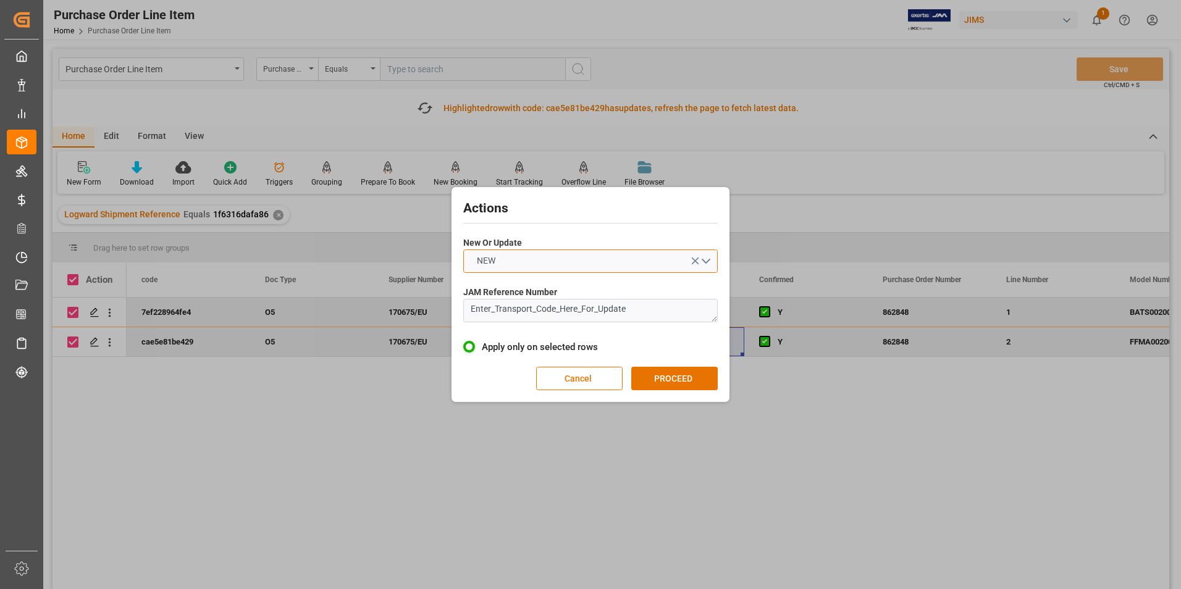
click at [537, 256] on button "NEW" at bounding box center [590, 260] width 254 height 23
click at [532, 285] on div "UPDATE" at bounding box center [590, 290] width 253 height 26
drag, startPoint x: 638, startPoint y: 309, endPoint x: 419, endPoint y: 313, distance: 218.6
click at [419, 313] on div "Actions New Or Update UPDATE JAM Reference Number Enter_Transport_Code_Here_For…" at bounding box center [590, 294] width 1181 height 589
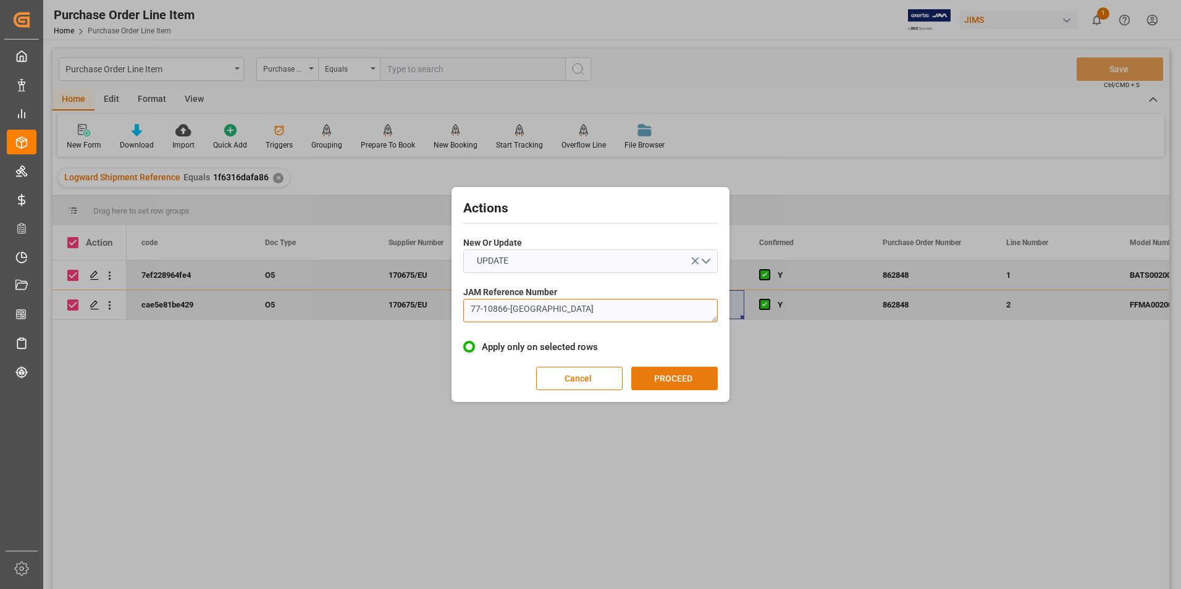
type textarea "77-10866-[GEOGRAPHIC_DATA]"
click at [650, 380] on button "PROCEED" at bounding box center [674, 378] width 86 height 23
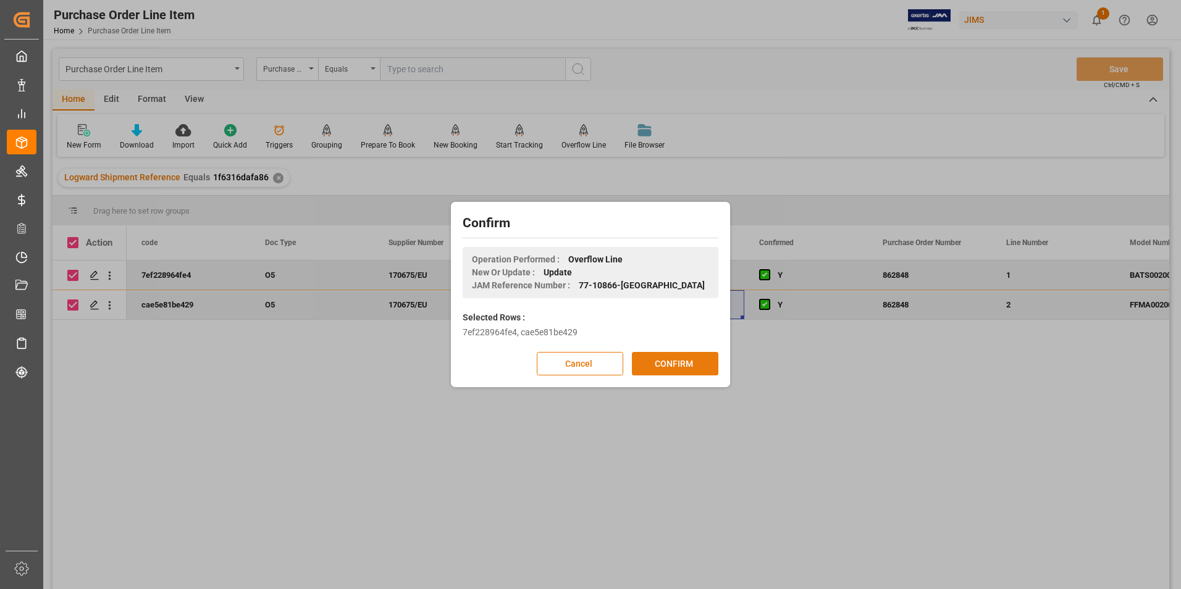
click at [662, 363] on button "CONFIRM" at bounding box center [675, 363] width 86 height 23
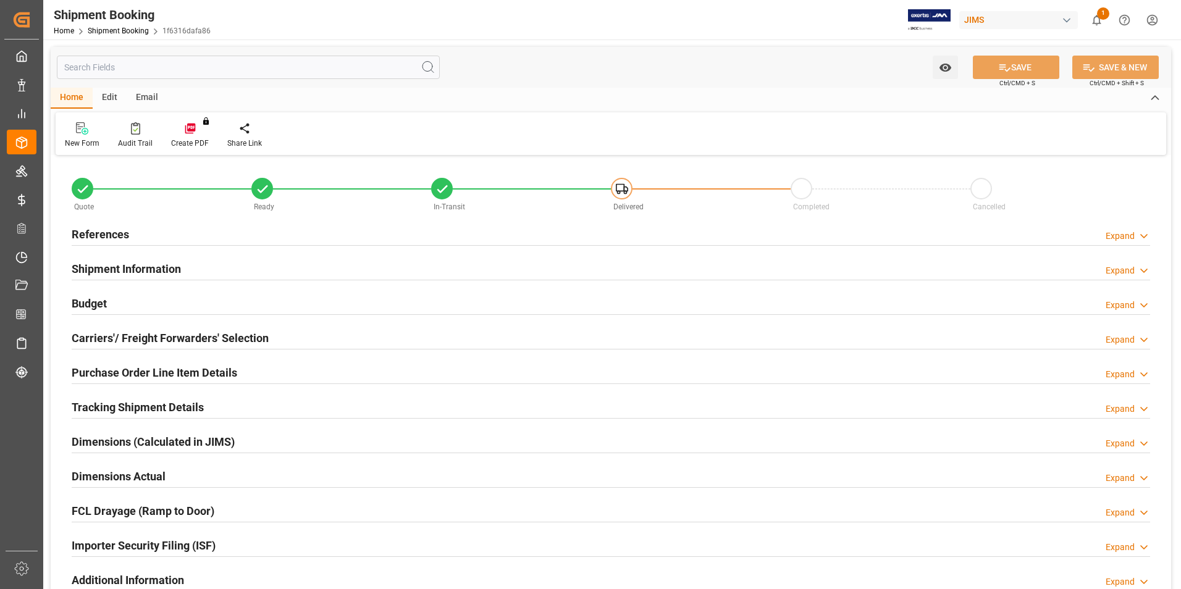
type input "2"
click at [134, 368] on h2 "Purchase Order Line Item Details" at bounding box center [154, 372] width 165 height 17
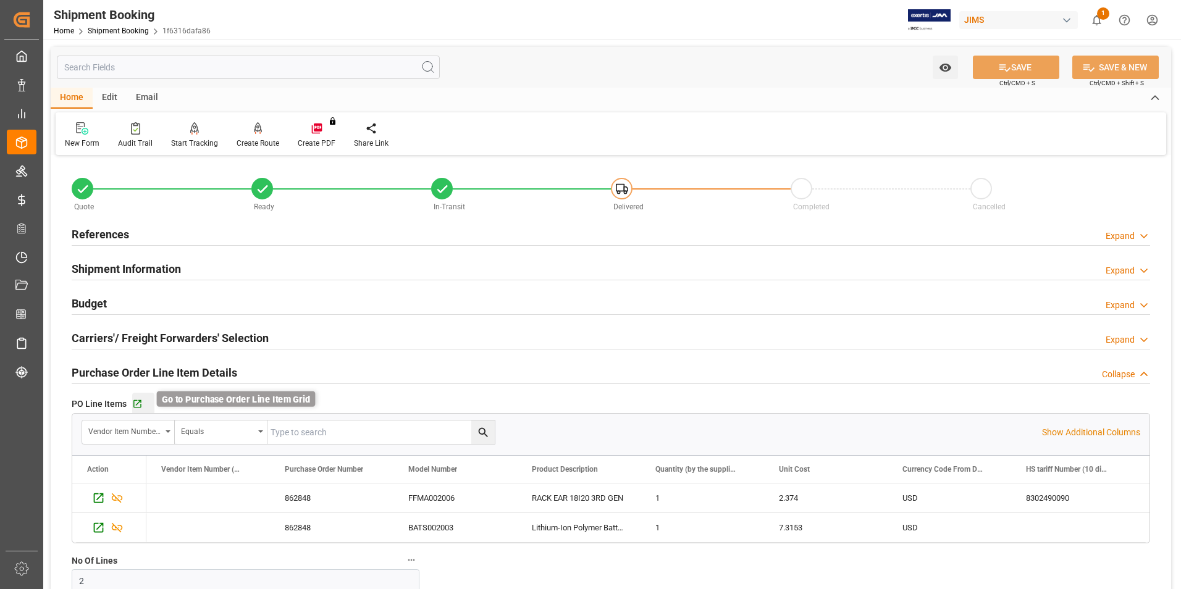
click at [138, 408] on icon "button" at bounding box center [137, 404] width 10 height 10
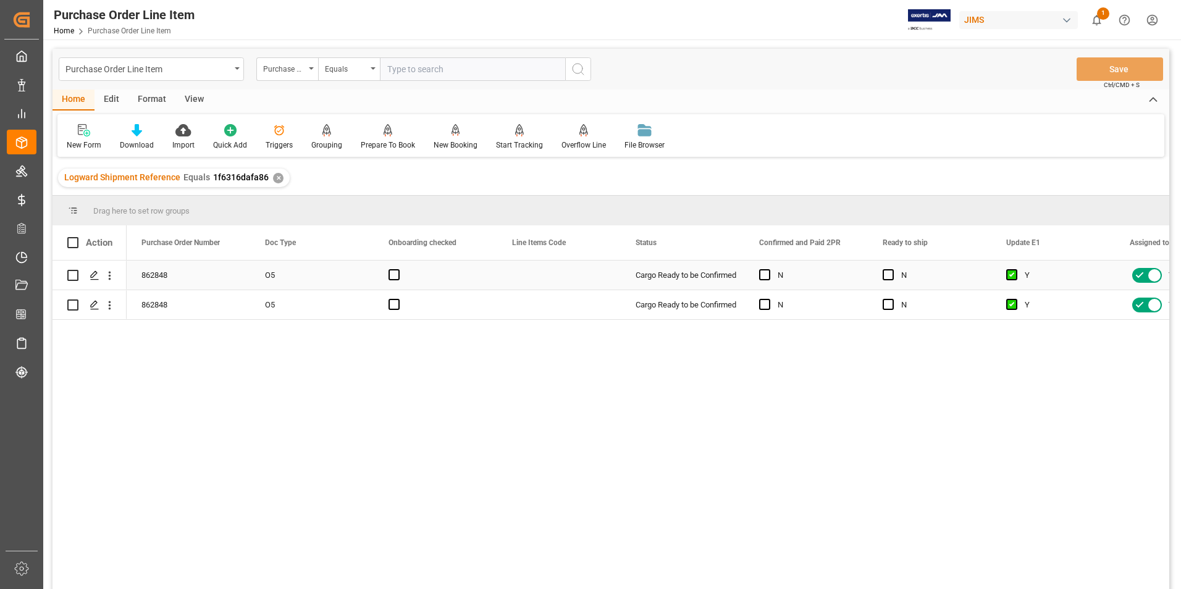
click at [894, 272] on div "Press SPACE to select this row." at bounding box center [891, 275] width 19 height 28
click at [889, 306] on span "Press SPACE to select this row." at bounding box center [887, 304] width 11 height 11
click at [892, 299] on input "Press SPACE to select this row." at bounding box center [892, 299] width 0 height 0
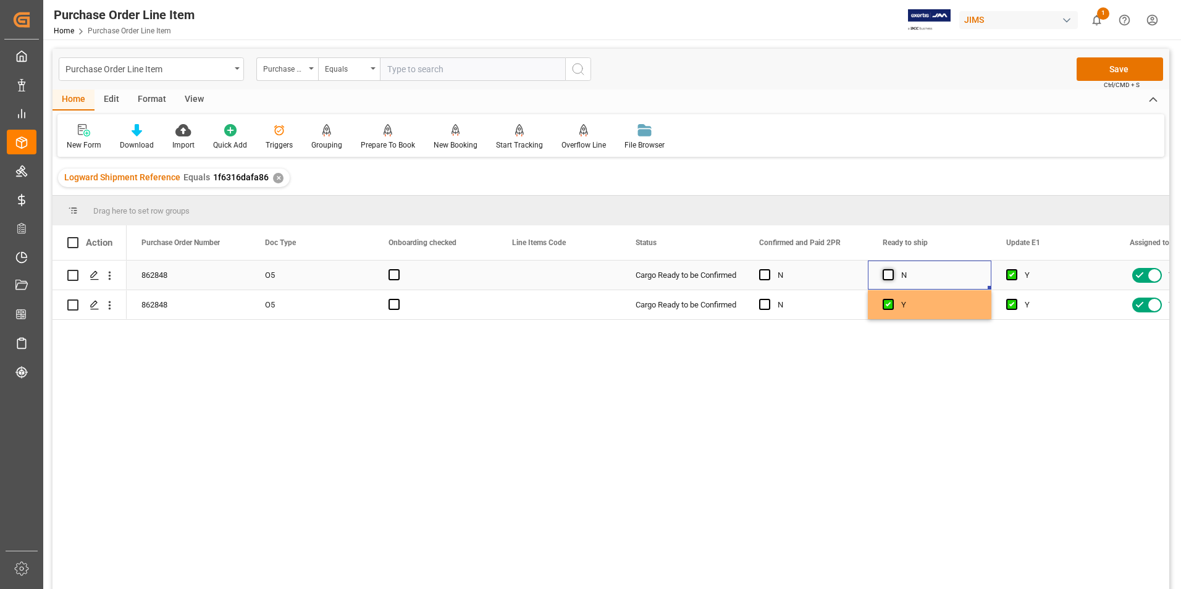
click at [886, 277] on span "Press SPACE to select this row." at bounding box center [887, 274] width 11 height 11
click at [892, 269] on input "Press SPACE to select this row." at bounding box center [892, 269] width 0 height 0
click at [1124, 72] on button "Save" at bounding box center [1119, 68] width 86 height 23
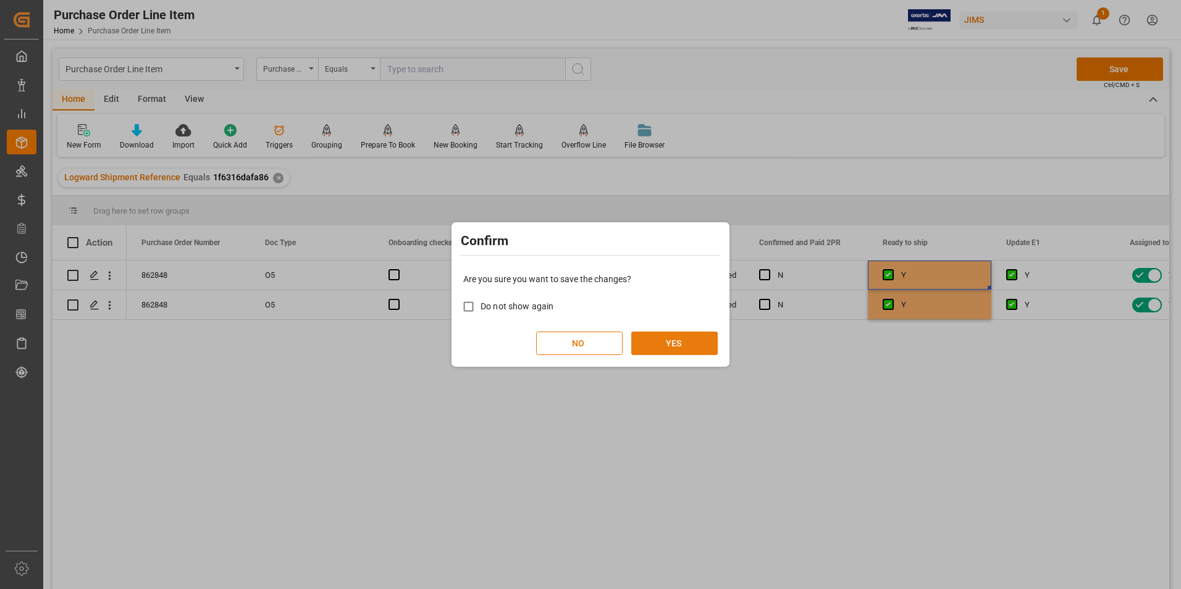
click at [674, 342] on button "YES" at bounding box center [674, 343] width 86 height 23
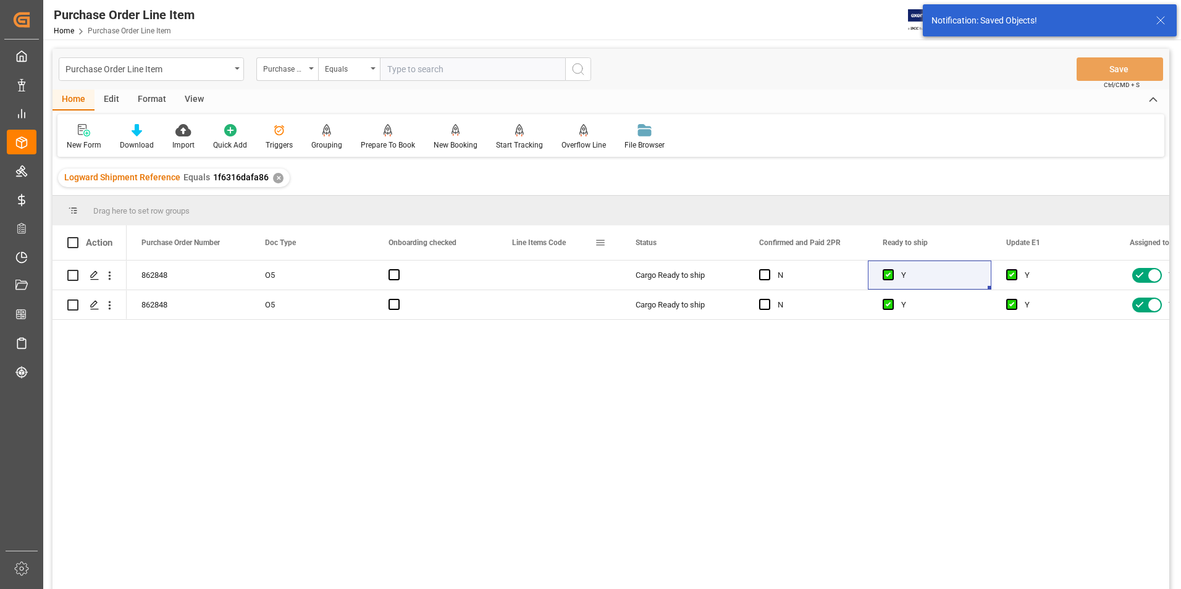
click at [604, 241] on span at bounding box center [600, 242] width 11 height 11
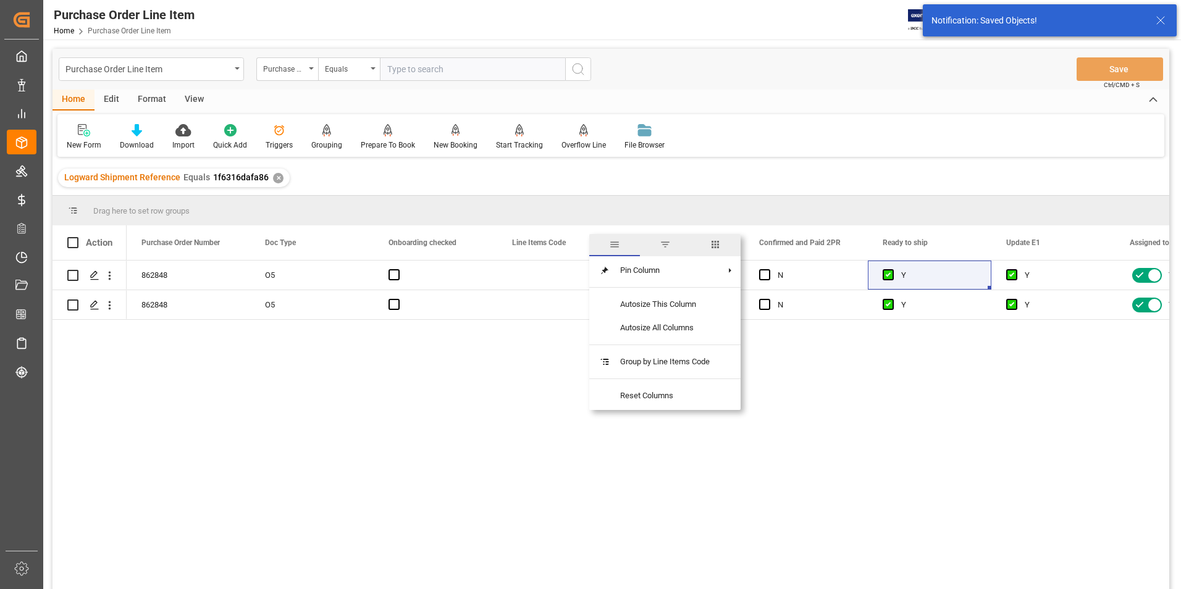
click at [721, 247] on span "columns" at bounding box center [715, 244] width 11 height 11
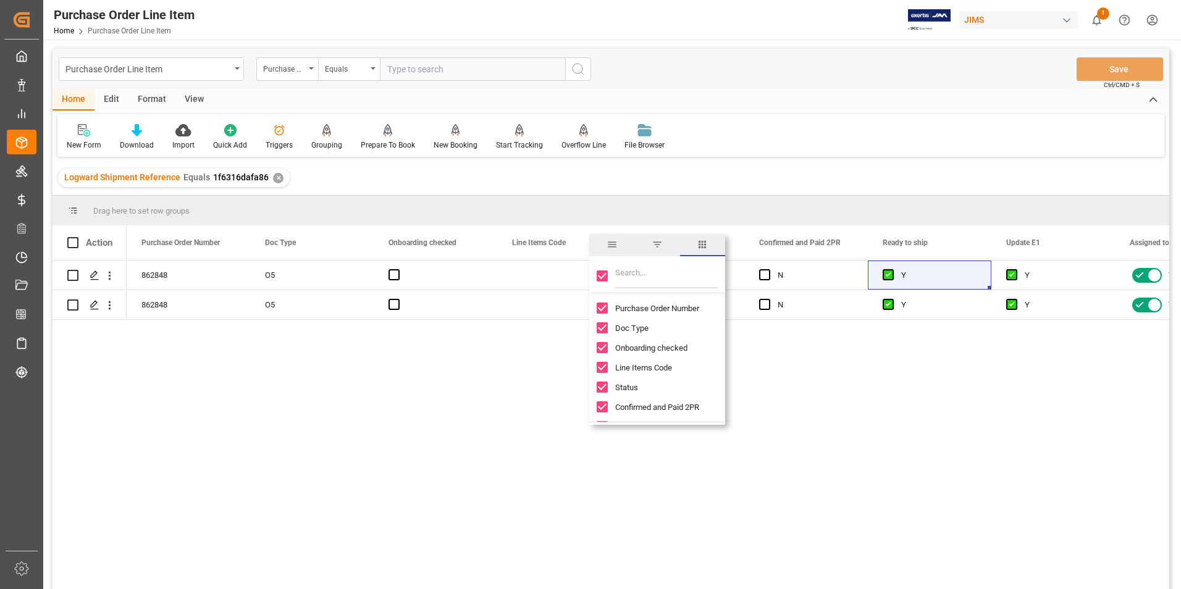
click at [601, 275] on input "Toggle Select All Columns" at bounding box center [602, 275] width 11 height 11
checkbox input "false"
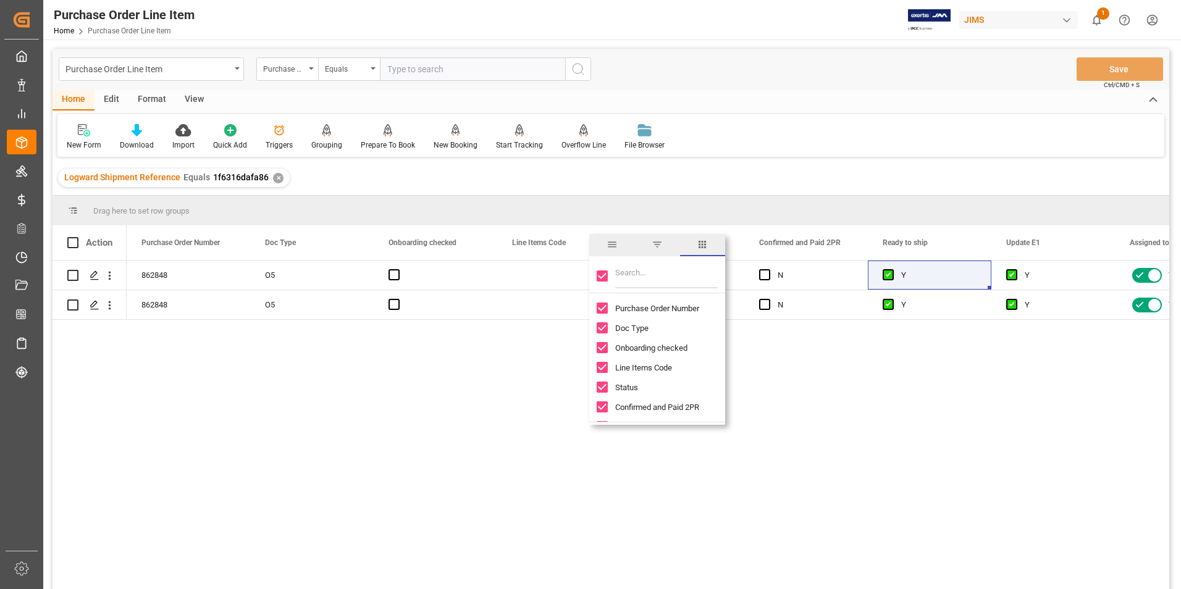
checkbox input "false"
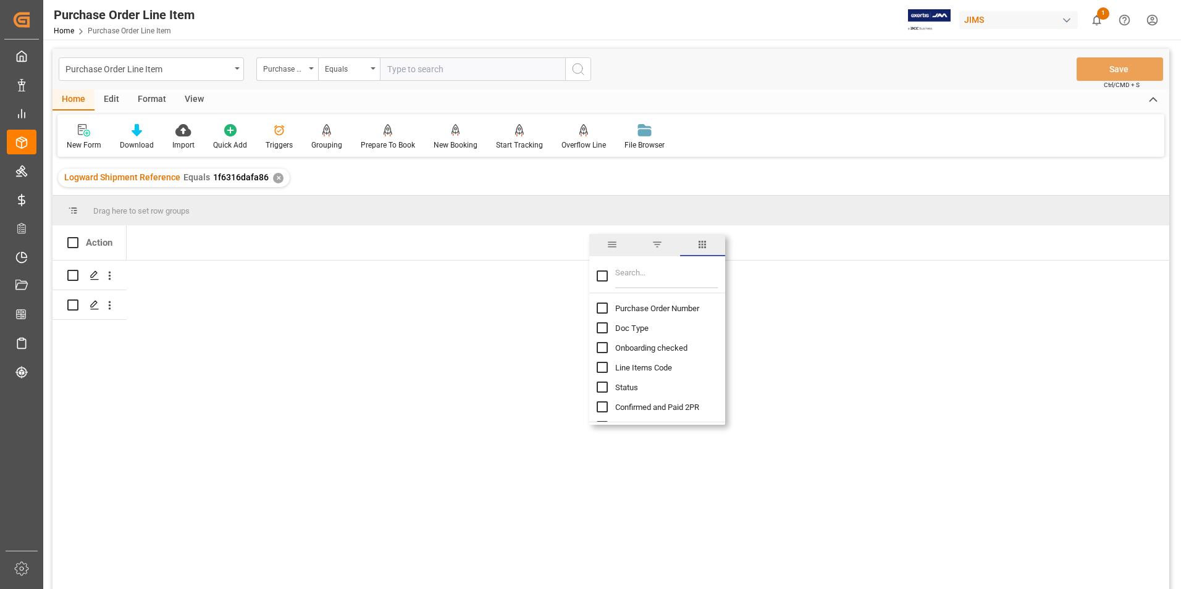
click at [601, 309] on input "Purchase Order Number column toggle visibility (hidden)" at bounding box center [602, 308] width 11 height 11
checkbox input "true"
checkbox input "false"
click at [646, 275] on input "Filter Columns Input" at bounding box center [666, 276] width 103 height 25
type input "incoterm"
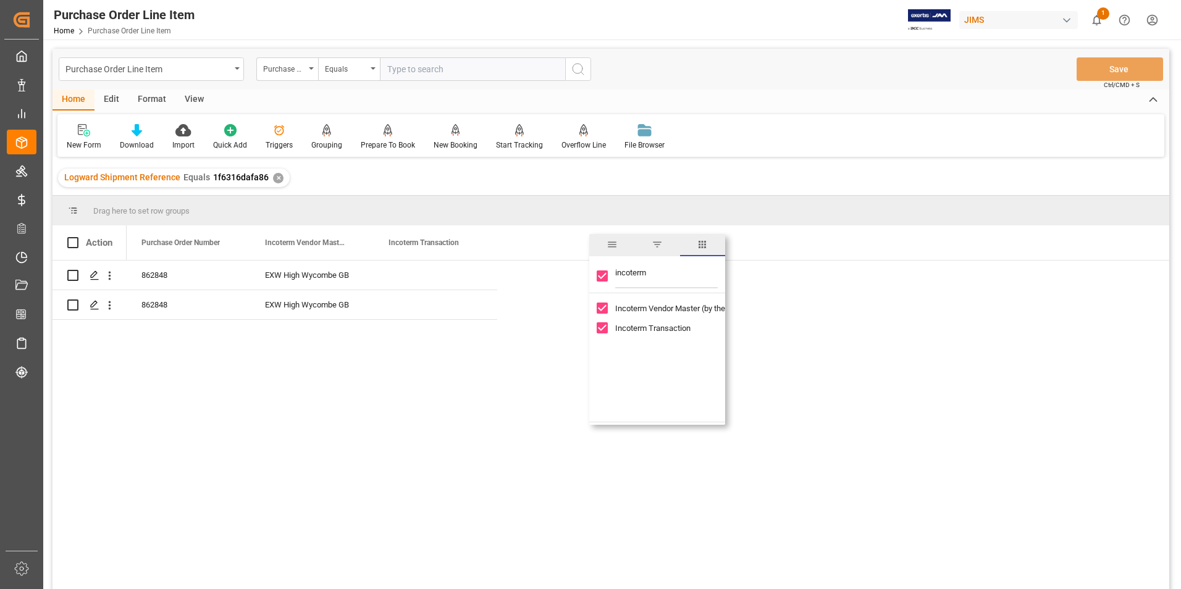
checkbox input "true"
click at [397, 278] on div "Press SPACE to select this row." at bounding box center [436, 275] width 124 height 29
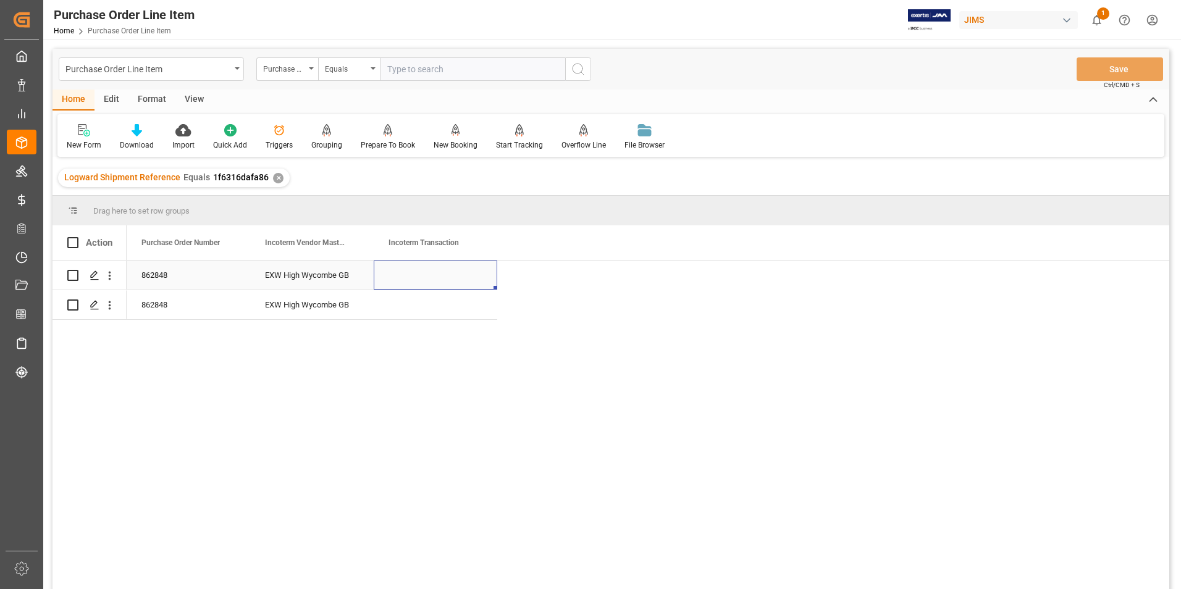
click at [397, 278] on div "Press SPACE to select this row." at bounding box center [436, 275] width 124 height 29
click at [402, 282] on input "Press SPACE to select this row." at bounding box center [435, 281] width 104 height 23
type input "DDP Jam Mtl"
drag, startPoint x: 495, startPoint y: 287, endPoint x: 492, endPoint y: 304, distance: 17.0
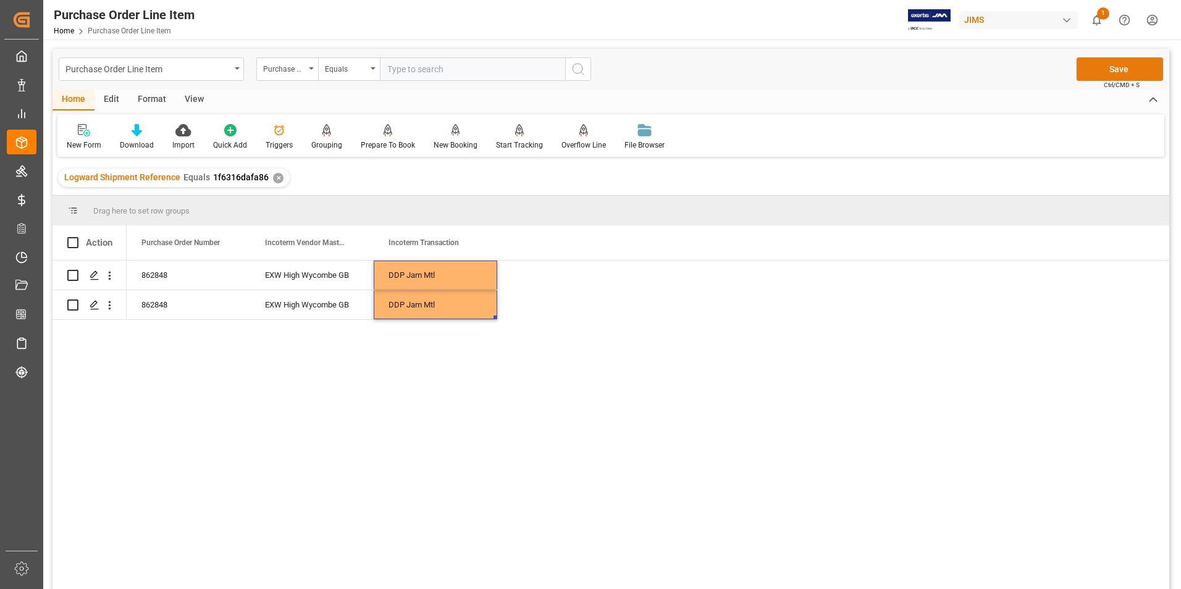
click at [1128, 73] on button "Save" at bounding box center [1119, 68] width 86 height 23
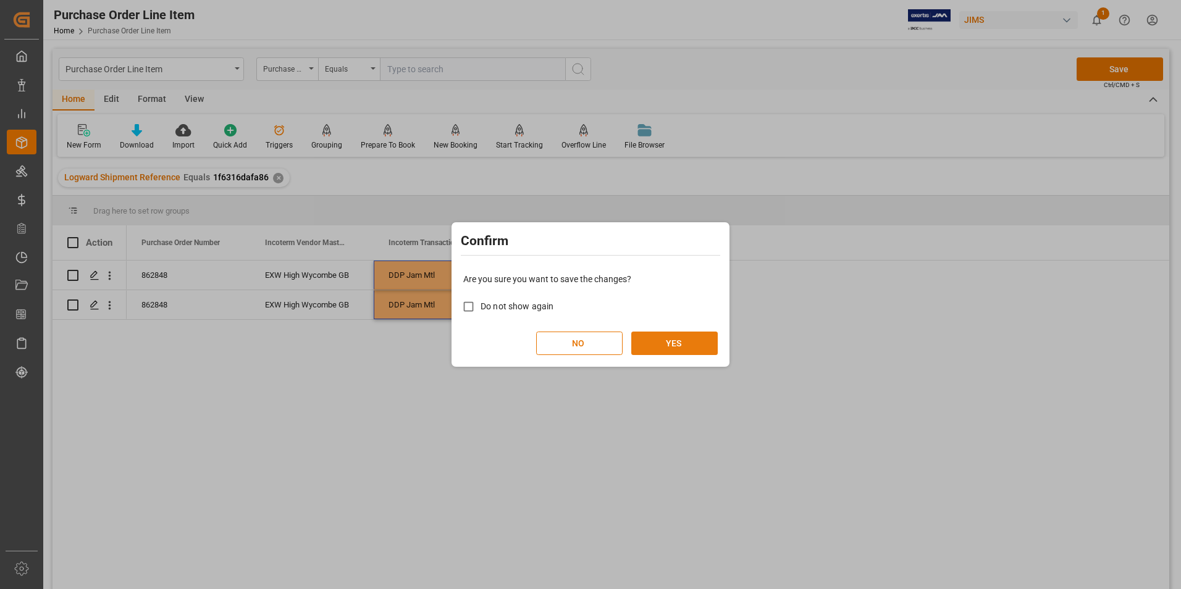
click at [682, 349] on button "YES" at bounding box center [674, 343] width 86 height 23
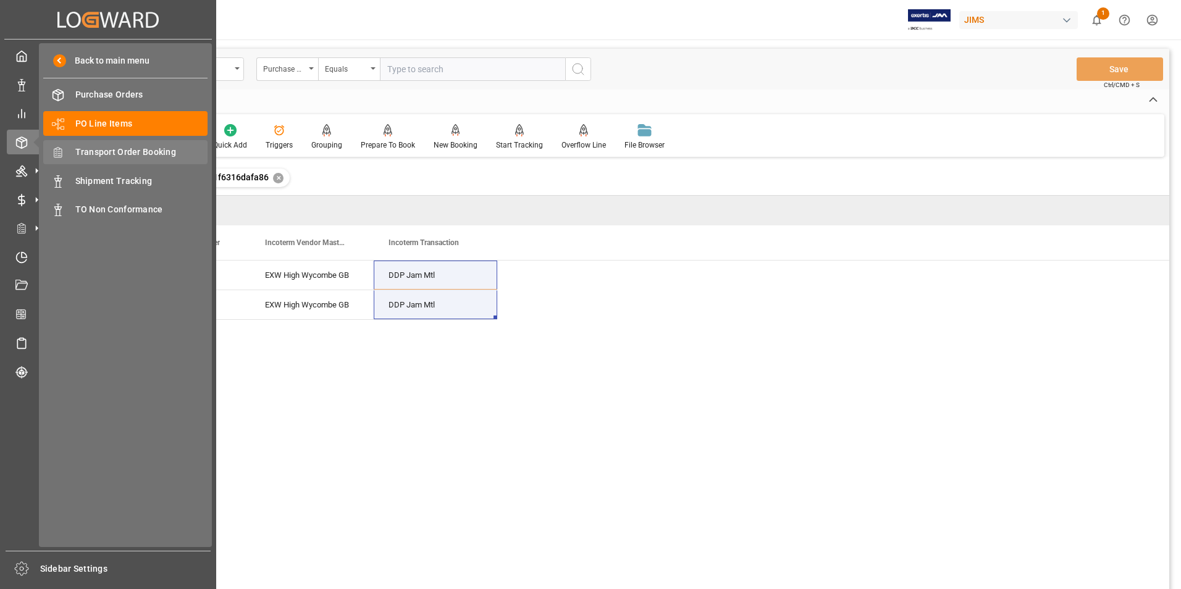
click at [156, 148] on span "Transport Order Booking" at bounding box center [141, 152] width 133 height 13
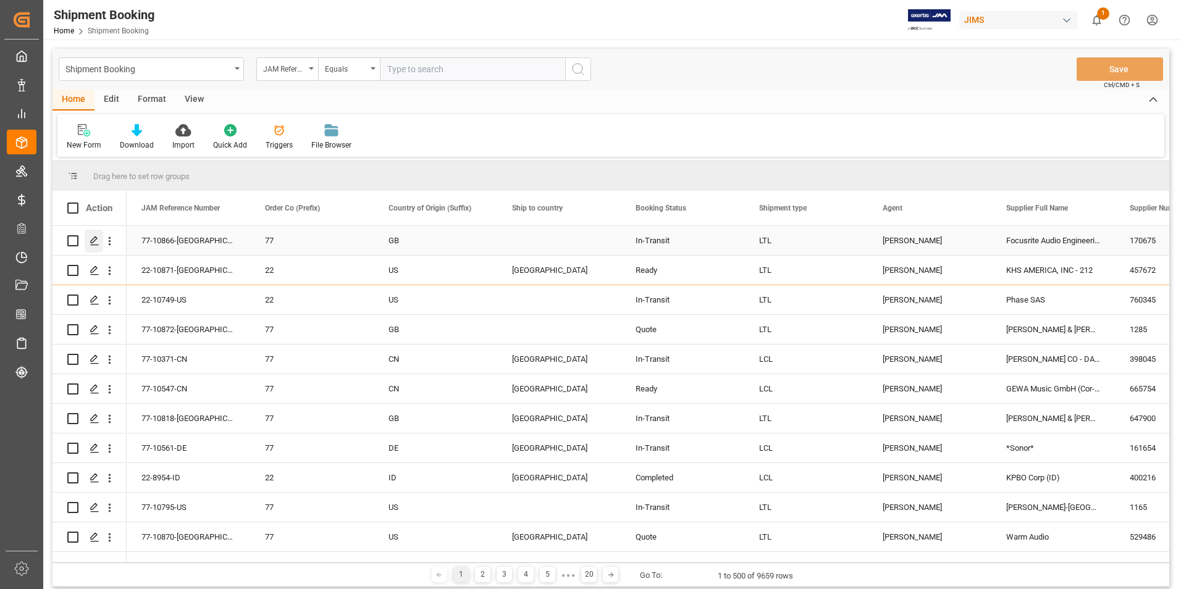
click at [91, 240] on icon "Press SPACE to select this row." at bounding box center [95, 241] width 10 height 10
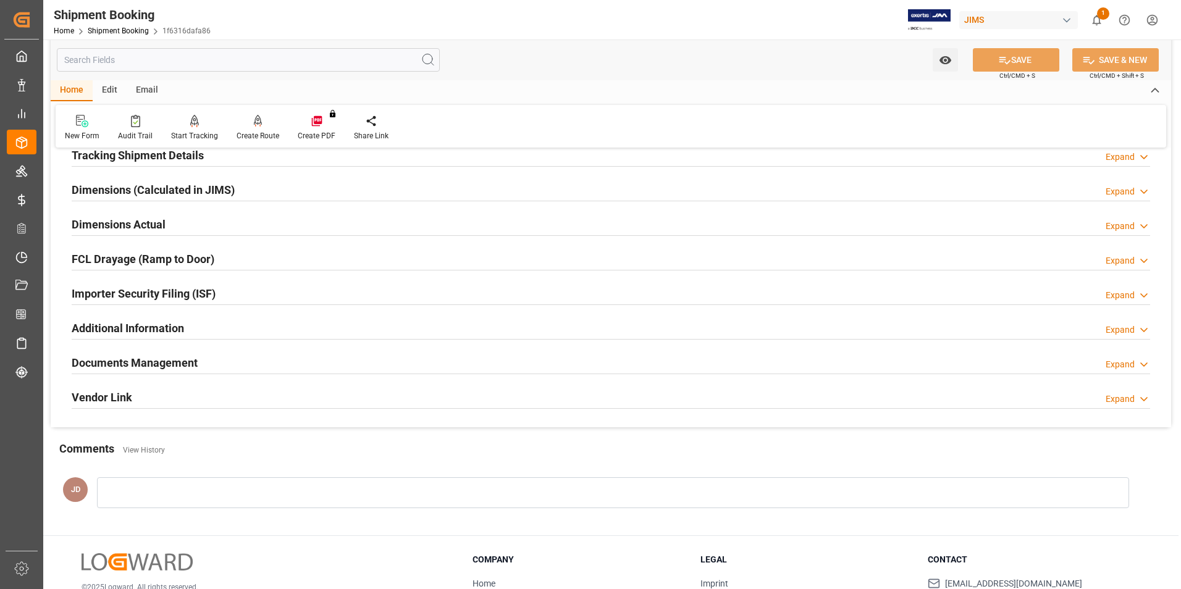
scroll to position [309, 0]
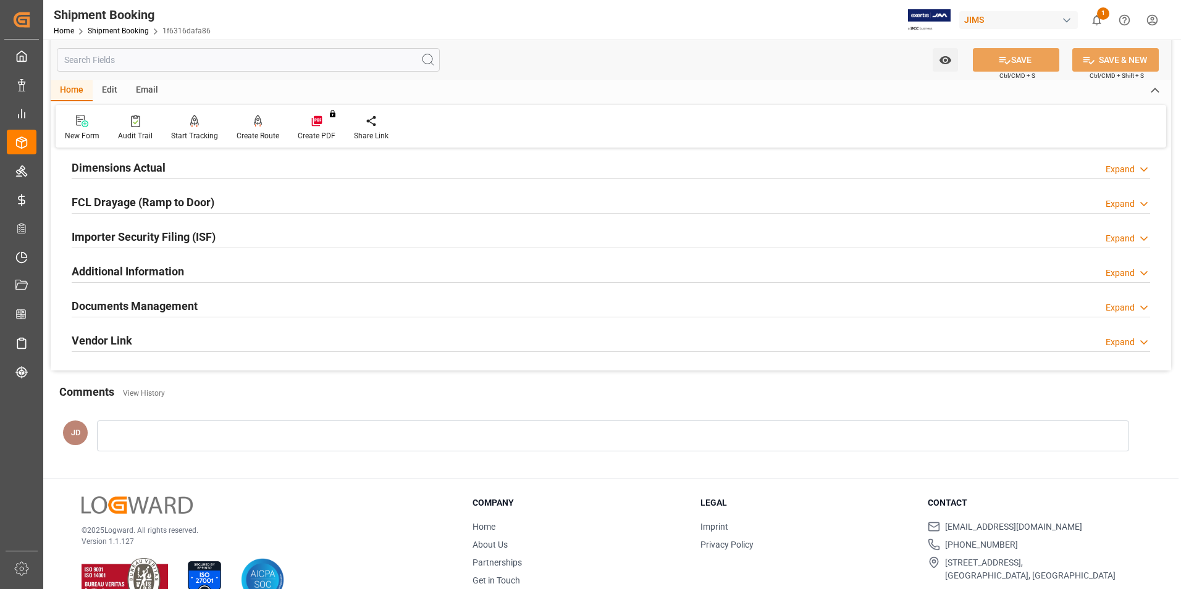
click at [114, 304] on h2 "Documents Management" at bounding box center [135, 306] width 126 height 17
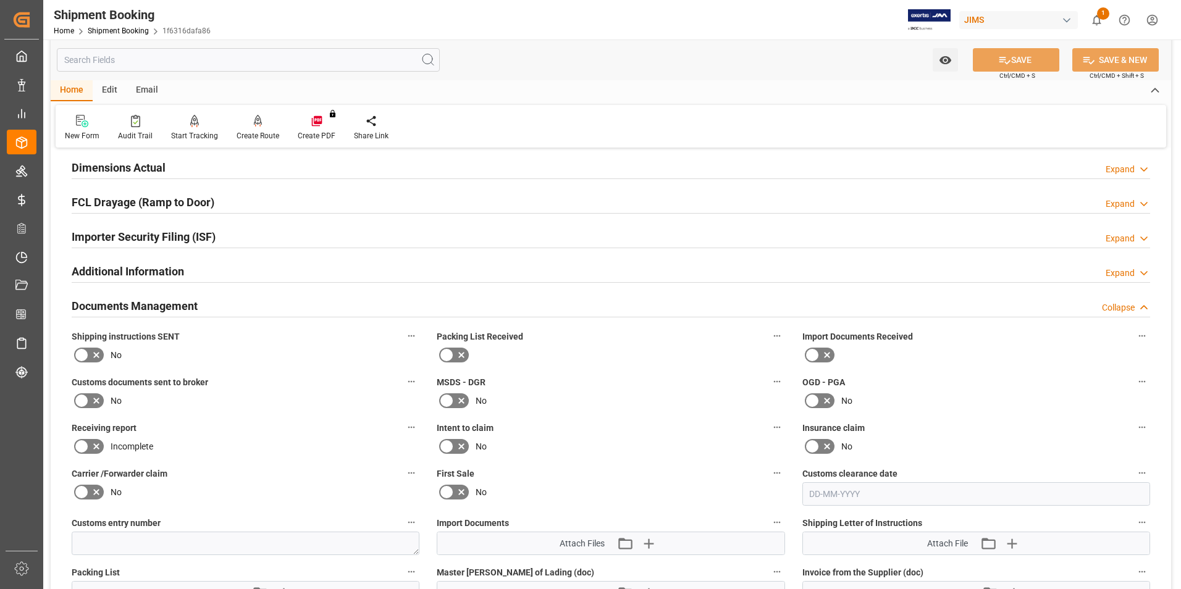
click at [818, 353] on icon at bounding box center [812, 355] width 15 height 15
click at [0, 0] on input "checkbox" at bounding box center [0, 0] width 0 height 0
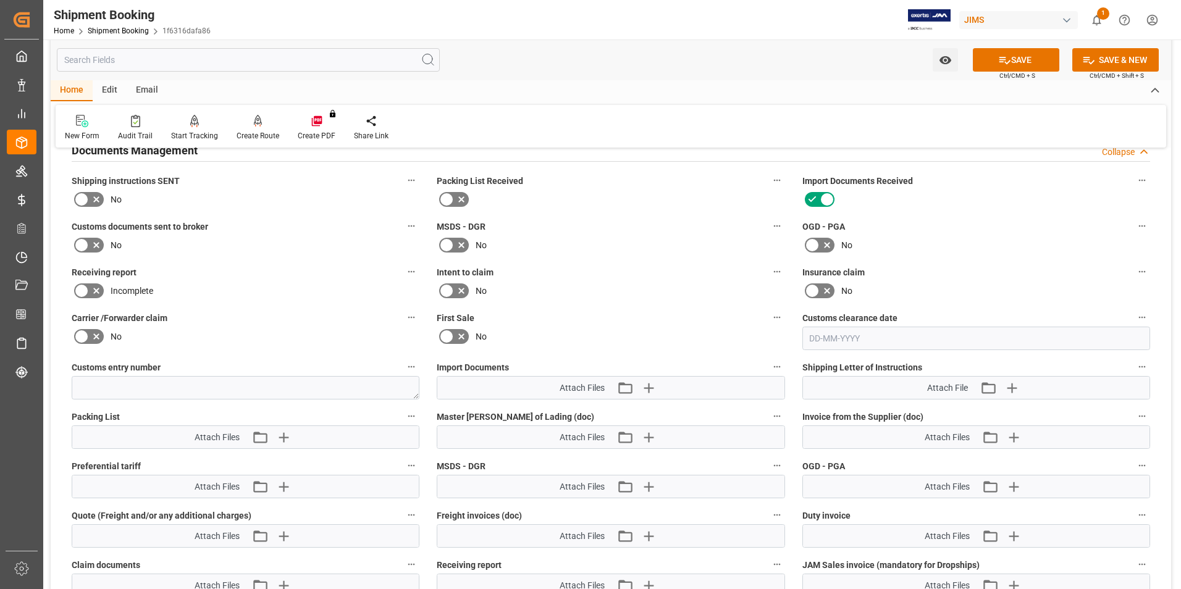
scroll to position [494, 0]
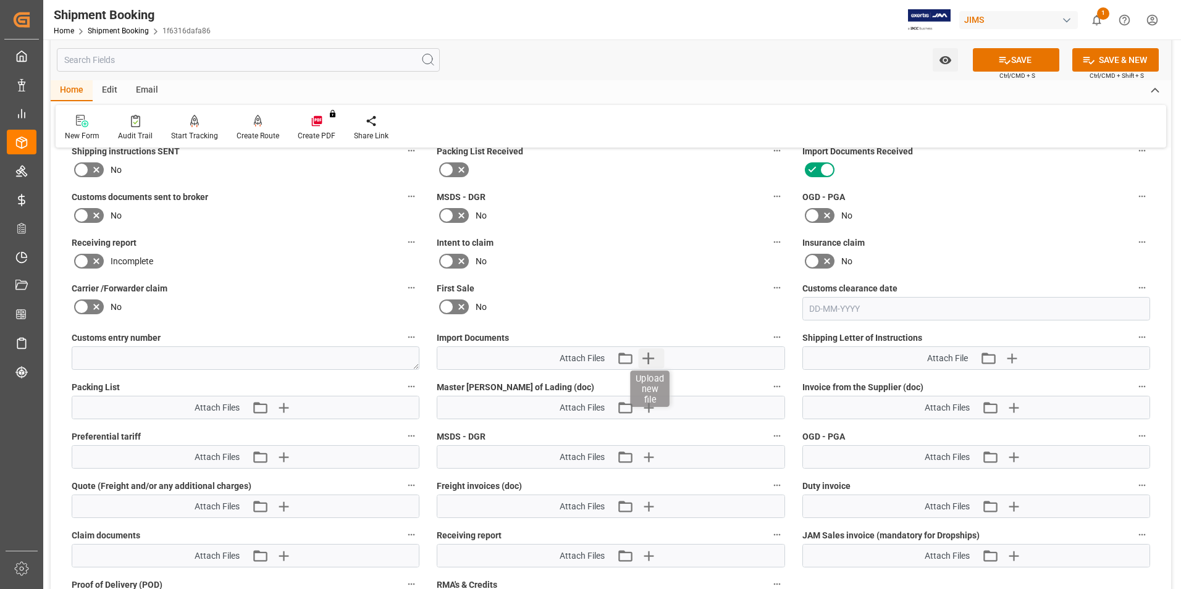
click at [645, 358] on icon "button" at bounding box center [648, 359] width 12 height 12
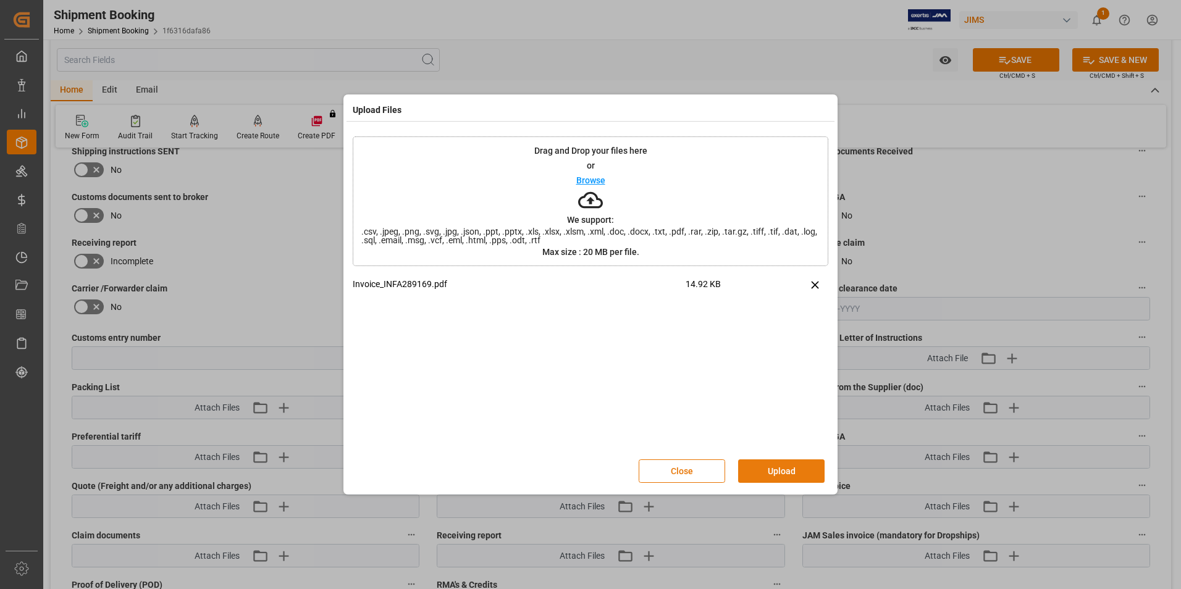
click at [771, 469] on button "Upload" at bounding box center [781, 470] width 86 height 23
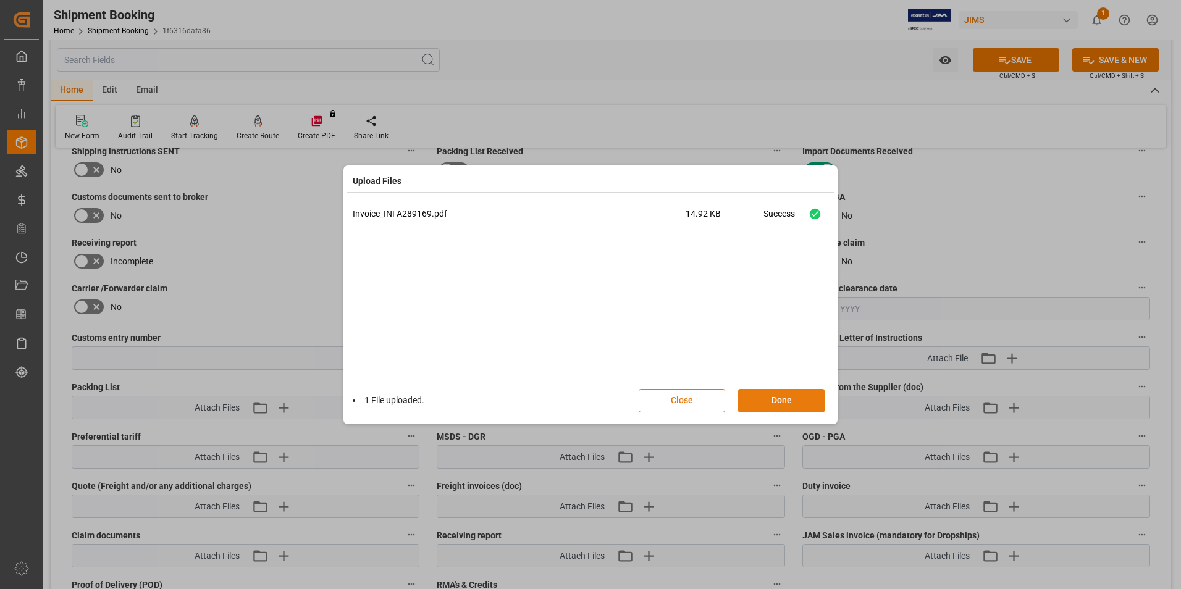
click at [778, 401] on button "Done" at bounding box center [781, 400] width 86 height 23
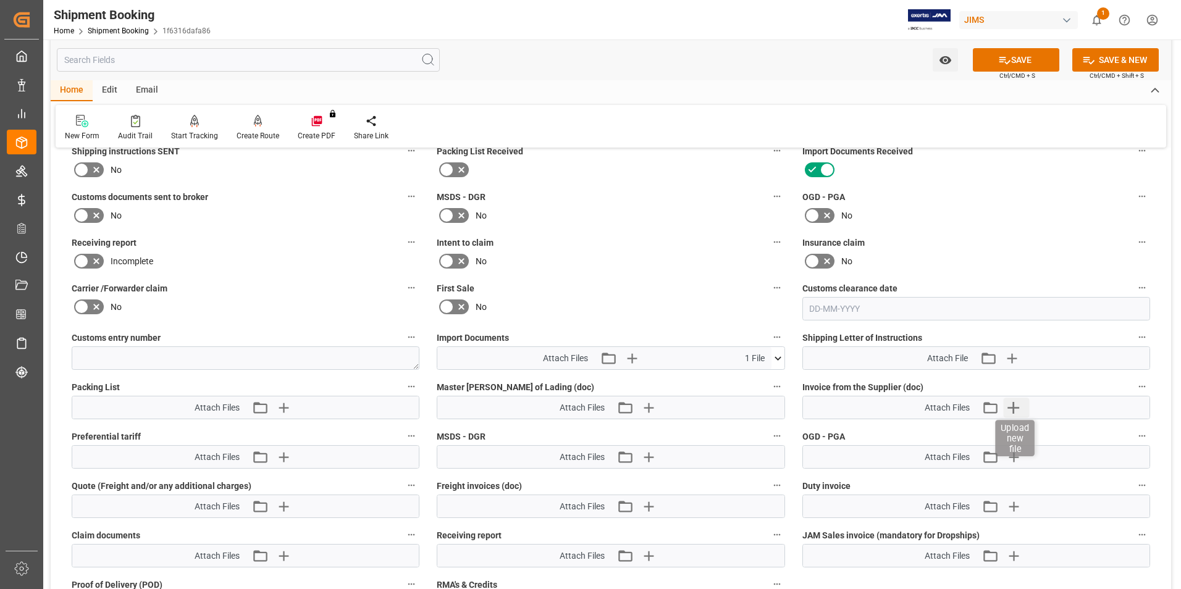
click at [1012, 406] on icon "button" at bounding box center [1013, 408] width 20 height 20
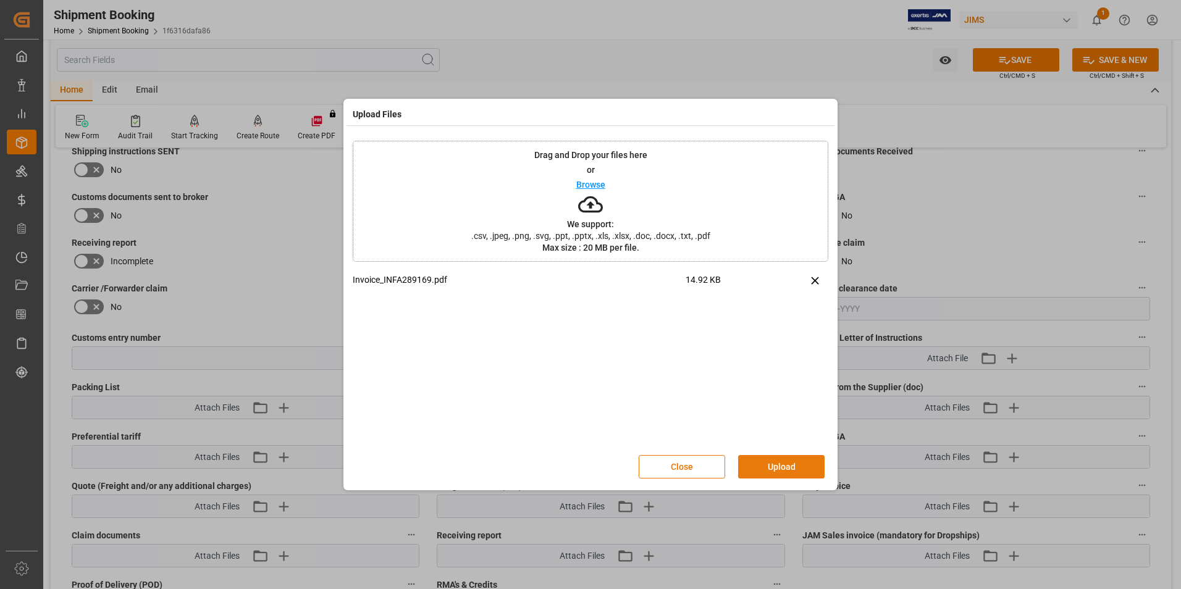
click at [782, 463] on button "Upload" at bounding box center [781, 466] width 86 height 23
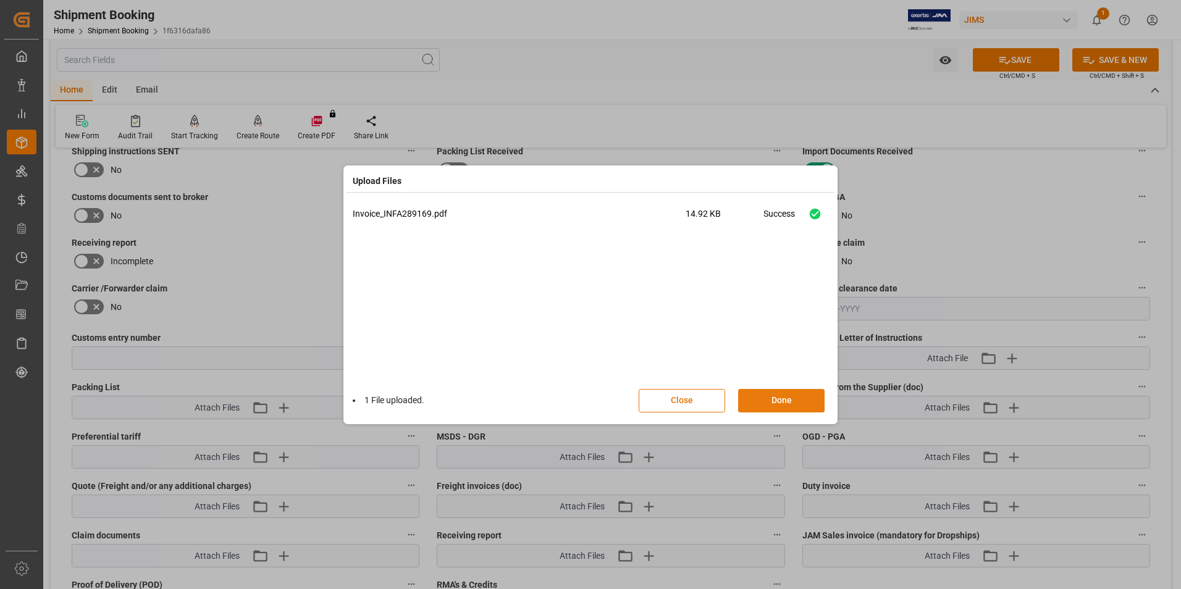
click at [776, 400] on button "Done" at bounding box center [781, 400] width 86 height 23
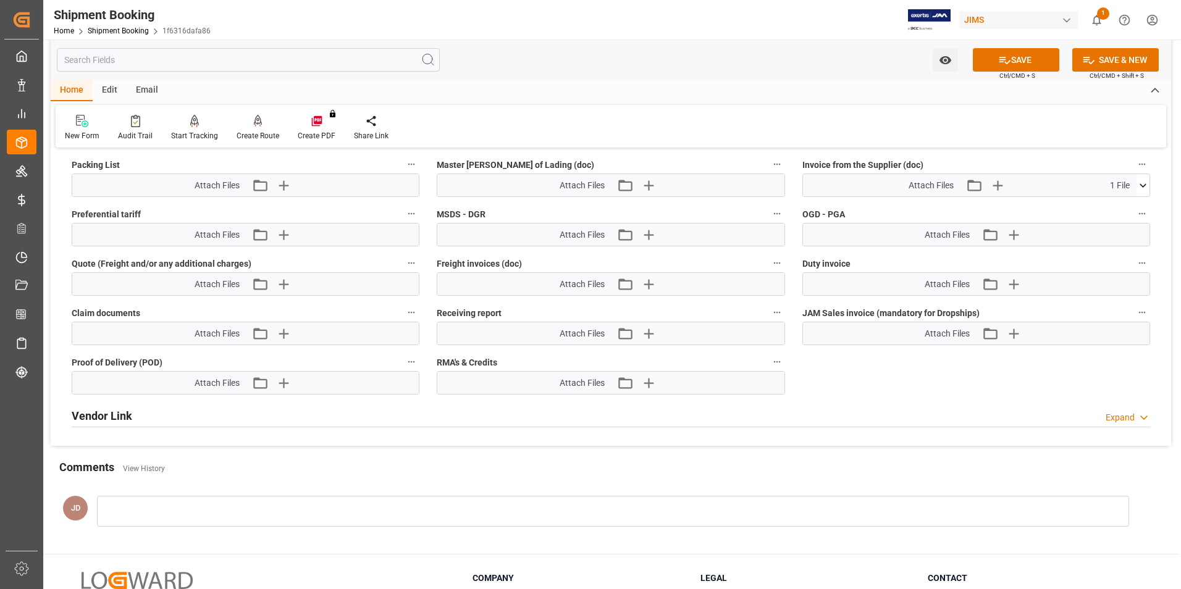
scroll to position [803, 0]
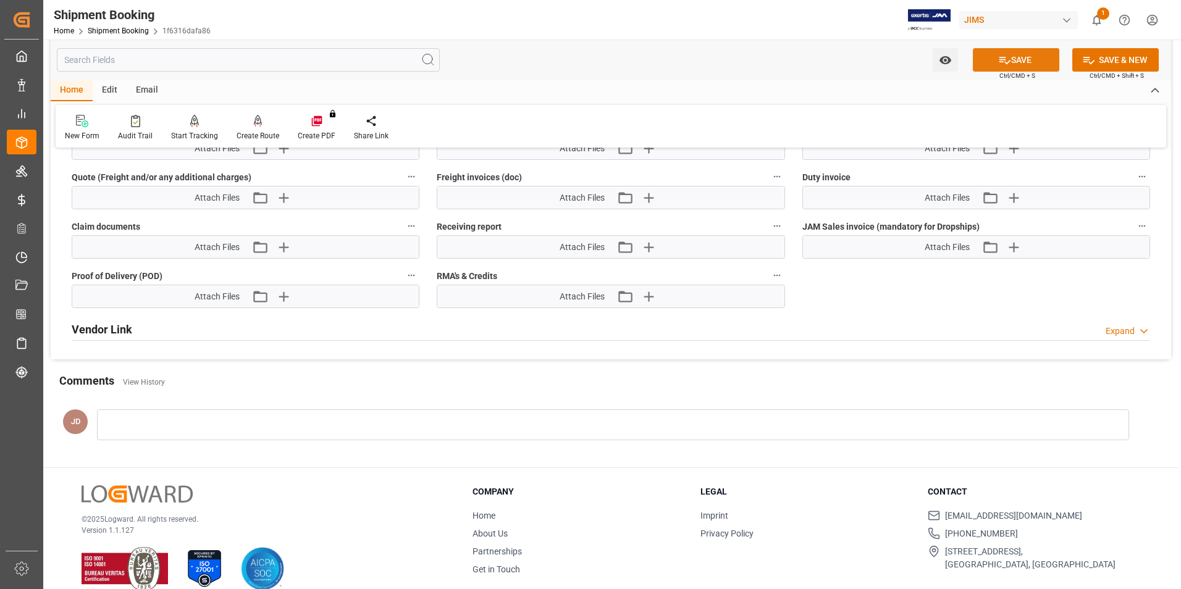
click at [1011, 54] on button "SAVE" at bounding box center [1016, 59] width 86 height 23
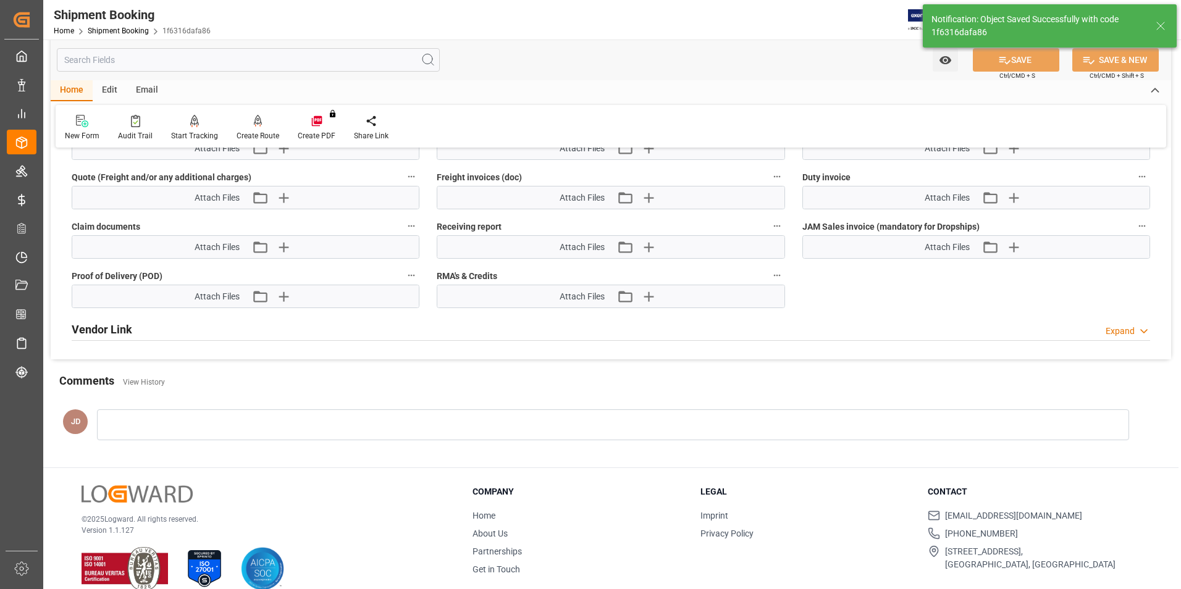
scroll to position [320, 0]
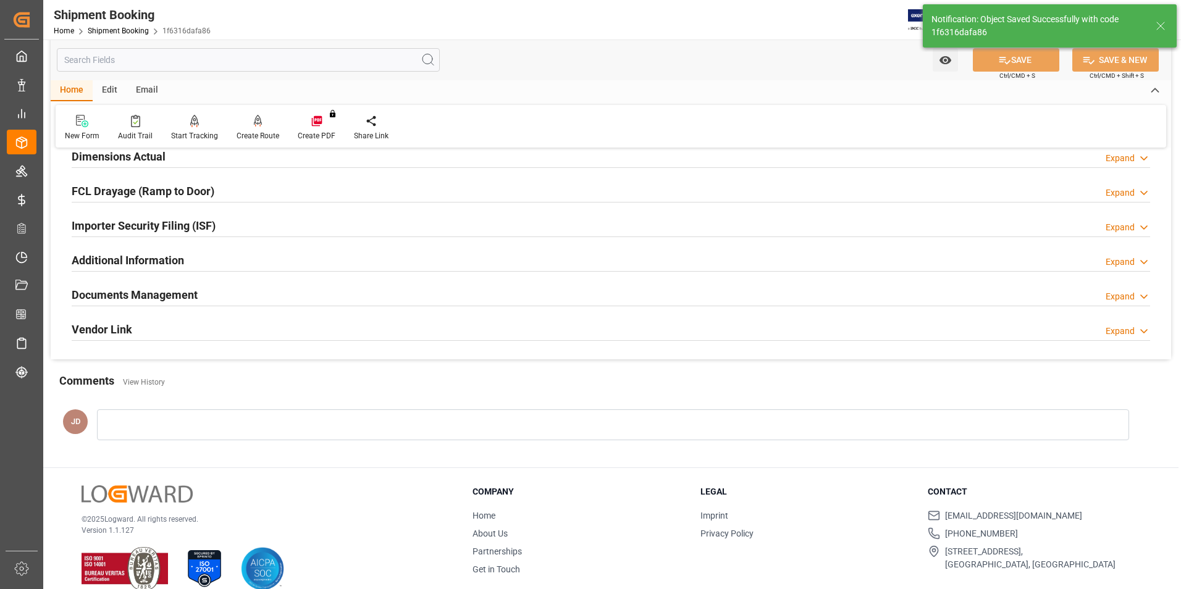
click at [143, 415] on div at bounding box center [613, 424] width 1032 height 31
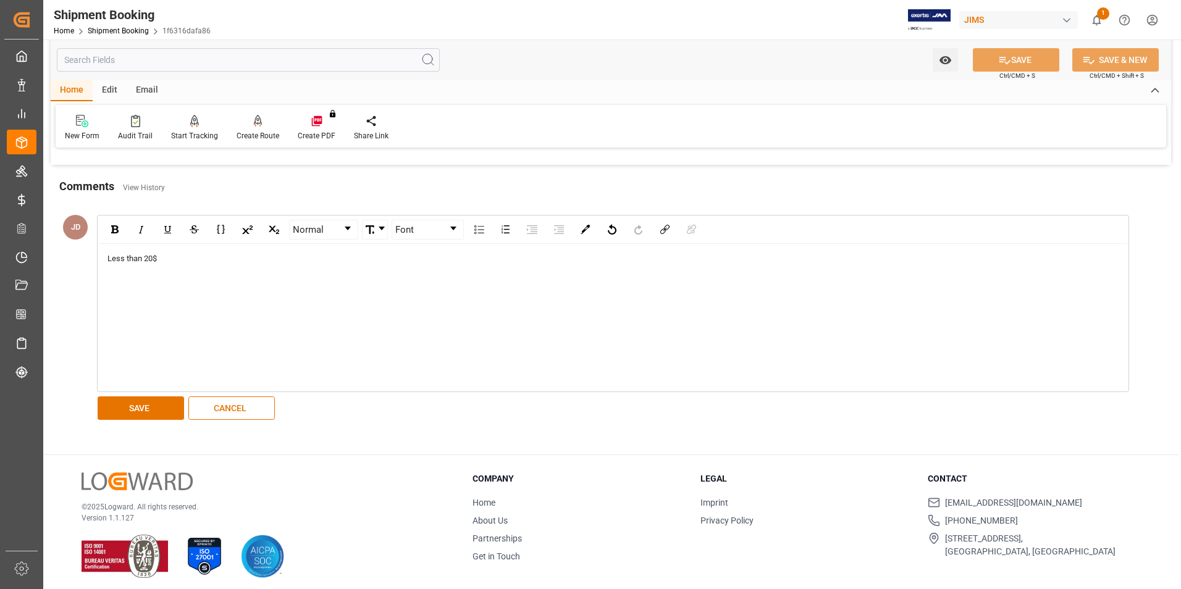
scroll to position [520, 0]
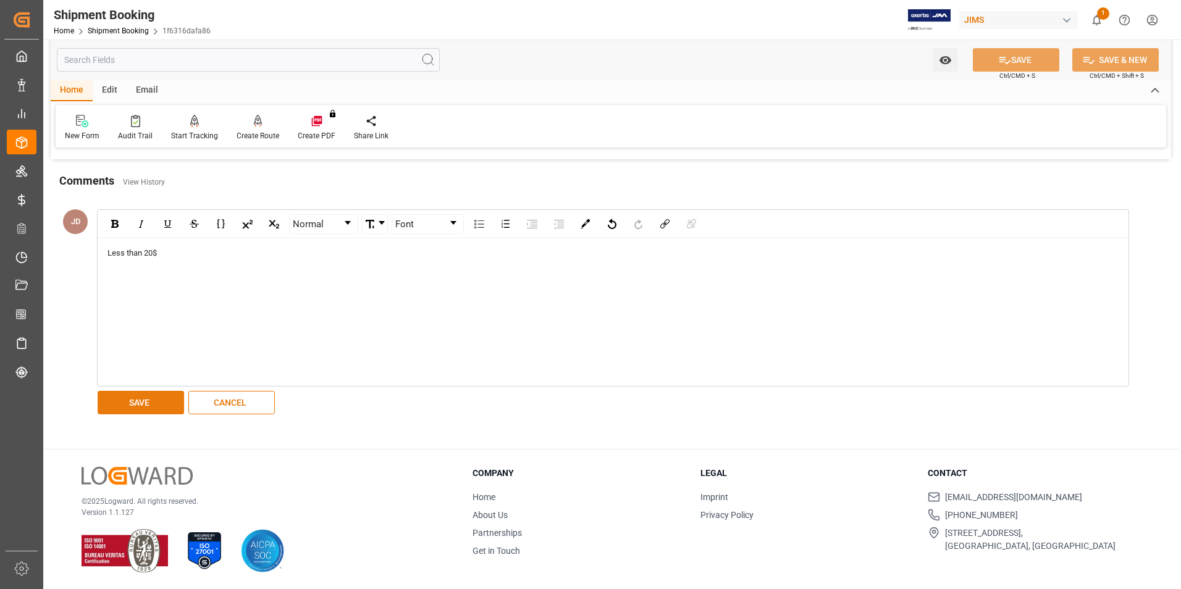
click at [143, 402] on button "SAVE" at bounding box center [141, 402] width 86 height 23
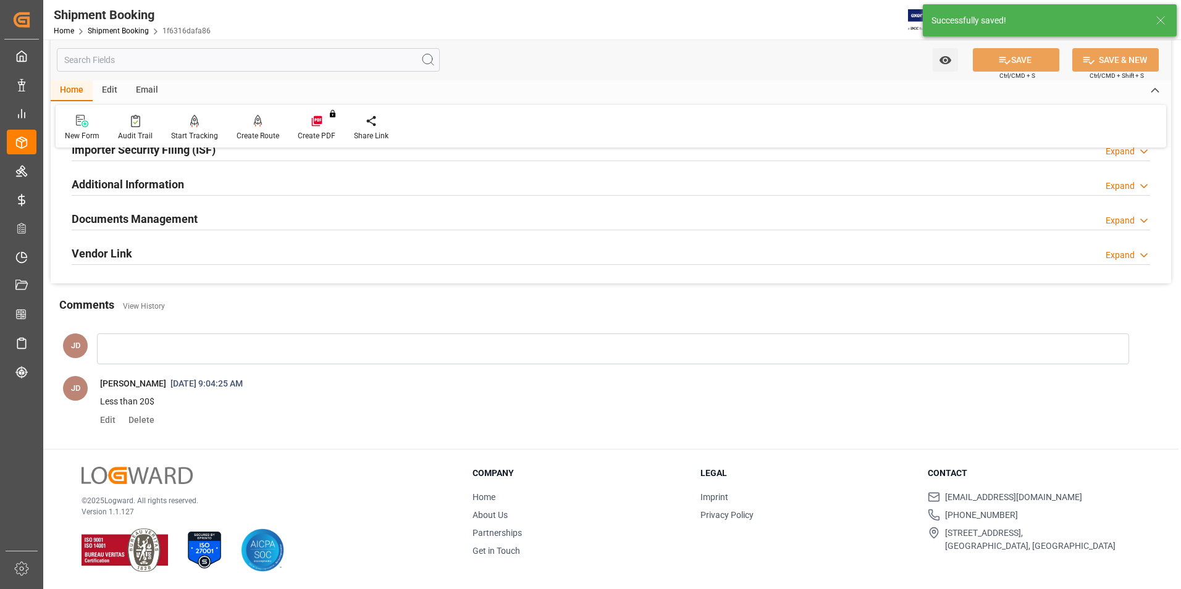
scroll to position [395, 0]
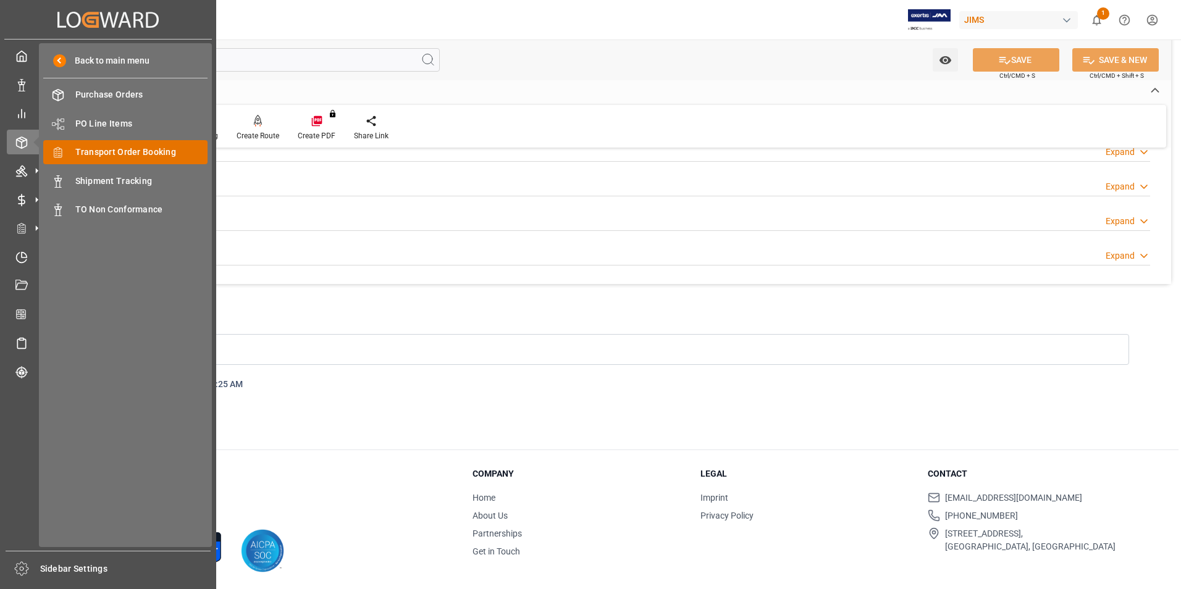
click at [140, 149] on span "Transport Order Booking" at bounding box center [141, 152] width 133 height 13
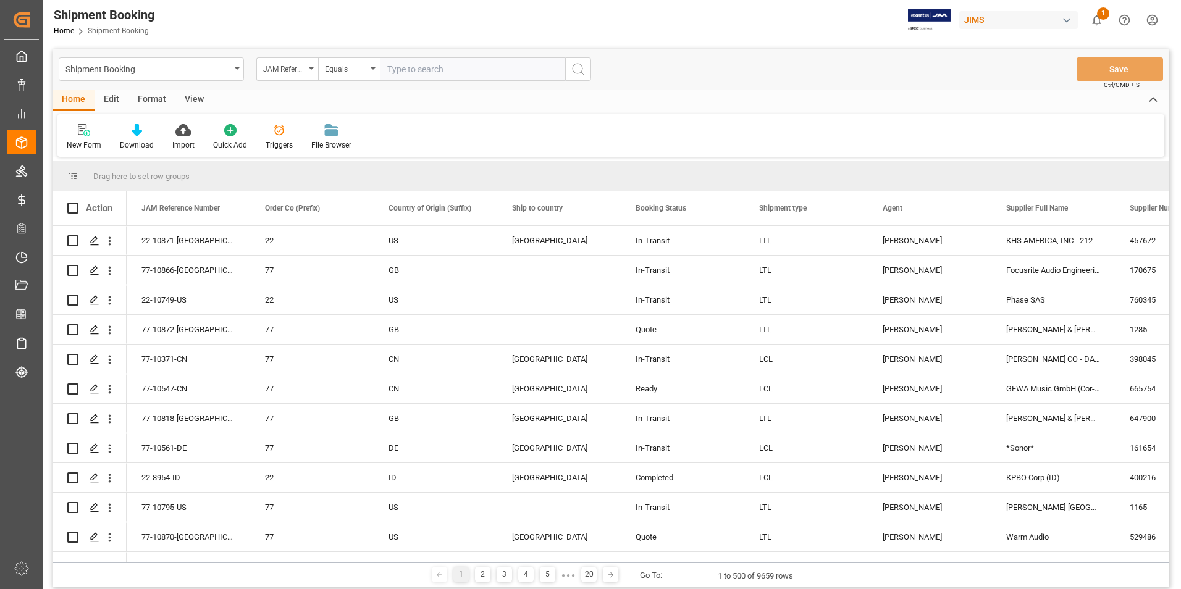
click at [429, 67] on input "text" at bounding box center [472, 68] width 185 height 23
paste input "77-10796-[GEOGRAPHIC_DATA]"
type input "77-10796-[GEOGRAPHIC_DATA]"
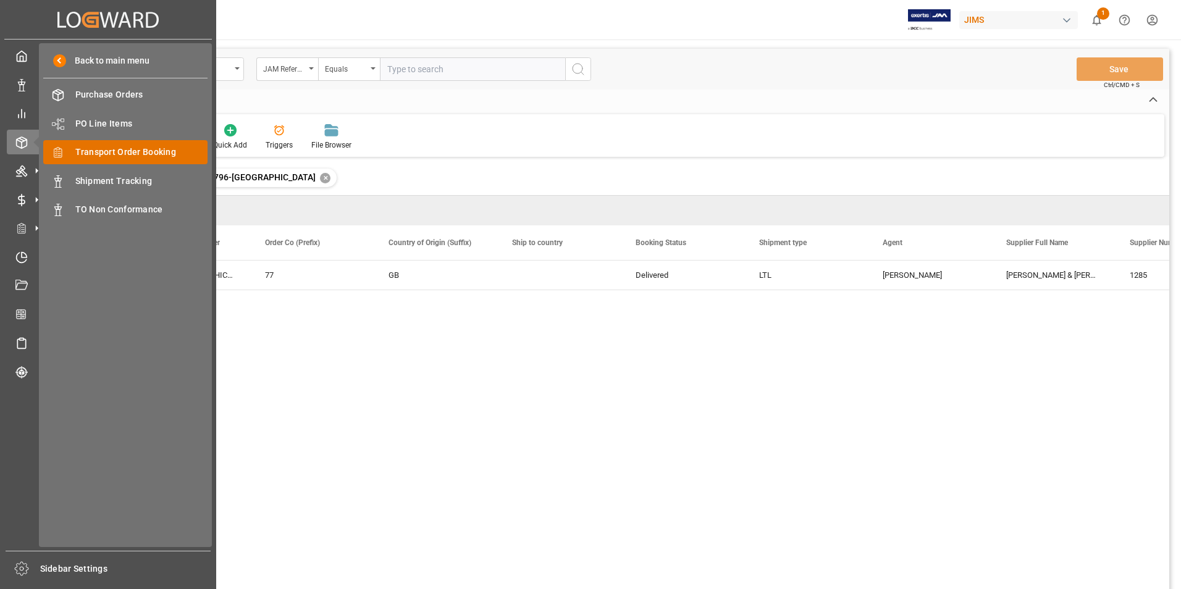
click at [182, 149] on span "Transport Order Booking" at bounding box center [141, 152] width 133 height 13
